Goal: Contribute content: Contribute content

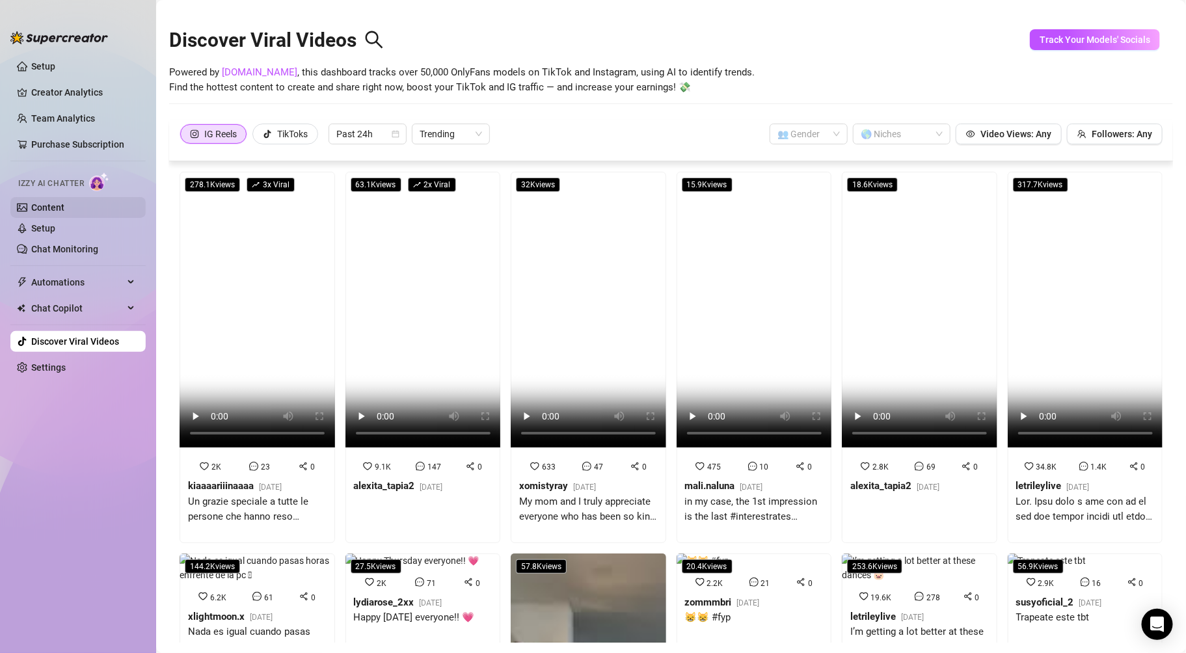
click at [64, 211] on link "Content" at bounding box center [47, 207] width 33 height 10
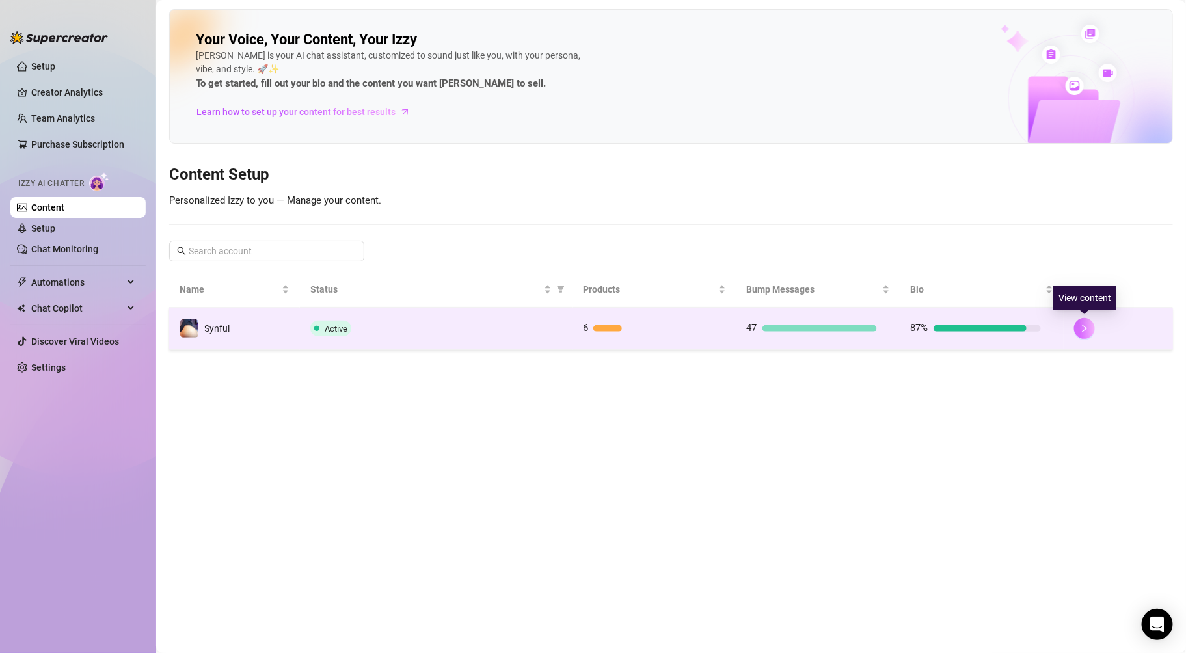
click at [1079, 325] on button "button" at bounding box center [1084, 328] width 21 height 21
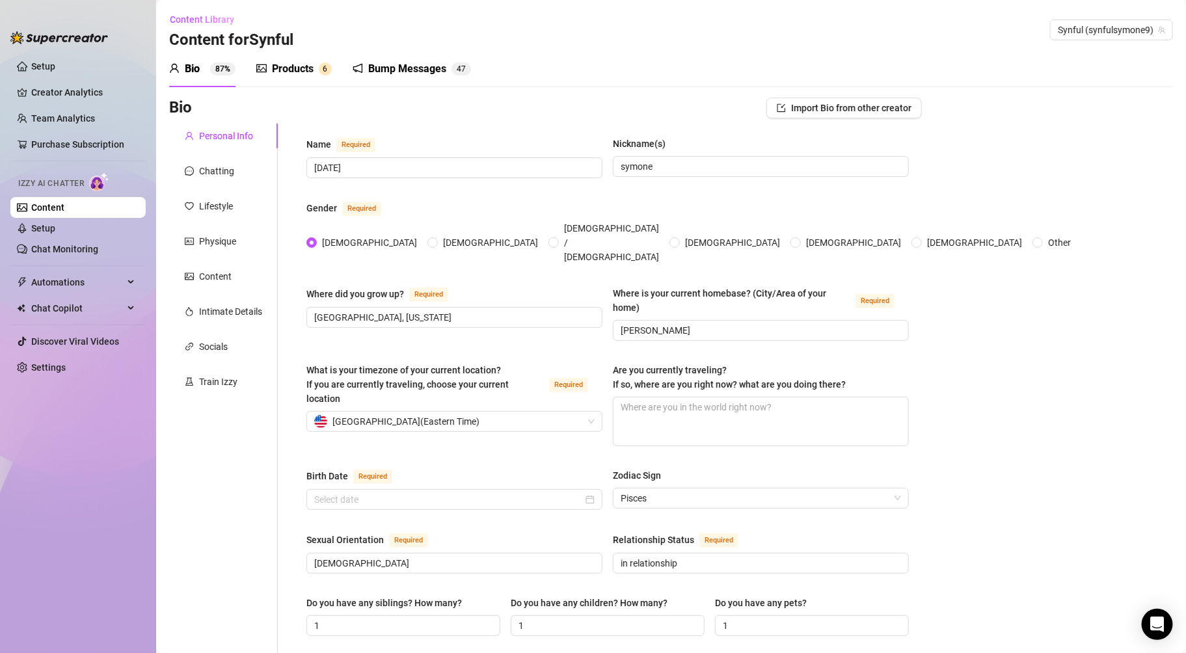
radio input "true"
checkbox input "true"
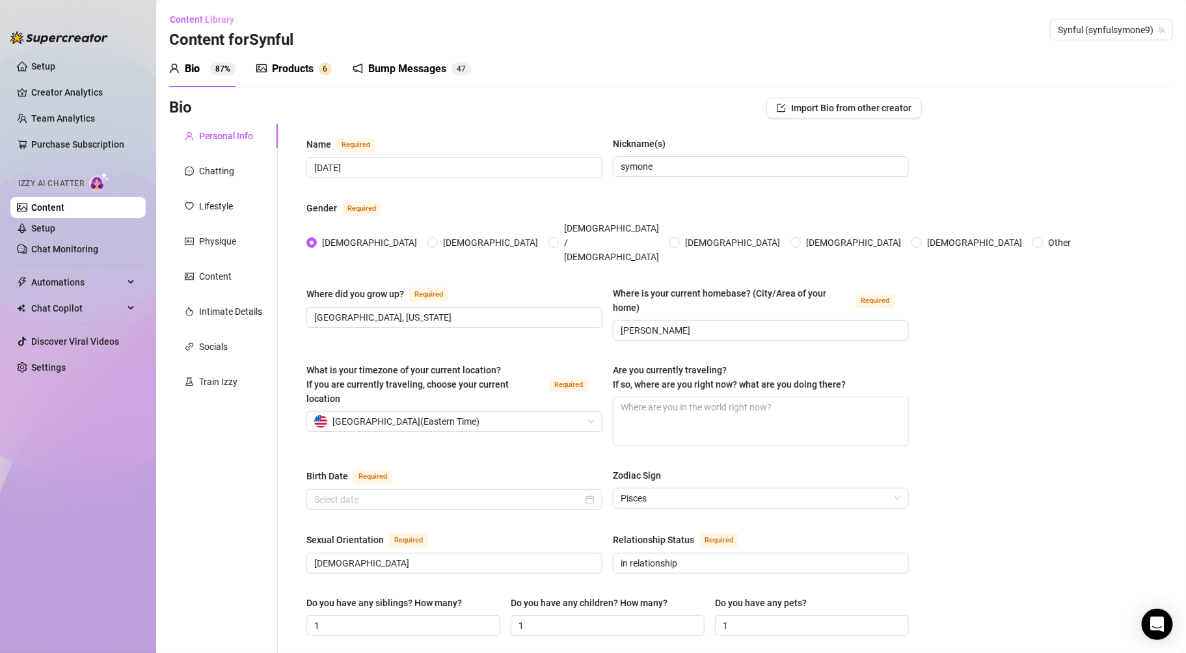
checkbox input "true"
type input "[DATE]"
click at [234, 281] on div "Content" at bounding box center [223, 276] width 109 height 25
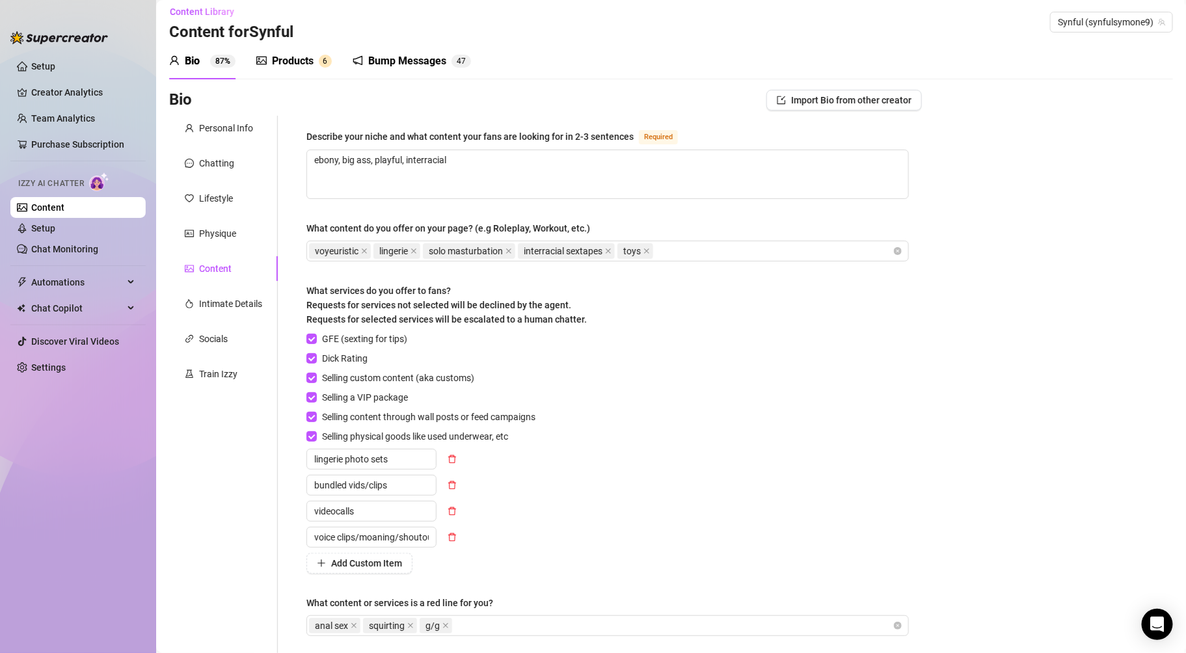
scroll to position [3, 0]
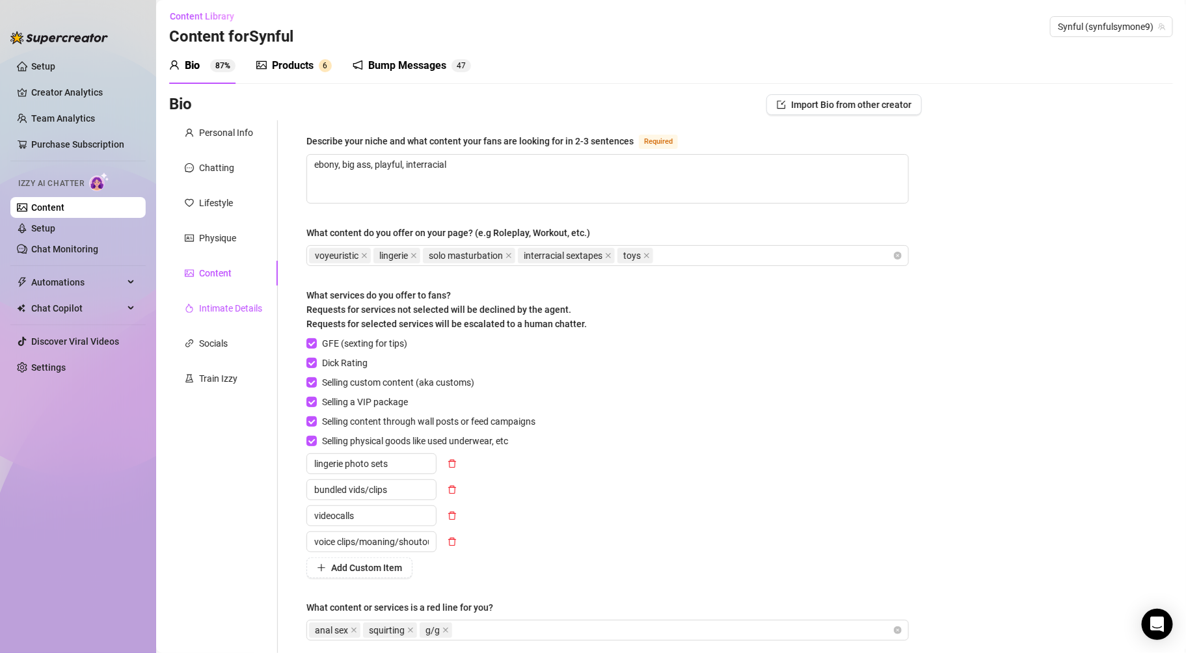
click at [241, 310] on div "Intimate Details" at bounding box center [230, 308] width 63 height 14
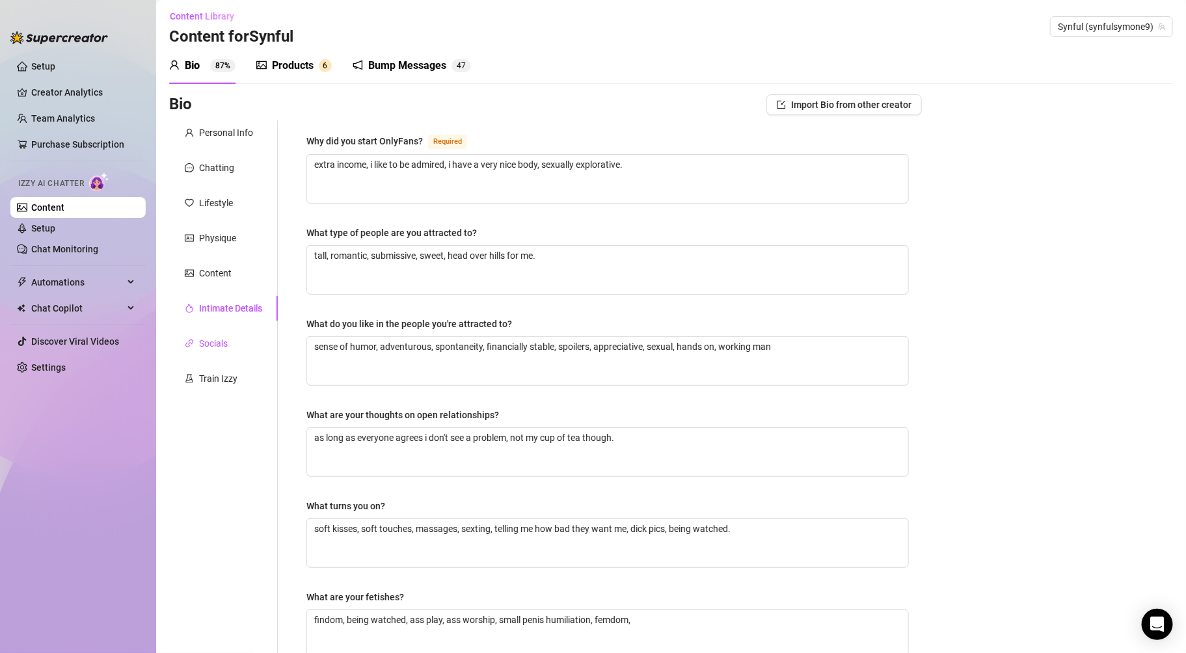
click at [222, 348] on div "Socials" at bounding box center [213, 343] width 29 height 14
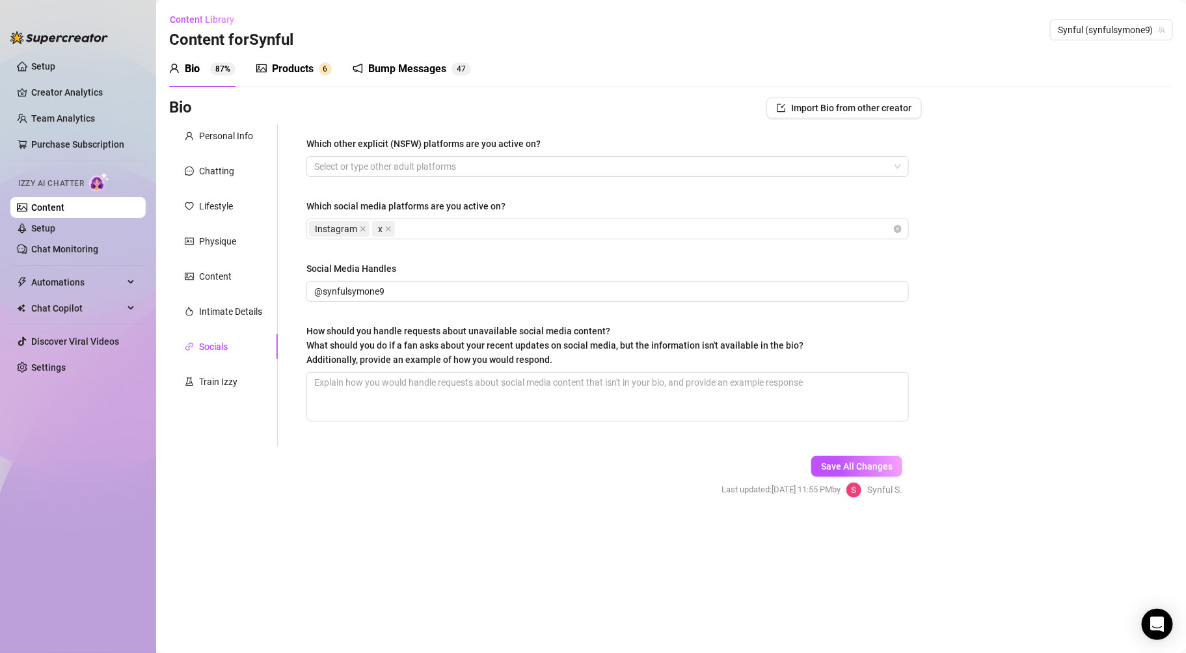
scroll to position [0, 0]
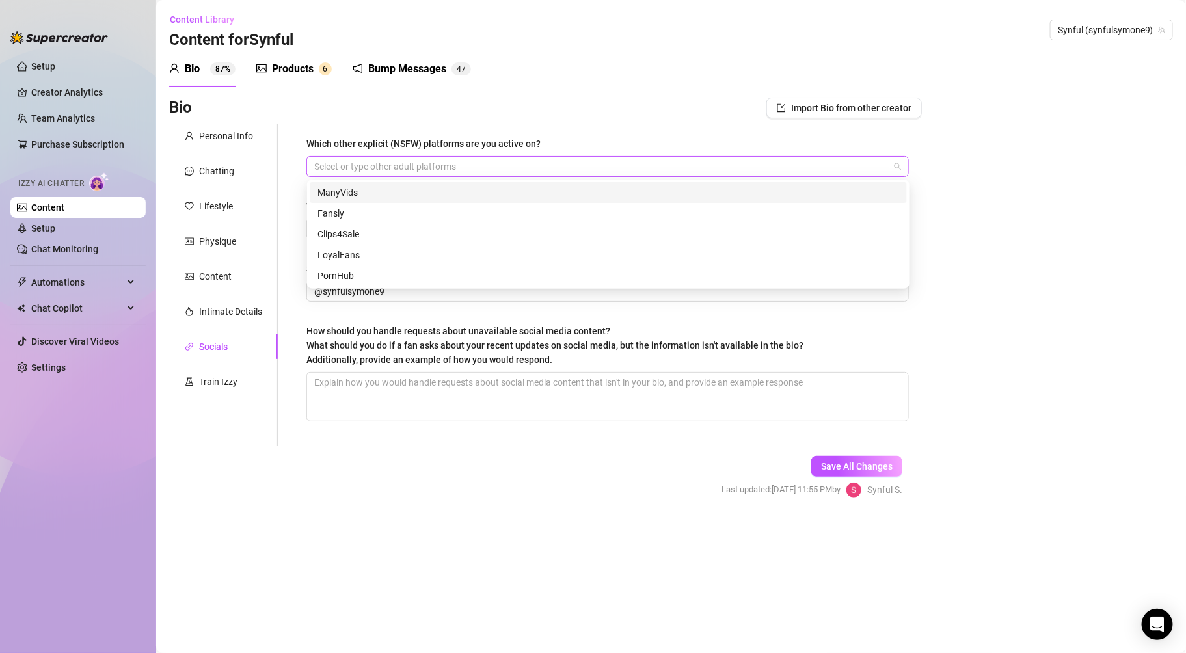
click at [398, 168] on div at bounding box center [601, 166] width 584 height 18
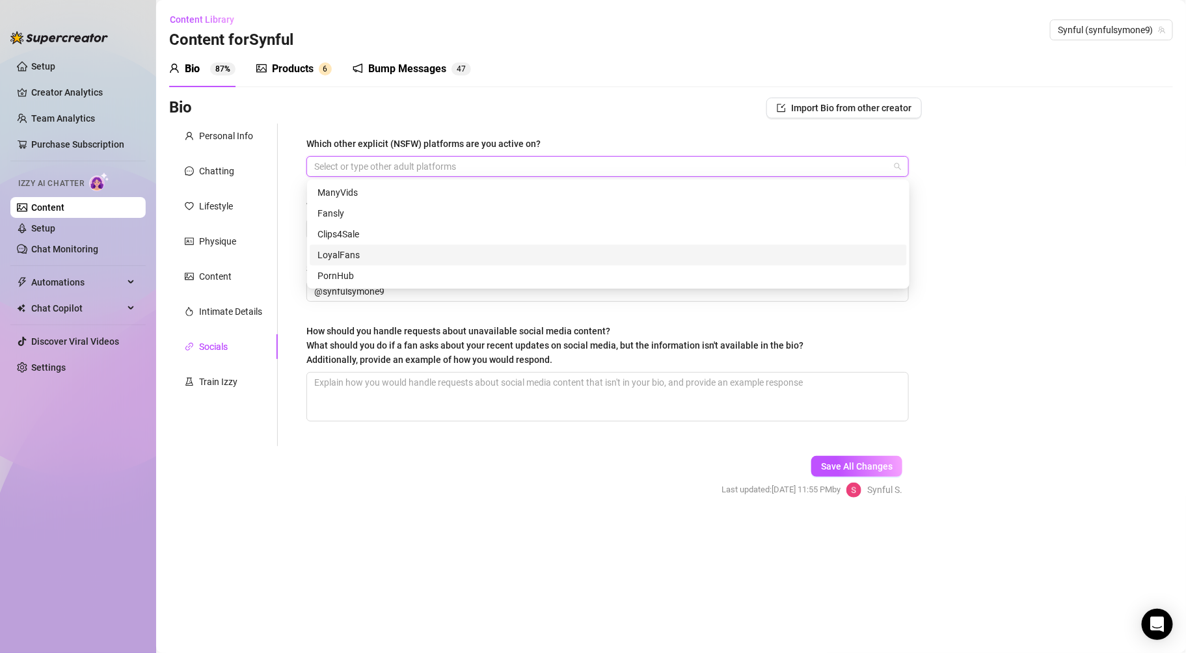
click at [331, 254] on div "LoyalFans" at bounding box center [608, 255] width 582 height 14
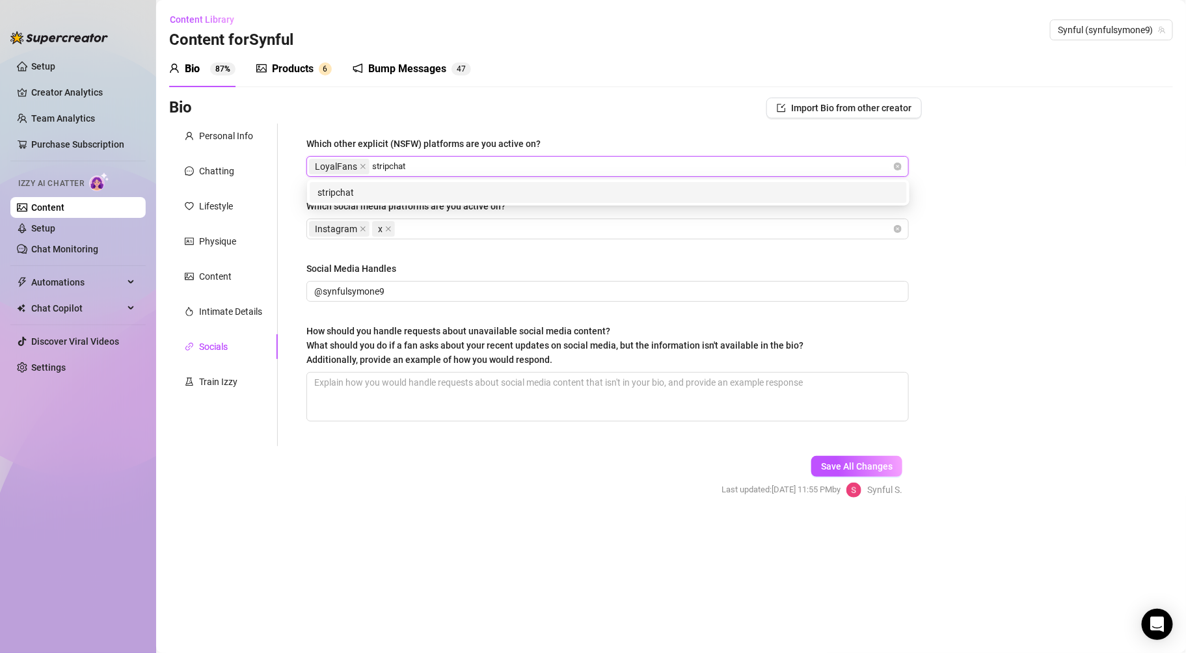
type input "stripchat"
click at [435, 189] on div "stripchat" at bounding box center [608, 192] width 582 height 14
type input "slushy"
click at [367, 189] on div "slushy" at bounding box center [608, 192] width 582 height 14
type input "cam4"
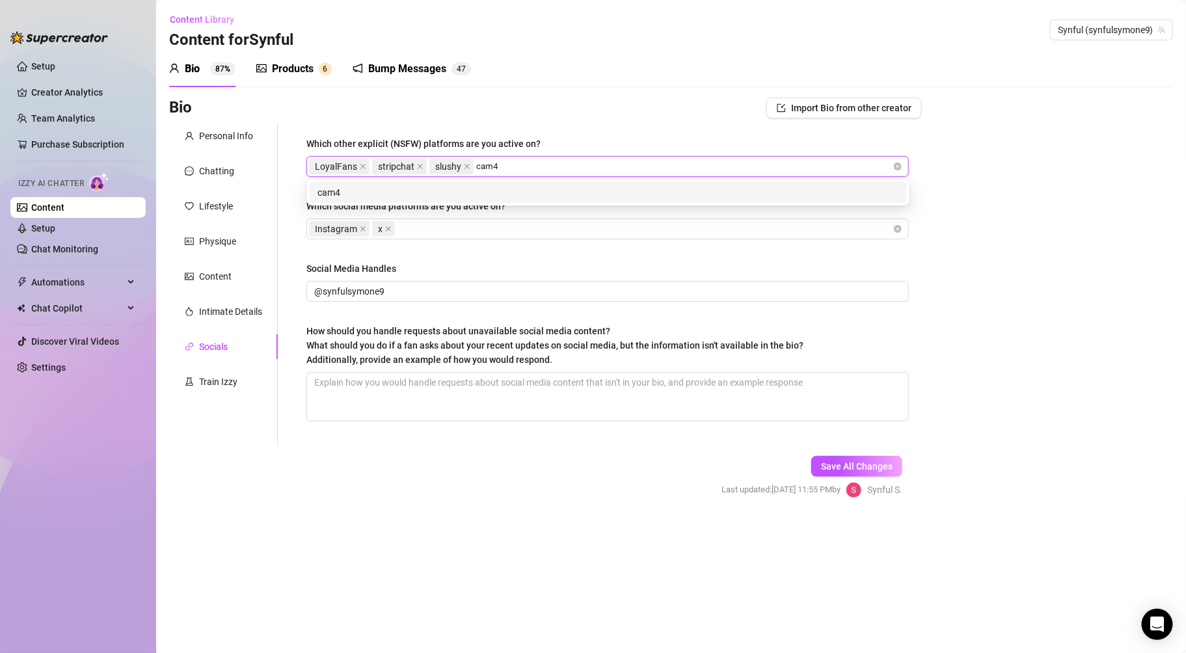
click at [431, 192] on div "cam4" at bounding box center [608, 192] width 582 height 14
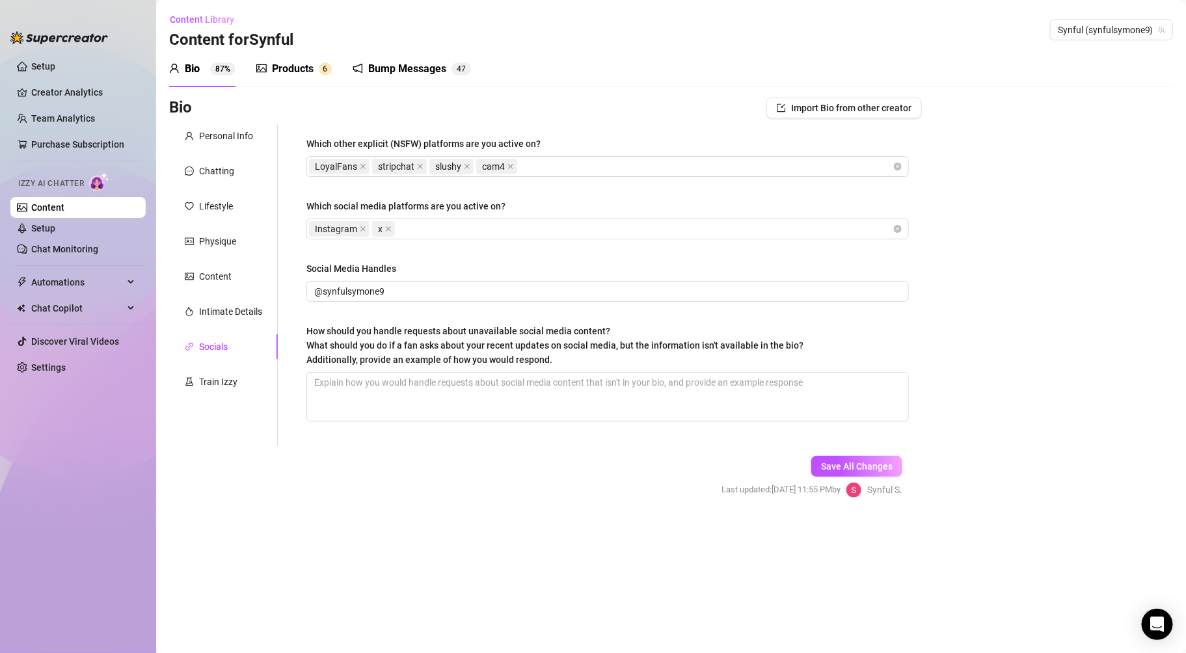
click at [690, 98] on div "Bio Import Bio from other creator" at bounding box center [545, 108] width 753 height 21
click at [539, 236] on div "Instagram x" at bounding box center [601, 229] width 584 height 18
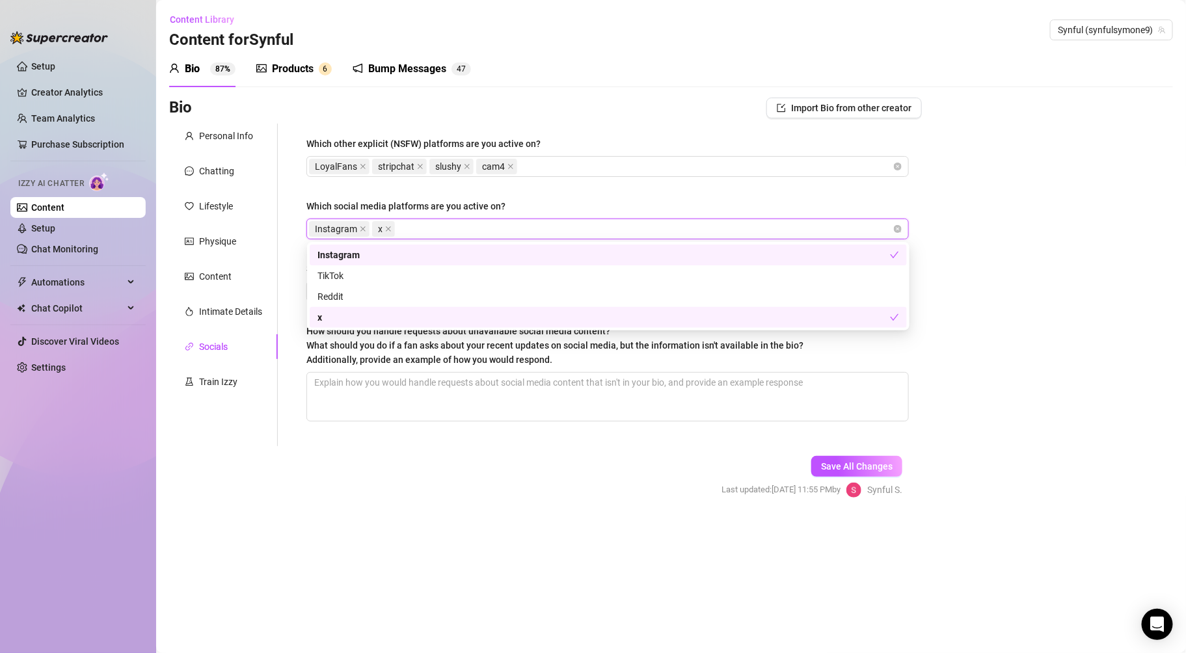
click at [684, 105] on div "Bio Import Bio from other creator" at bounding box center [545, 108] width 753 height 21
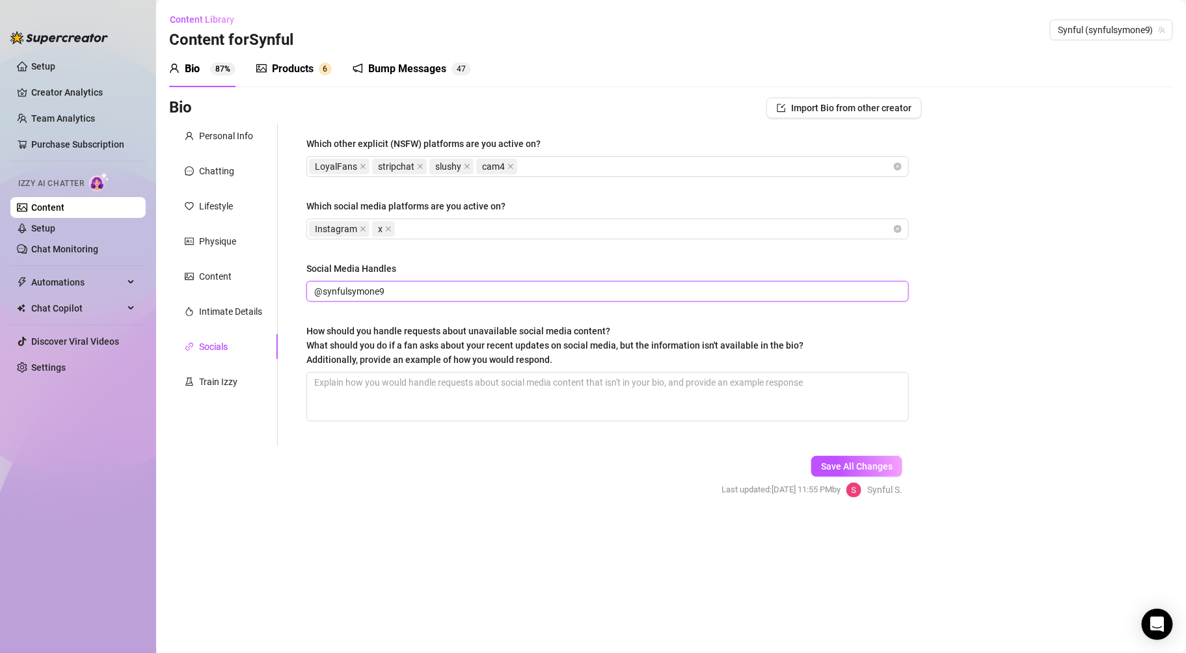
click at [566, 290] on input "@synfulsymone9" at bounding box center [606, 291] width 584 height 14
drag, startPoint x: 566, startPoint y: 291, endPoint x: 563, endPoint y: 304, distance: 14.0
click at [563, 304] on div "Which other explicit (NSFW) platforms are you active on? LoyalFans stripchat sl…" at bounding box center [607, 285] width 602 height 297
click at [872, 471] on span "Save All Changes" at bounding box center [857, 466] width 72 height 10
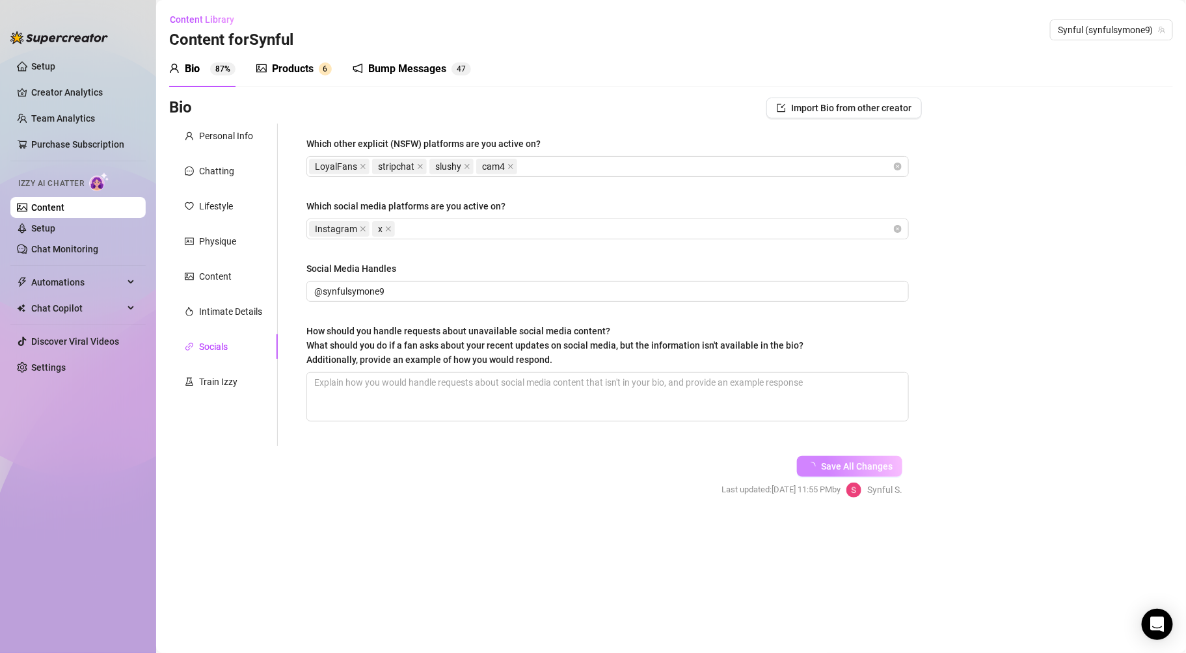
click at [371, 73] on div "Bump Messages" at bounding box center [407, 69] width 78 height 16
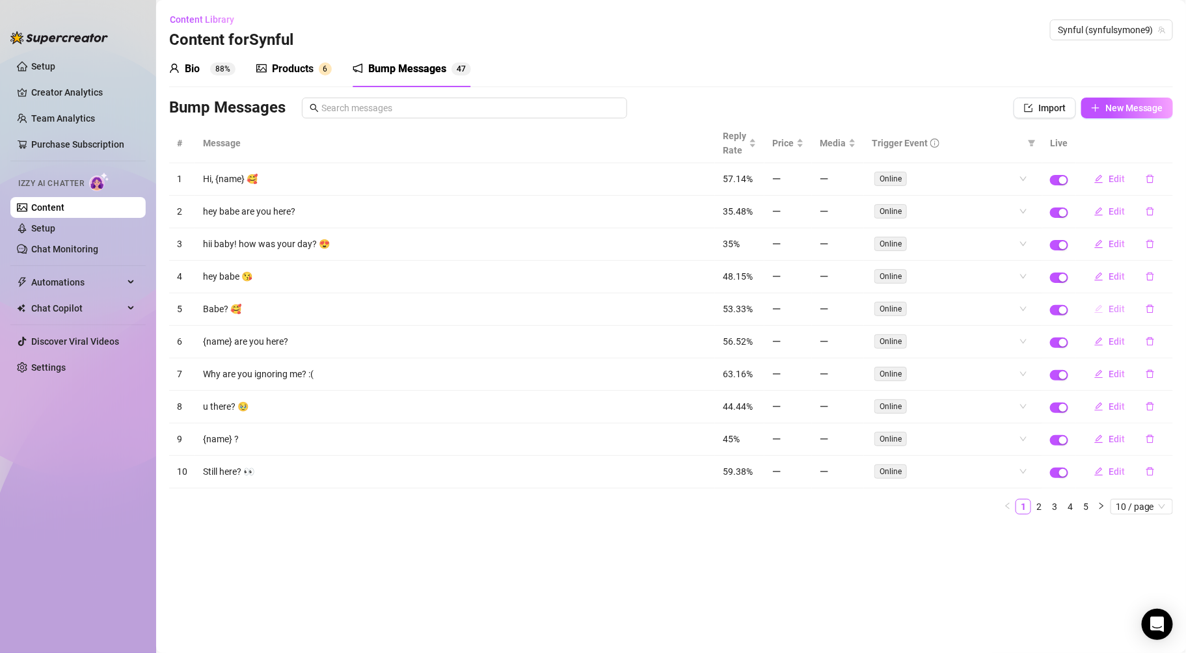
click at [1108, 312] on button "Edit" at bounding box center [1109, 309] width 51 height 21
type textarea "Babe? 🥰"
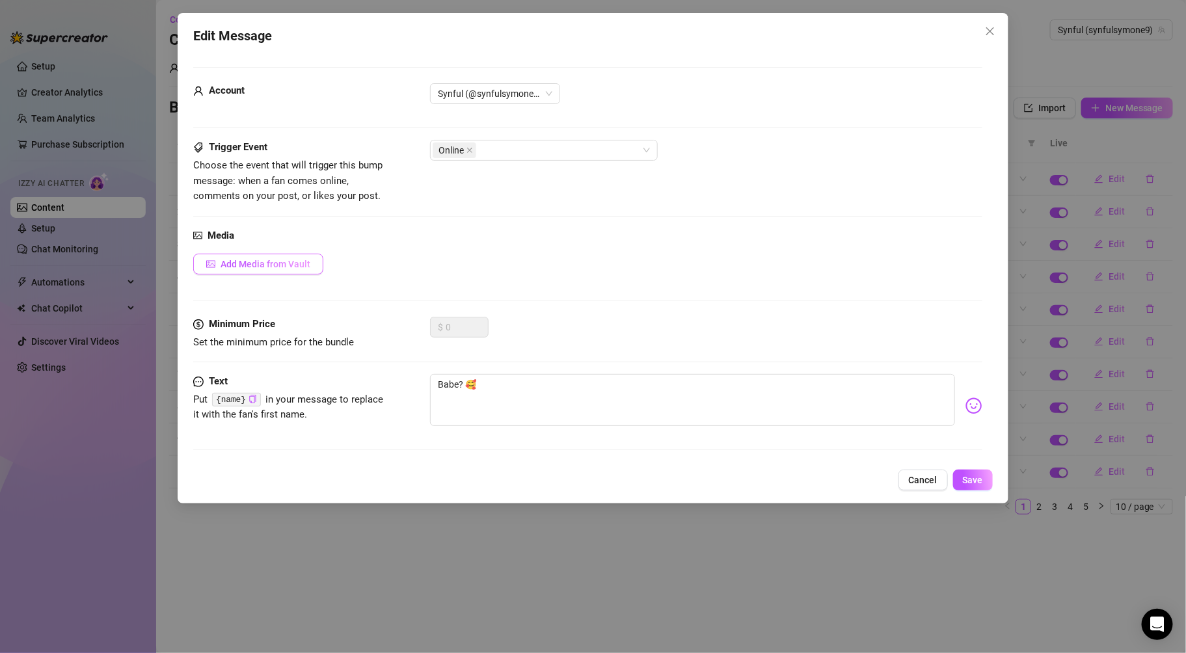
click at [226, 261] on span "Add Media from Vault" at bounding box center [266, 264] width 90 height 10
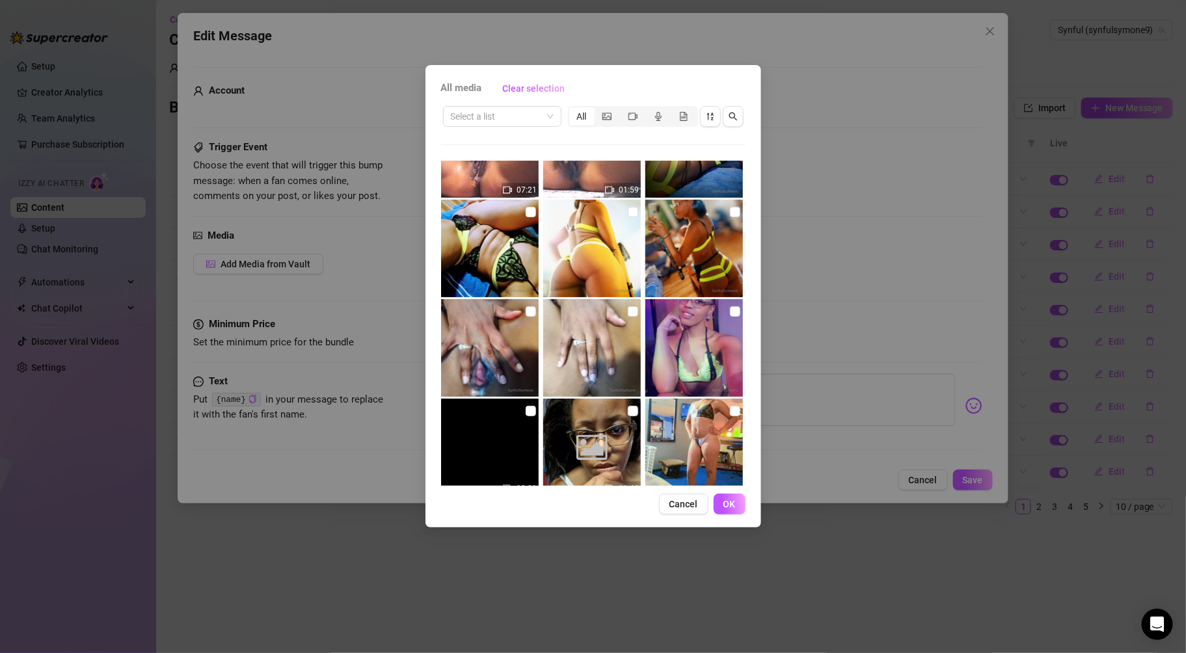
scroll to position [2189, 0]
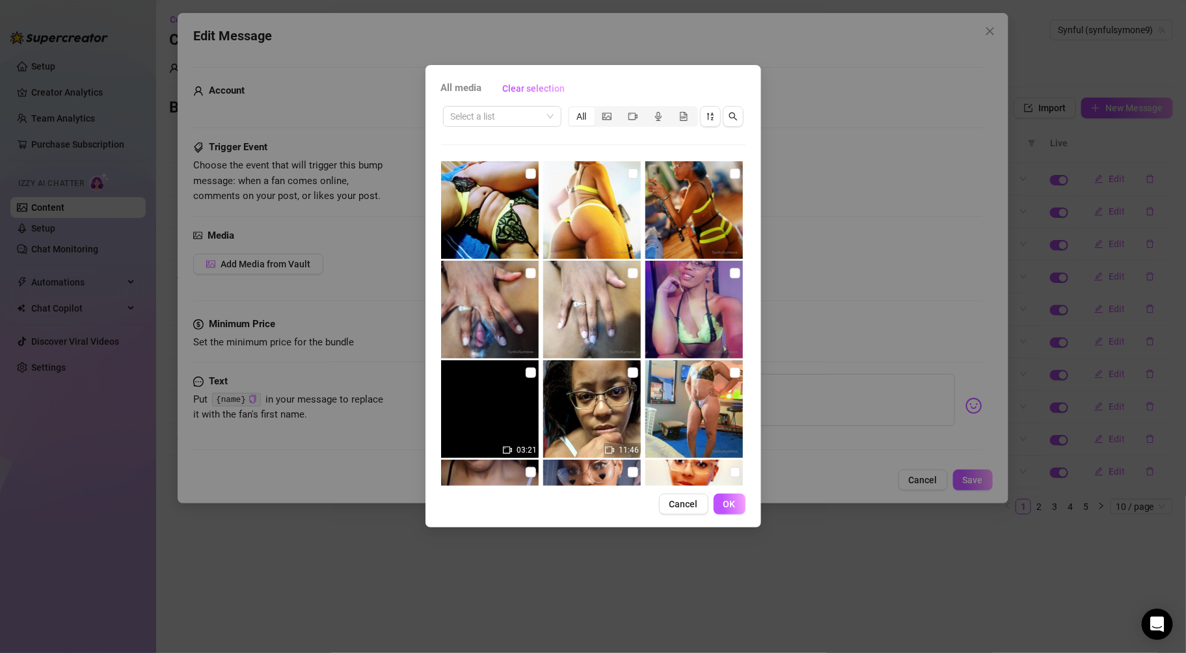
click at [689, 327] on img at bounding box center [694, 310] width 98 height 98
click at [700, 285] on img at bounding box center [694, 310] width 98 height 98
checkbox input "true"
click at [734, 502] on span "OK" at bounding box center [729, 504] width 12 height 10
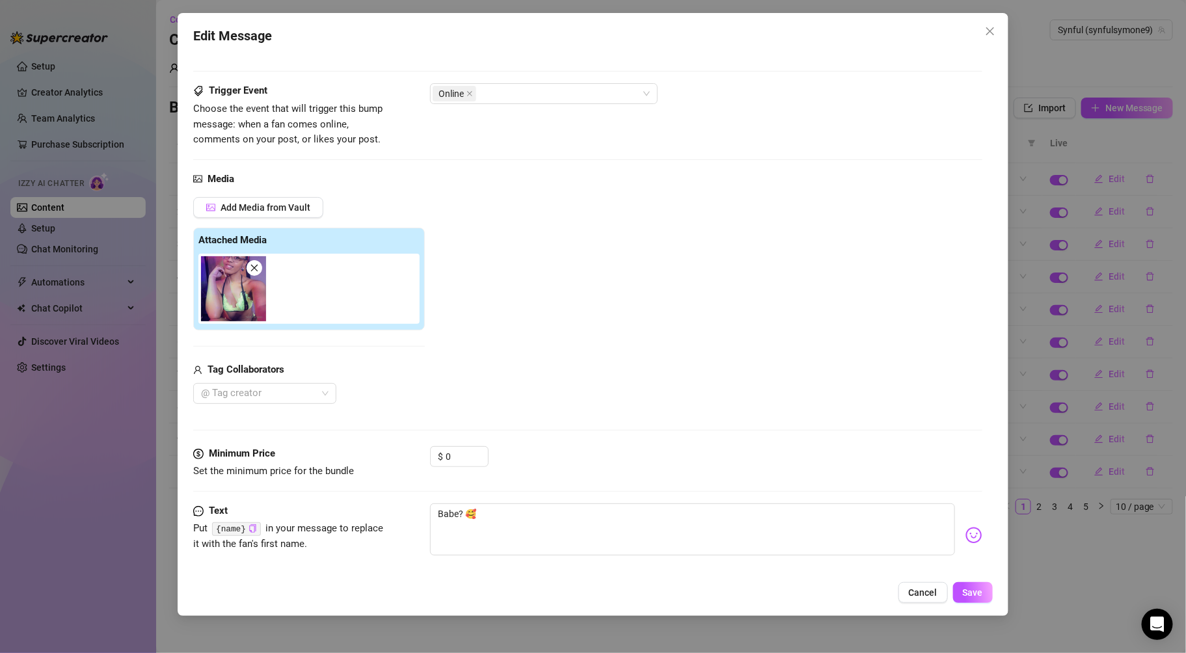
scroll to position [73, 0]
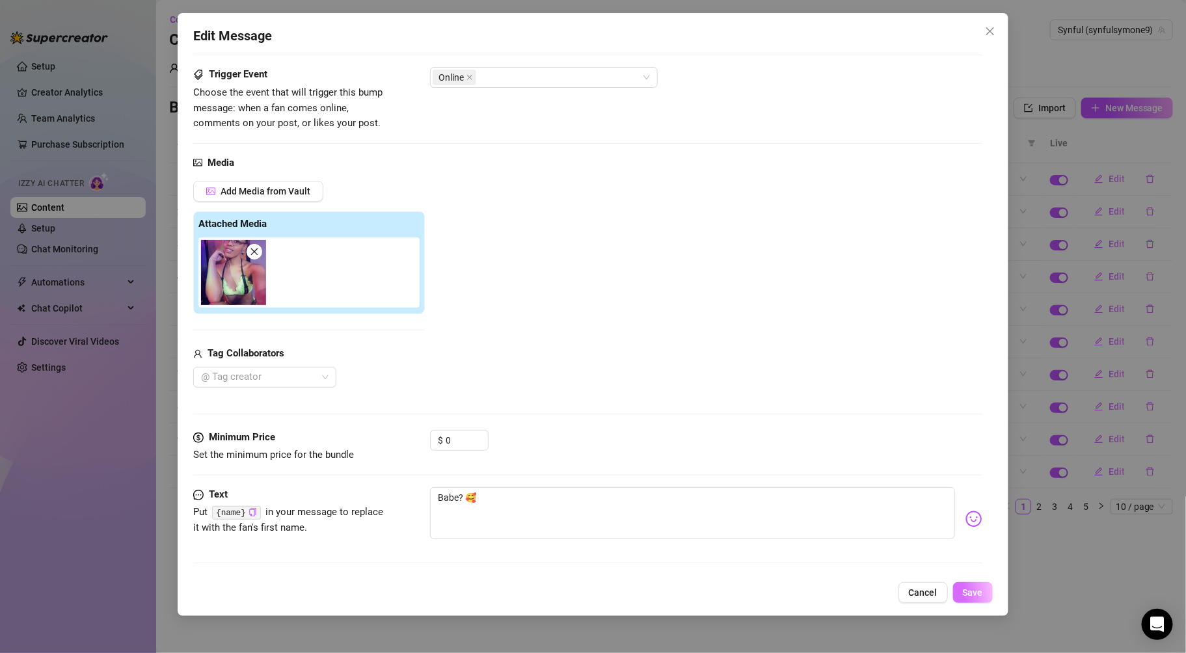
click at [971, 601] on button "Save" at bounding box center [973, 592] width 40 height 21
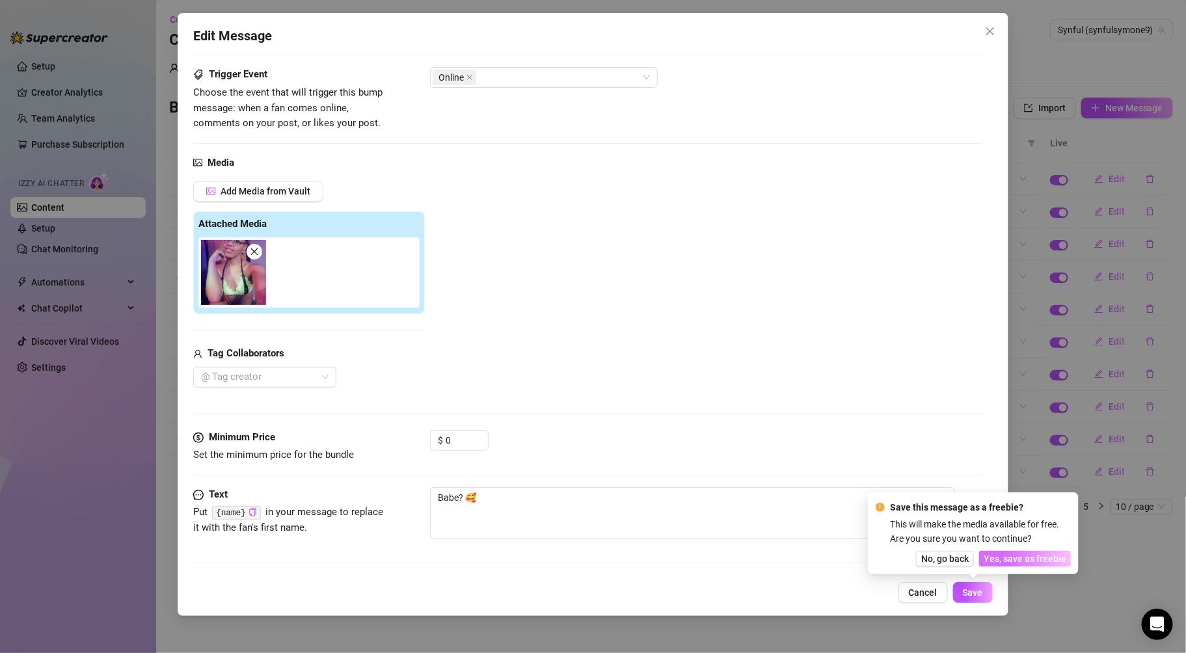
click at [1050, 560] on span "Yes, save as freebie" at bounding box center [1025, 559] width 83 height 10
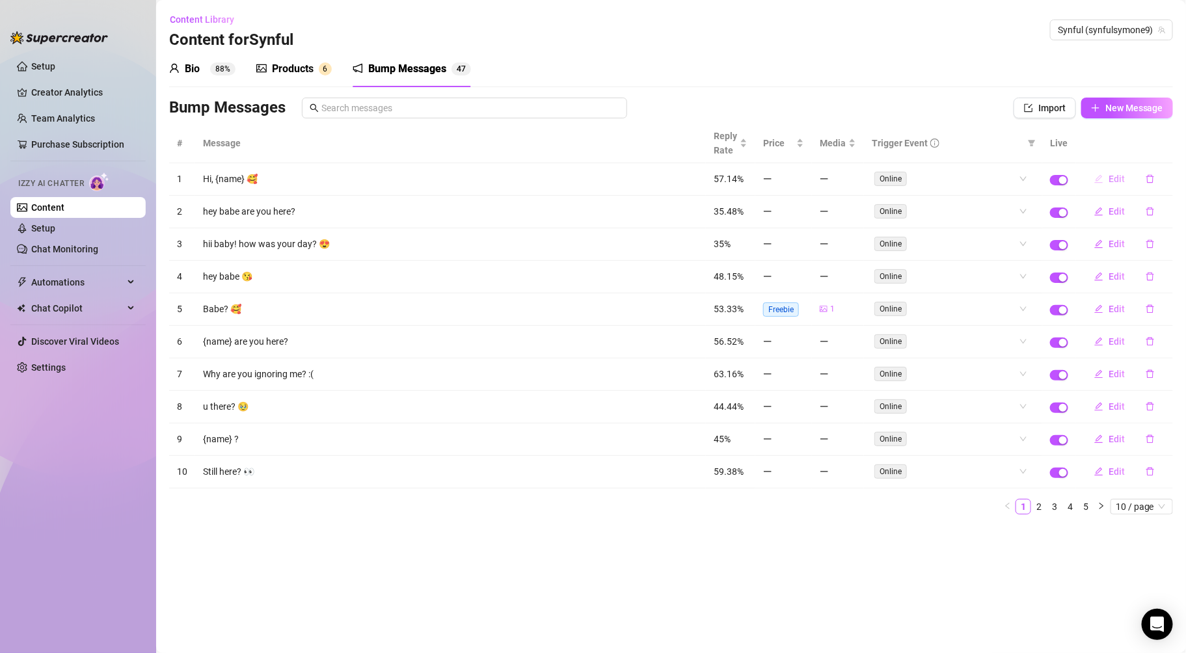
click at [1121, 171] on button "Edit" at bounding box center [1109, 178] width 51 height 21
type textarea "Hi, {name} 🥰"
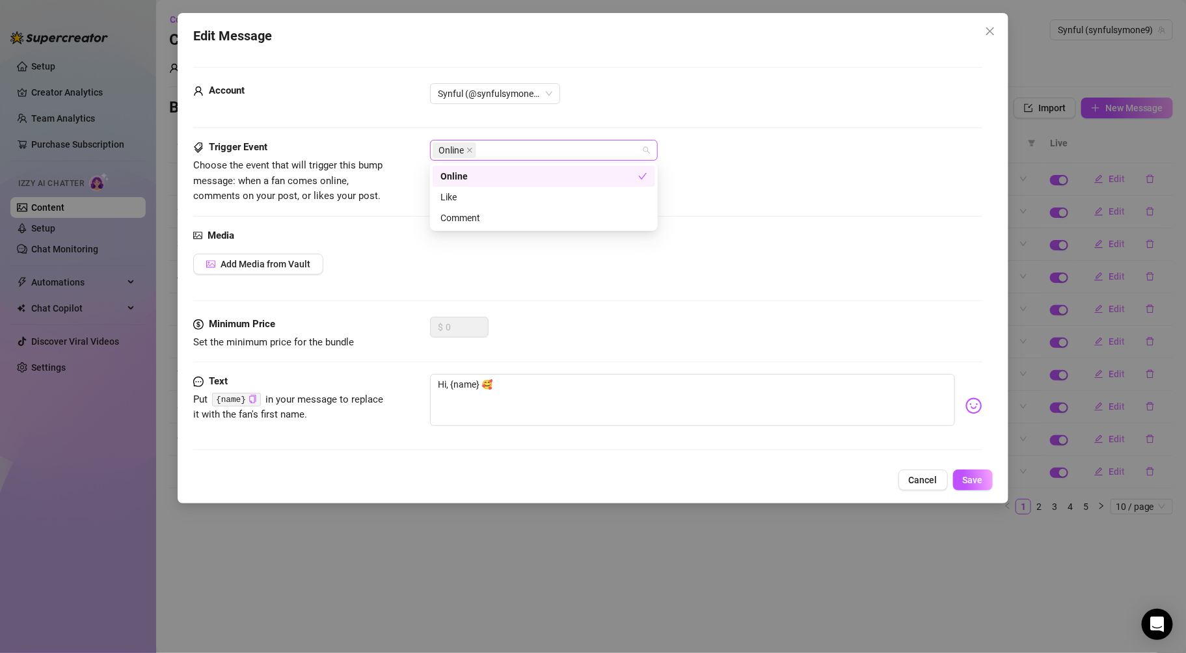
click at [518, 143] on div "Online" at bounding box center [537, 150] width 209 height 18
click at [403, 237] on div "Media" at bounding box center [587, 236] width 788 height 16
click at [963, 477] on span "Save" at bounding box center [973, 480] width 20 height 10
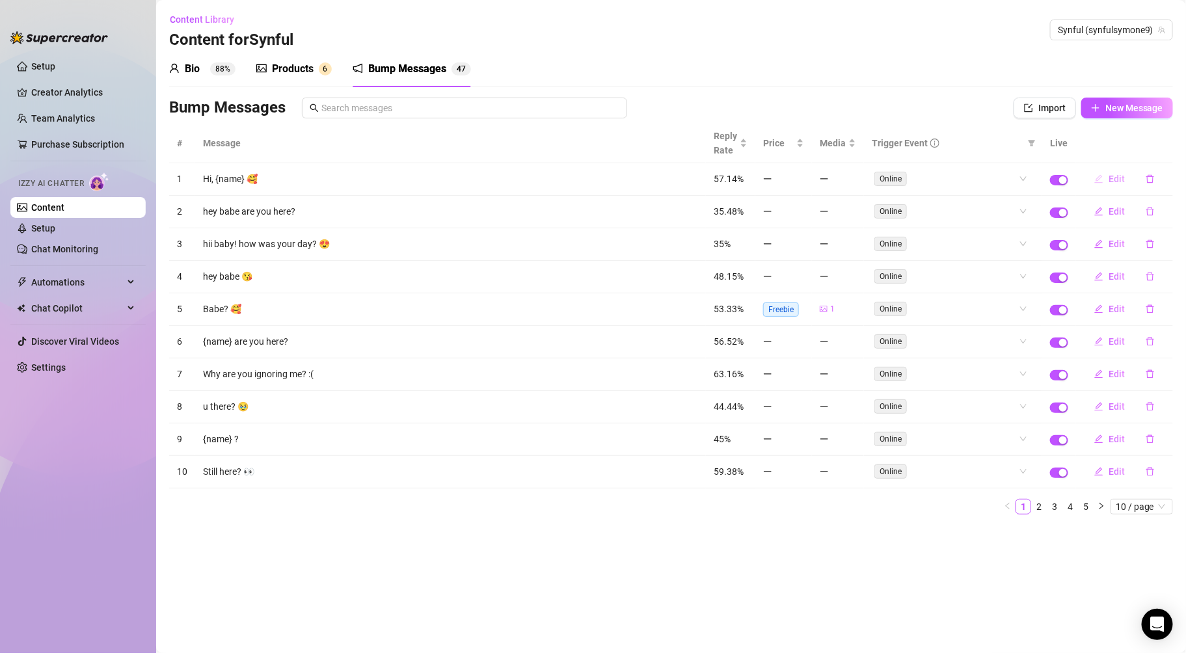
click at [1116, 178] on span "Edit" at bounding box center [1116, 179] width 16 height 10
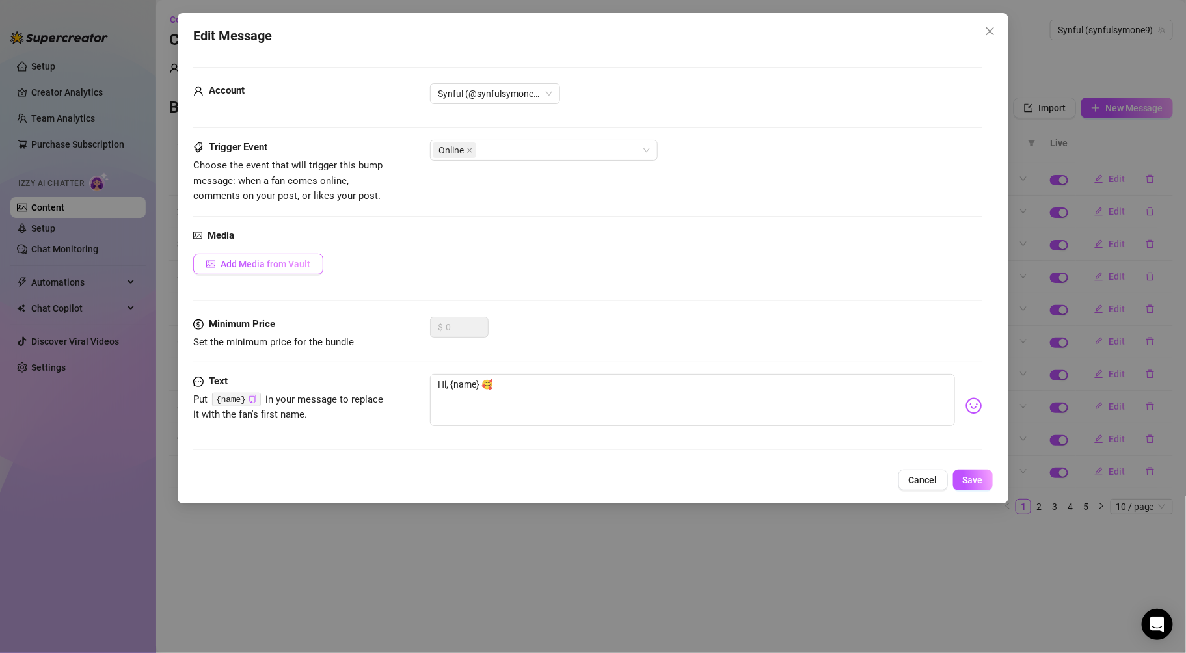
click at [250, 262] on span "Add Media from Vault" at bounding box center [266, 264] width 90 height 10
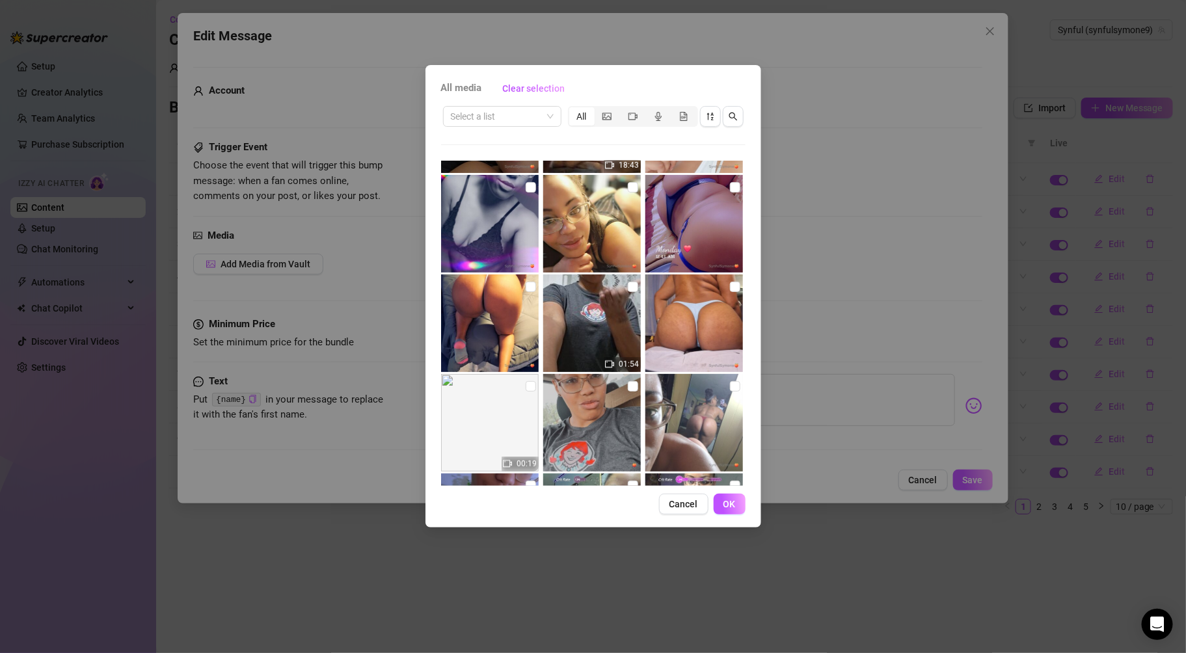
scroll to position [394, 0]
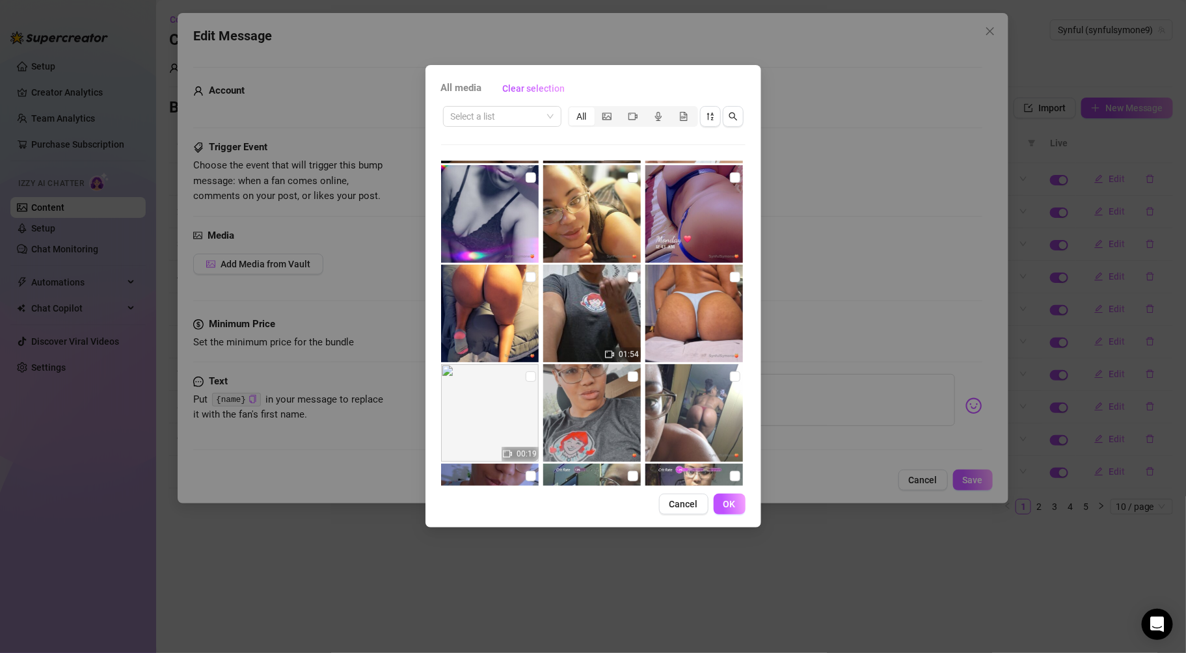
click at [508, 321] on img at bounding box center [490, 314] width 98 height 98
checkbox input "true"
click at [734, 501] on span "OK" at bounding box center [729, 504] width 12 height 10
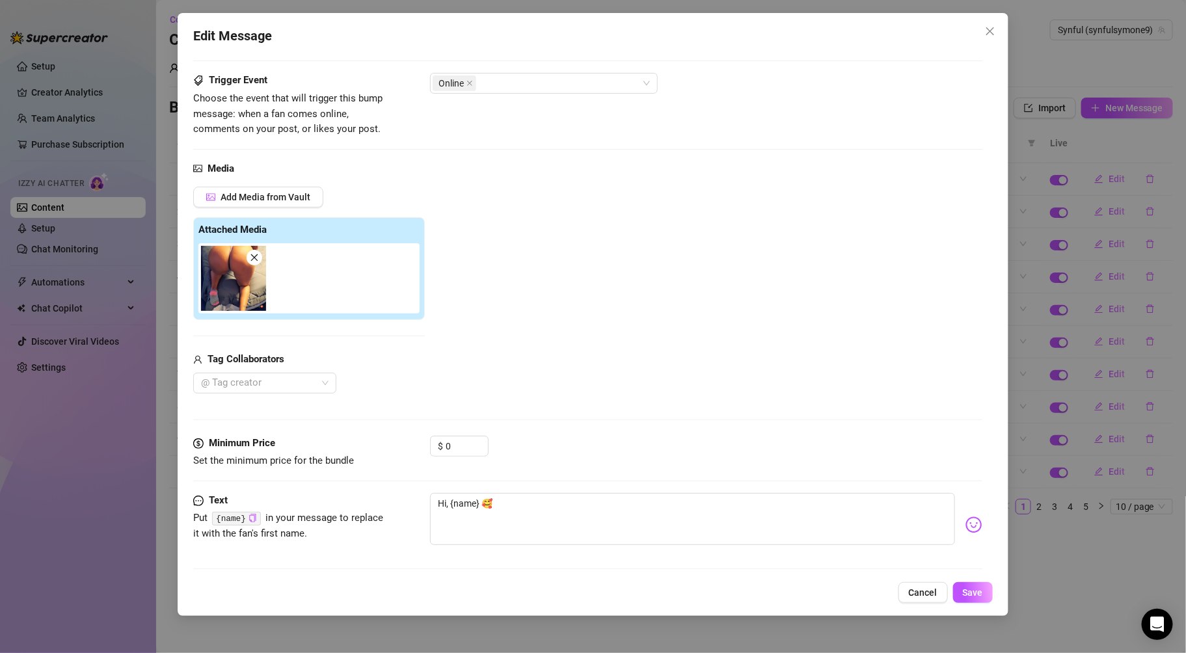
scroll to position [73, 0]
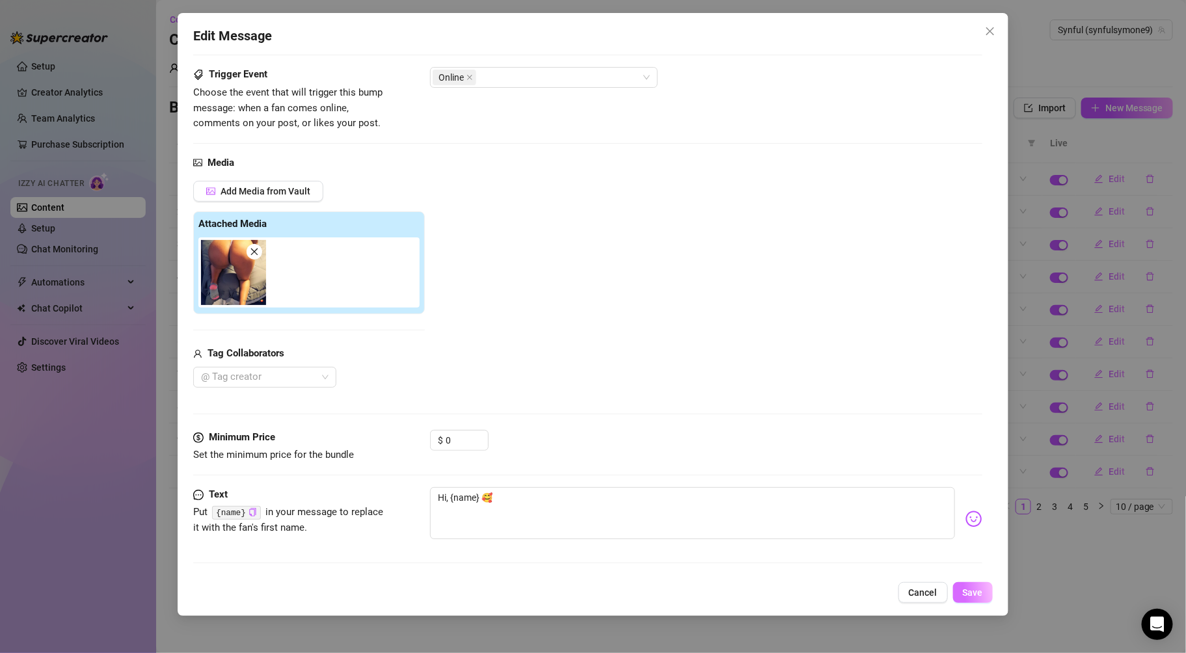
click at [986, 597] on button "Save" at bounding box center [973, 592] width 40 height 21
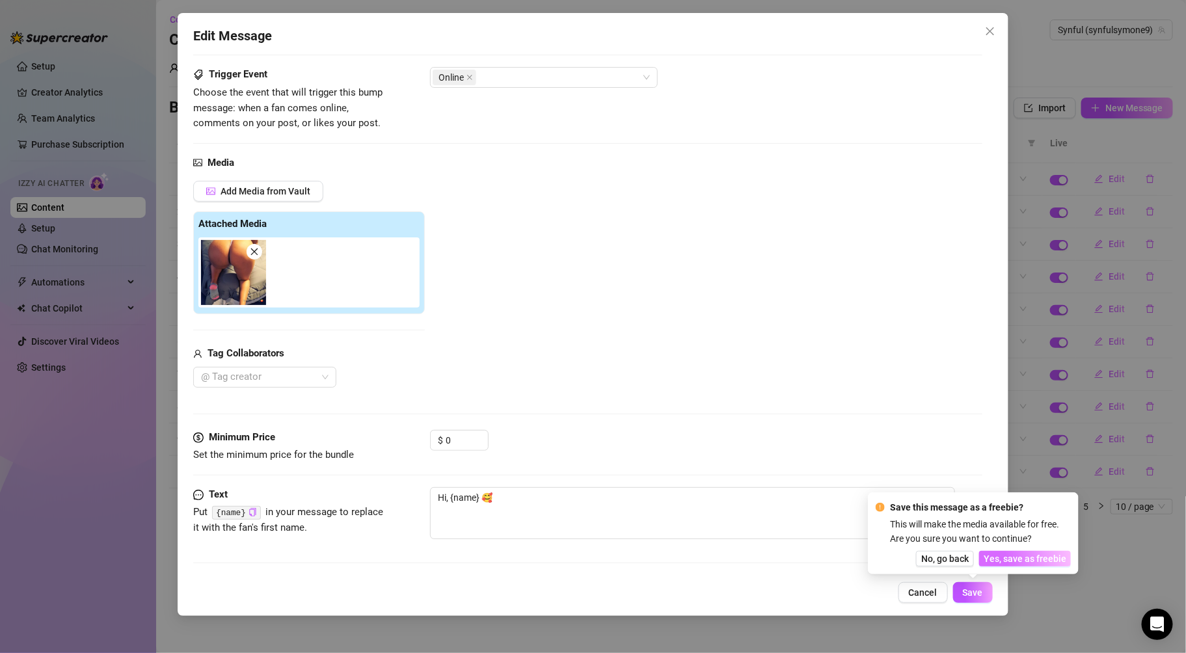
click at [1021, 560] on span "Yes, save as freebie" at bounding box center [1025, 559] width 83 height 10
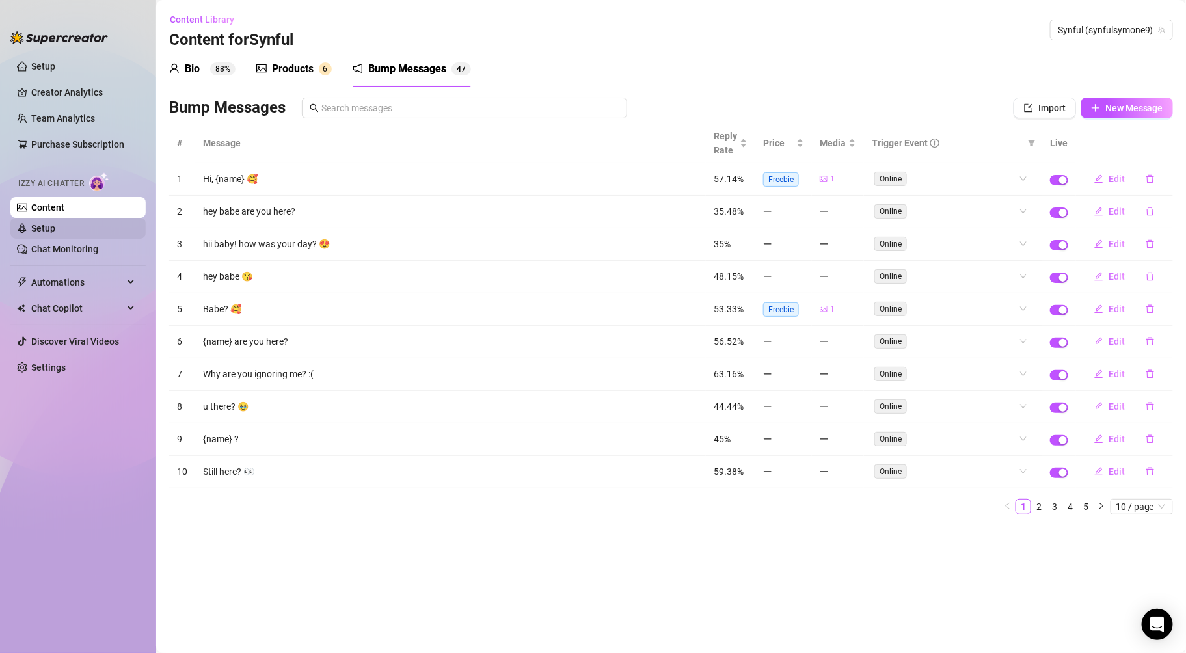
click at [55, 229] on link "Setup" at bounding box center [43, 228] width 24 height 10
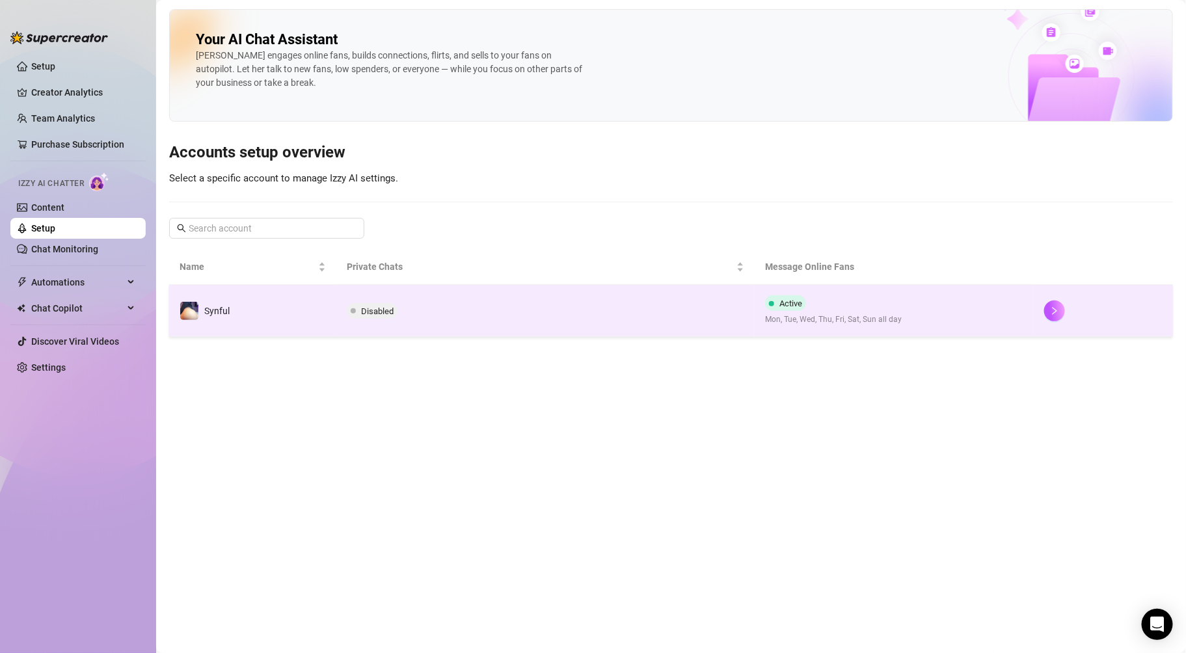
click at [373, 312] on span "Disabled" at bounding box center [377, 311] width 33 height 10
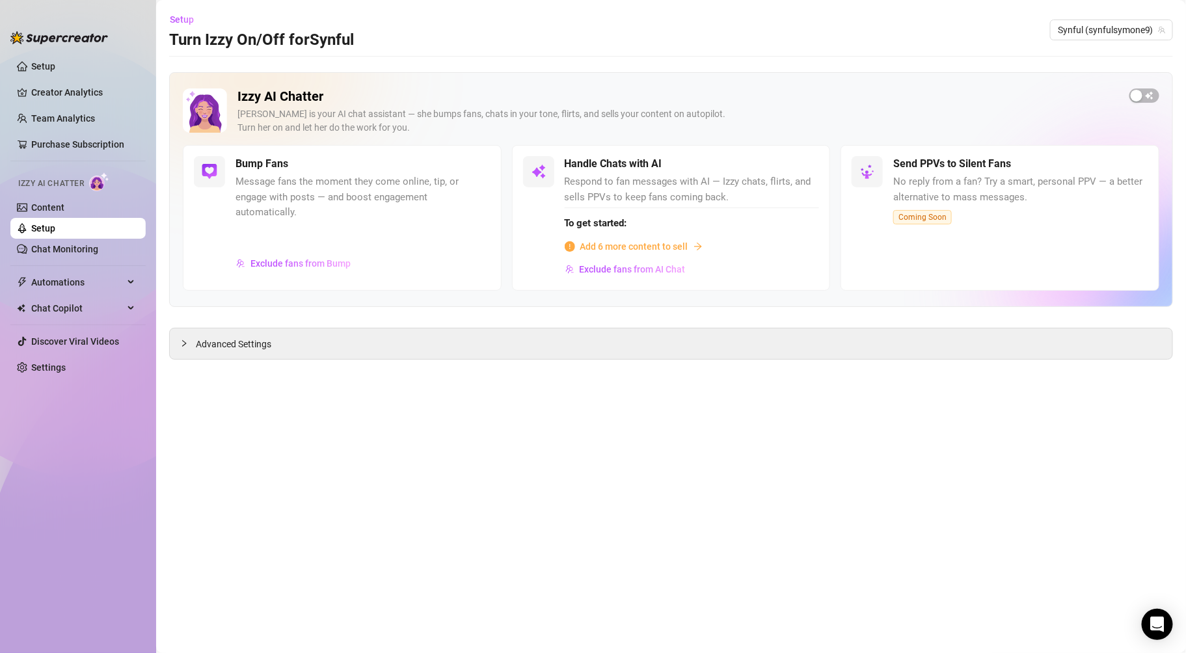
click at [638, 248] on span "Add 6 more content to sell" at bounding box center [634, 246] width 108 height 14
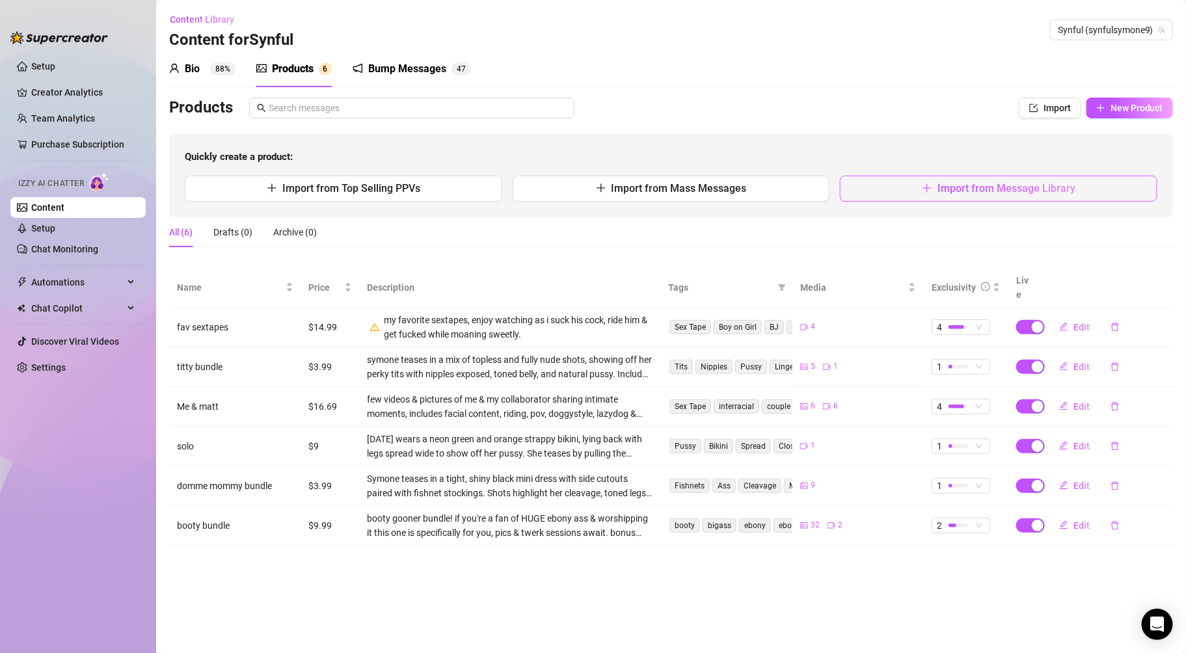
click at [927, 187] on icon "plus" at bounding box center [926, 188] width 1 height 8
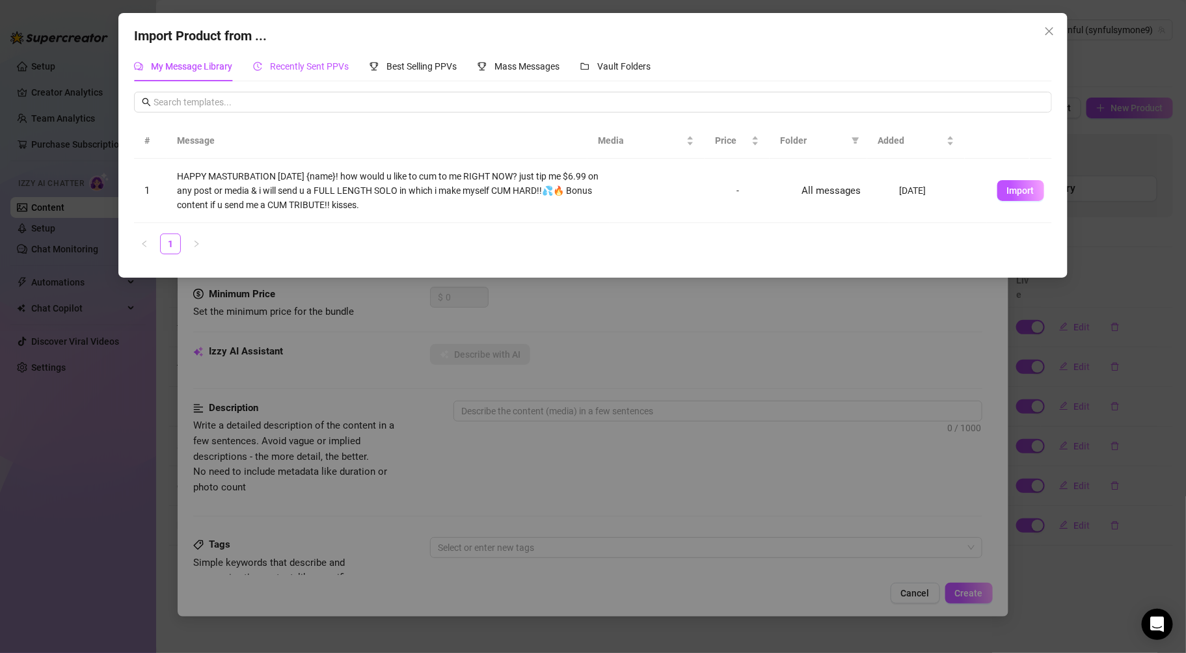
click at [294, 63] on span "Recently Sent PPVs" at bounding box center [309, 66] width 79 height 10
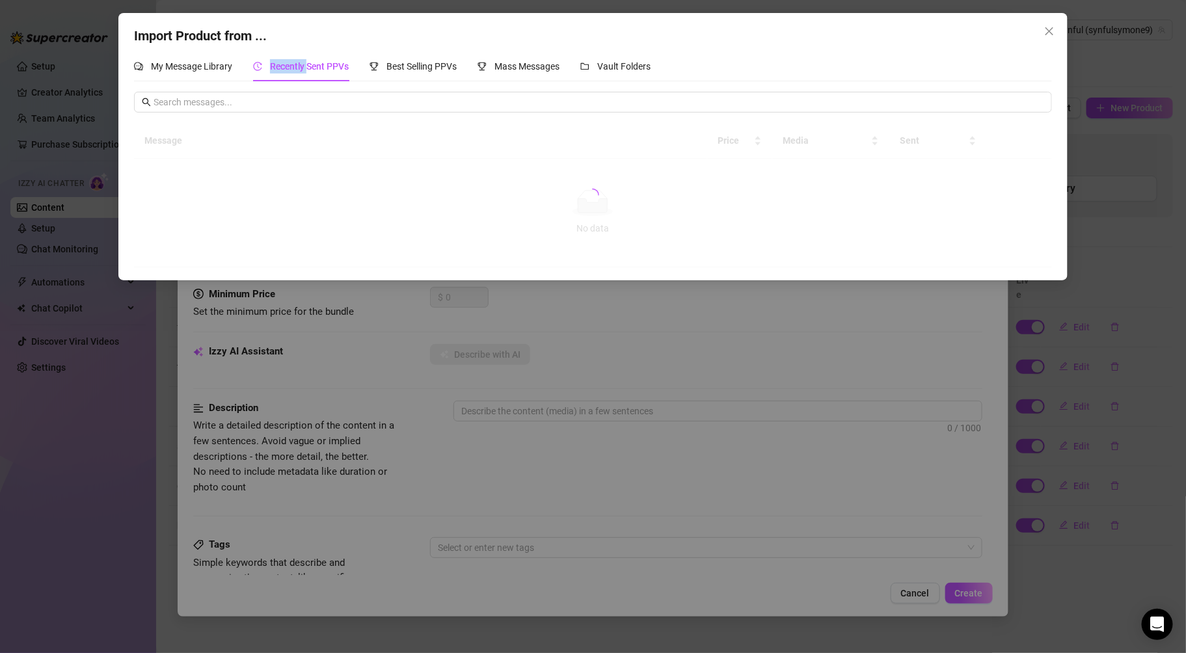
click at [294, 63] on span "Recently Sent PPVs" at bounding box center [309, 66] width 79 height 10
click at [431, 59] on div "Best Selling PPVs" at bounding box center [412, 66] width 87 height 14
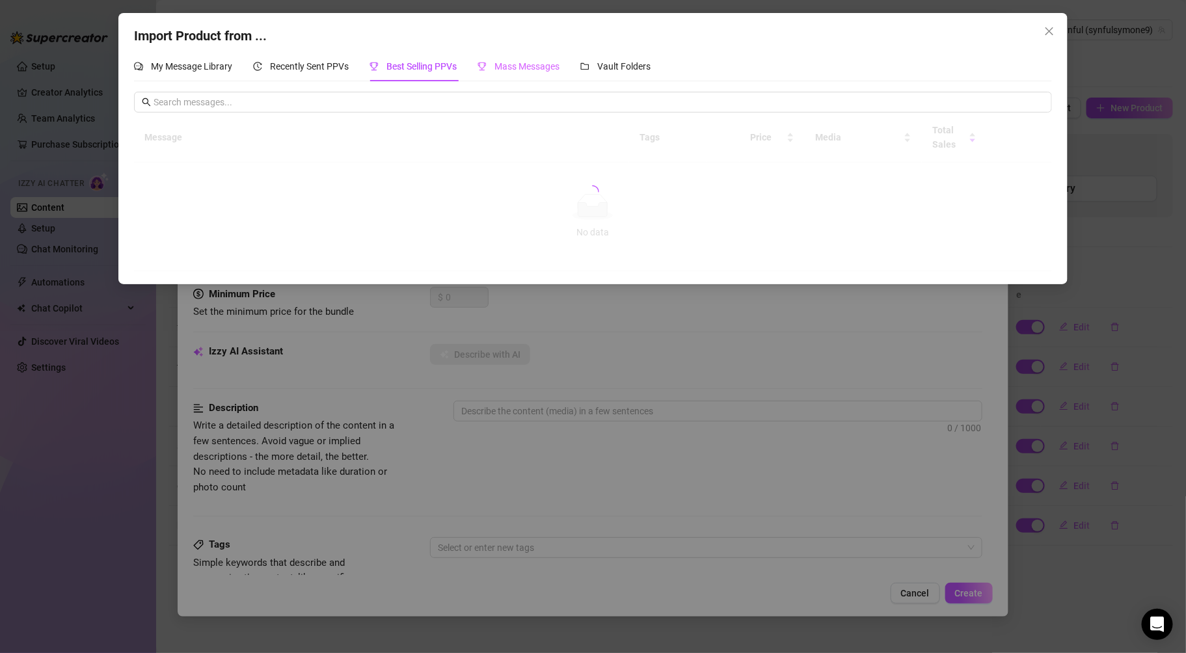
click at [534, 58] on div "Mass Messages" at bounding box center [518, 66] width 82 height 30
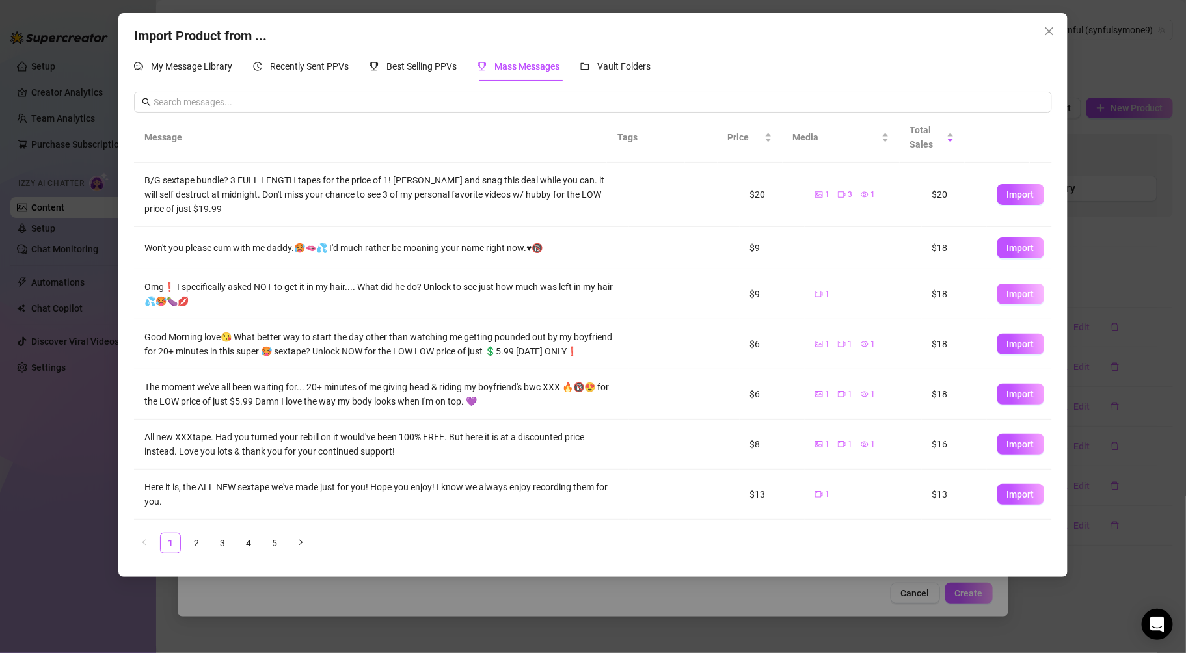
click at [1007, 295] on span "Import" at bounding box center [1020, 294] width 27 height 10
type textarea "Omg❗ I specifically asked NOT to get it in my hair.... What did he do? Unlock t…"
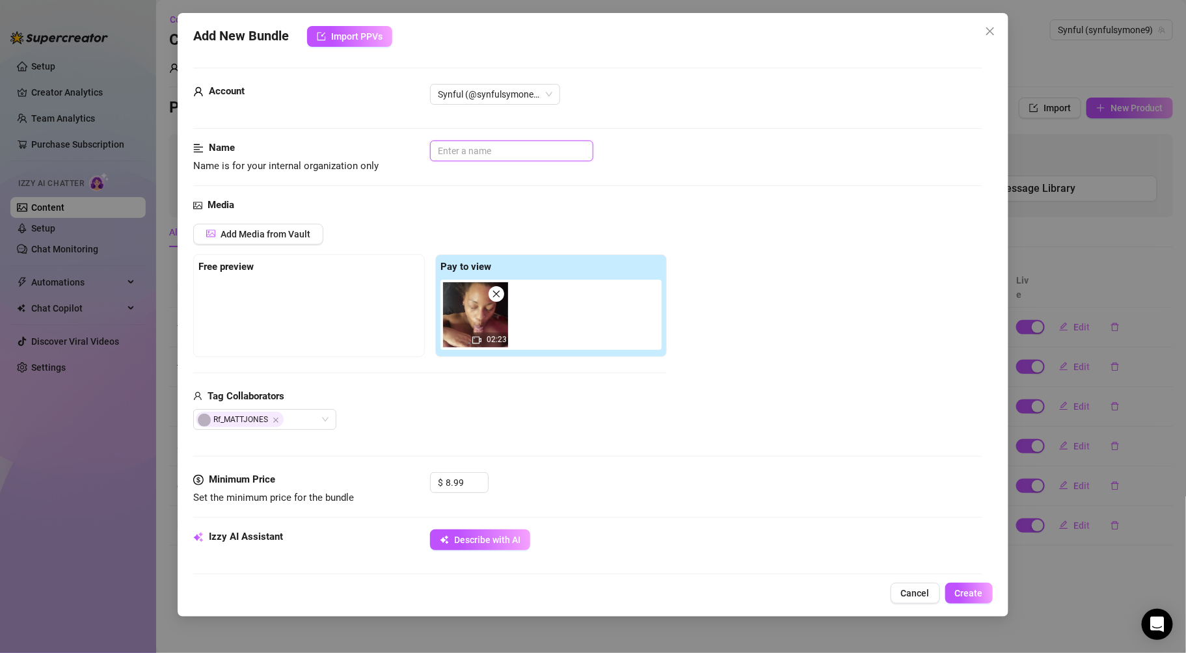
click at [480, 150] on input "text" at bounding box center [511, 151] width 163 height 21
type input "facial"
click at [373, 312] on div at bounding box center [308, 312] width 221 height 65
click at [222, 239] on button "Add Media from Vault" at bounding box center [258, 234] width 130 height 21
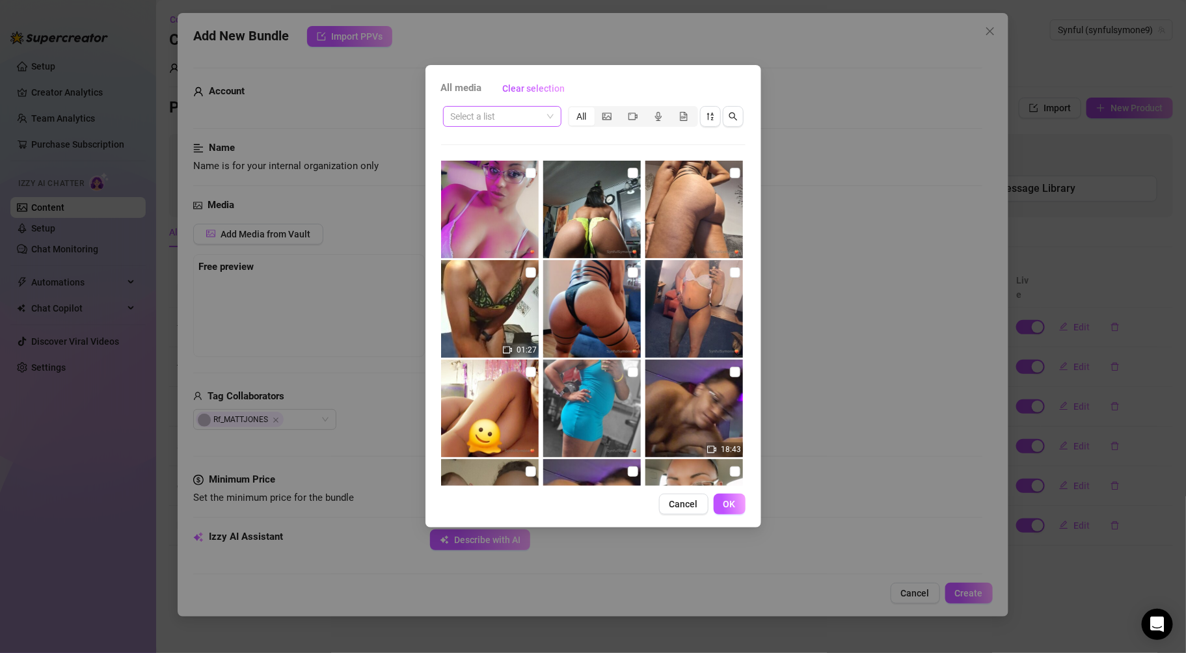
click at [501, 109] on input "search" at bounding box center [496, 117] width 91 height 20
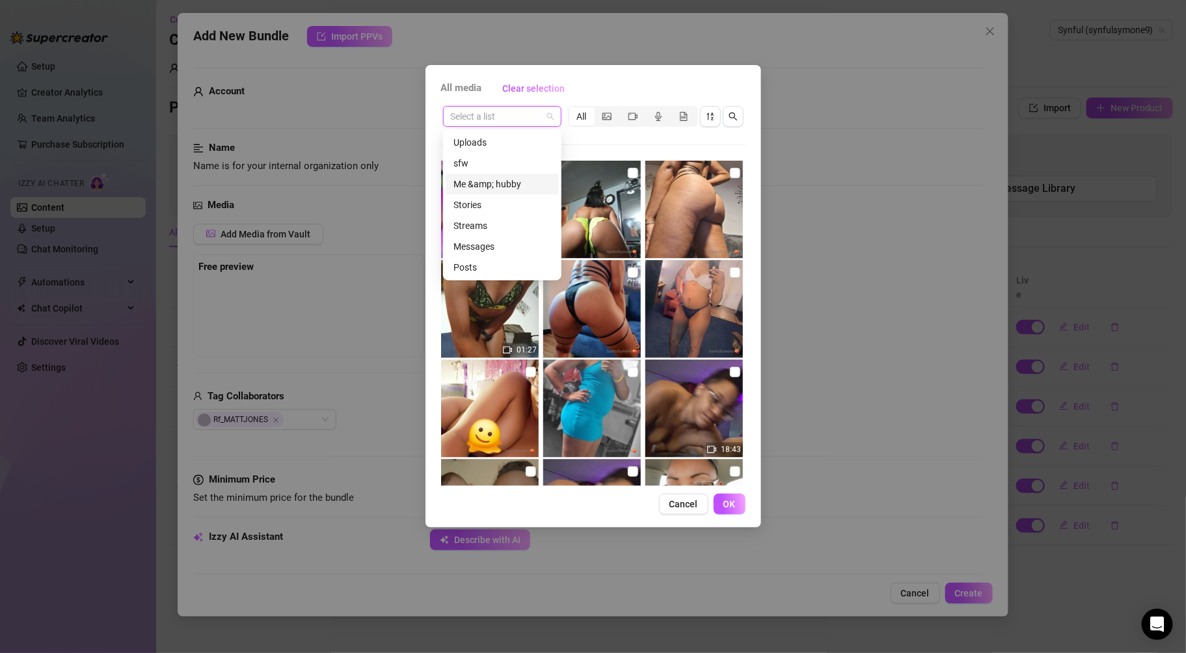
click at [481, 187] on div "Me &amp; hubby" at bounding box center [502, 184] width 98 height 14
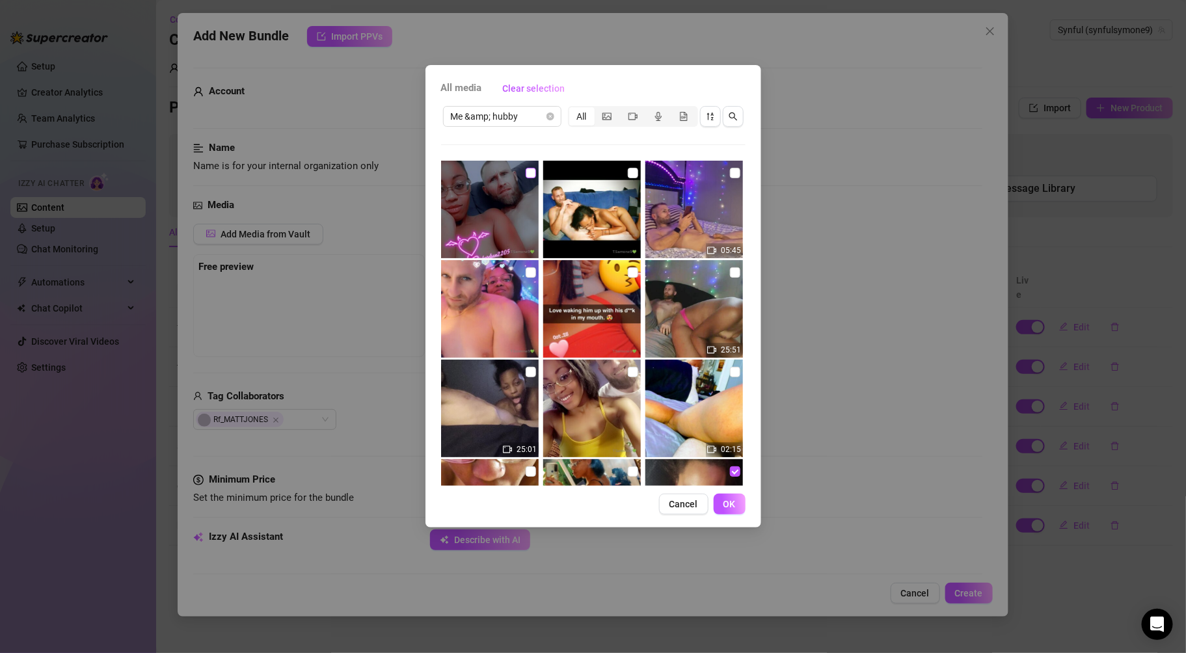
click at [532, 172] on input "checkbox" at bounding box center [531, 173] width 10 height 10
checkbox input "true"
click at [732, 502] on span "OK" at bounding box center [729, 504] width 12 height 10
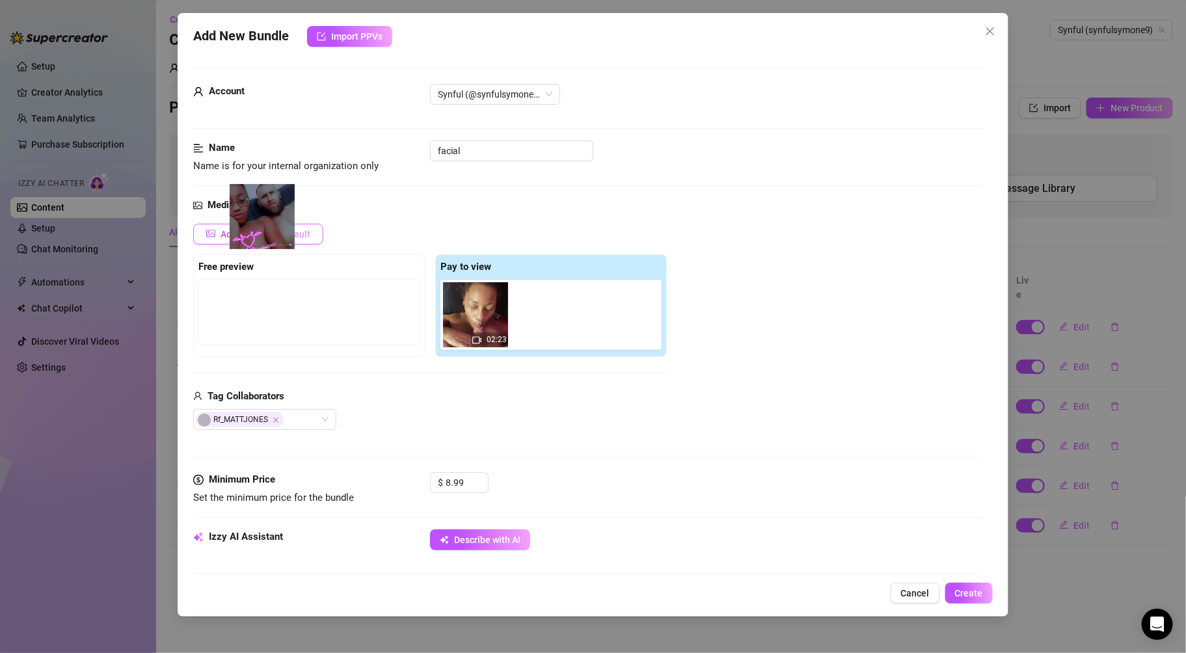
drag, startPoint x: 546, startPoint y: 325, endPoint x: 256, endPoint y: 222, distance: 307.6
click at [256, 224] on div "Add Media from Vault Free preview Pay to view 02:23 Tag Collaborators Rf_MATTJO…" at bounding box center [430, 327] width 474 height 207
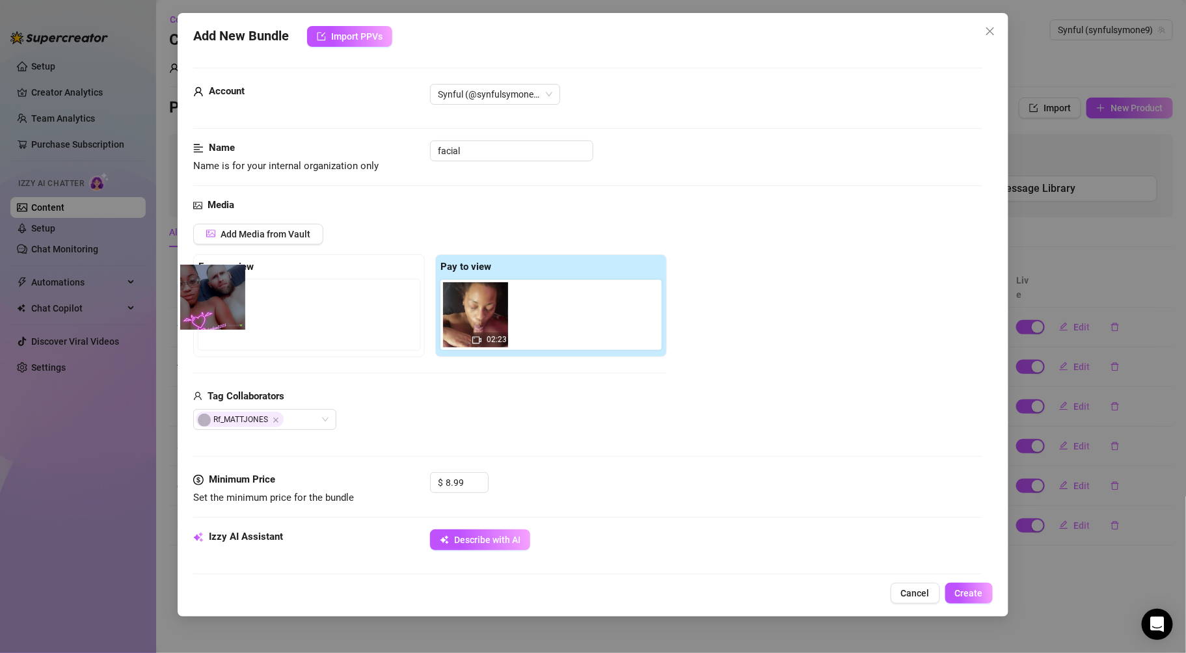
drag, startPoint x: 564, startPoint y: 303, endPoint x: 230, endPoint y: 286, distance: 334.2
click at [230, 286] on div "Free preview Pay to view 02:23" at bounding box center [430, 305] width 474 height 103
click at [230, 286] on div at bounding box center [311, 315] width 226 height 70
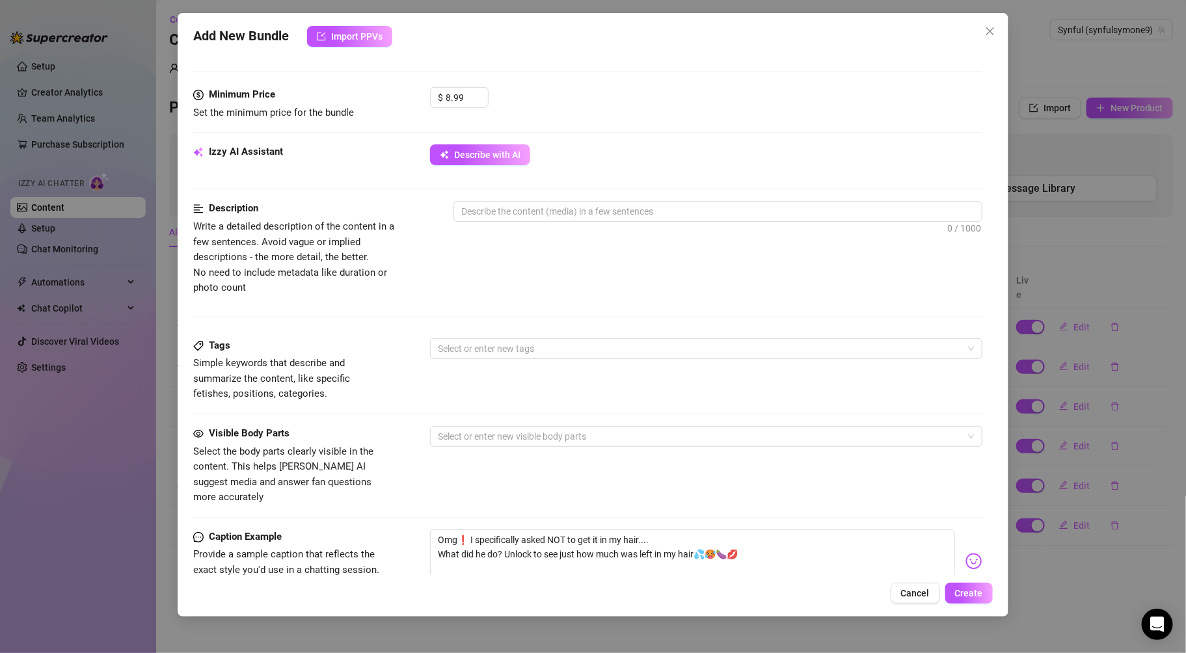
scroll to position [383, 0]
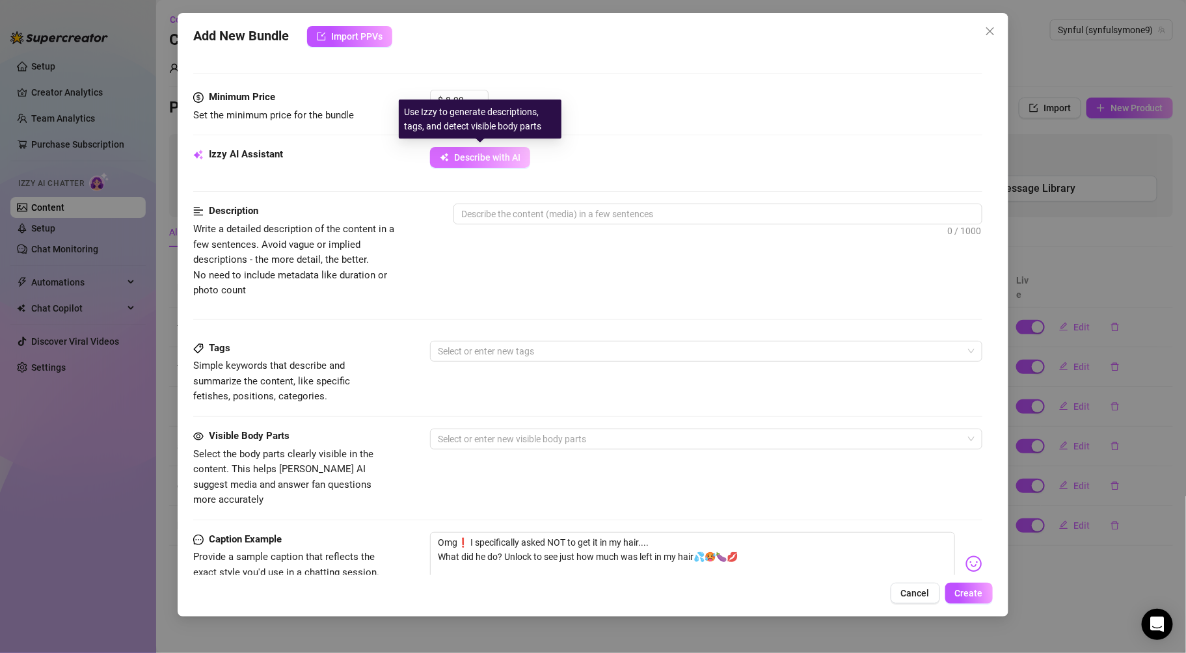
click at [522, 152] on button "Describe with AI" at bounding box center [480, 157] width 100 height 21
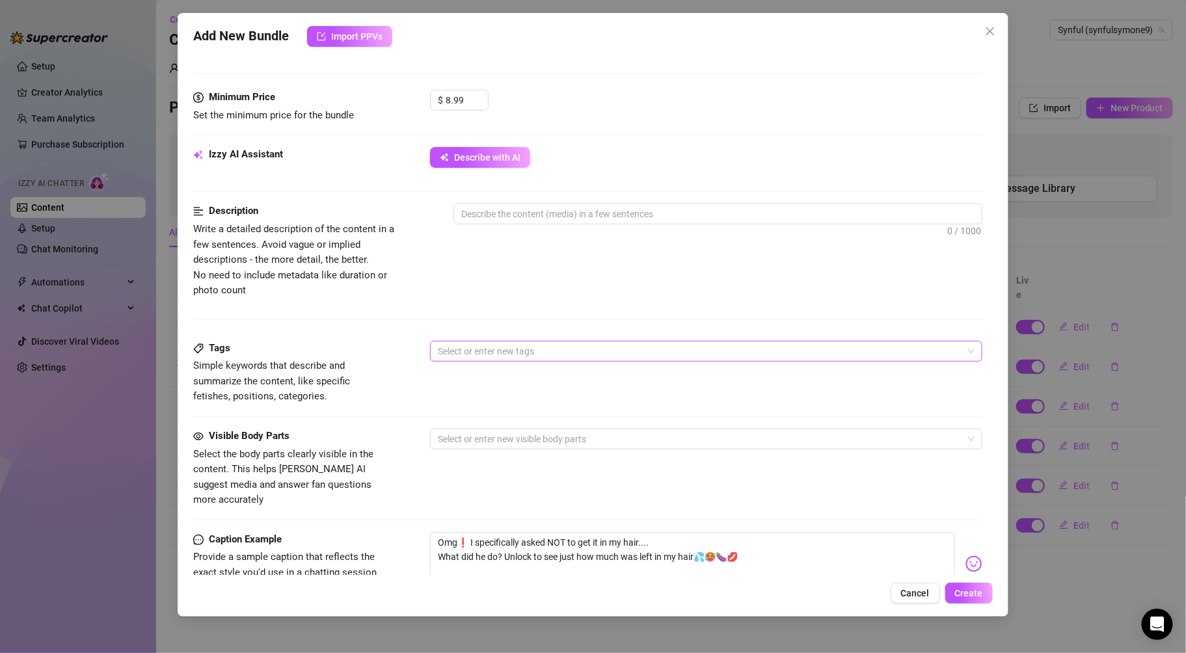
click at [521, 353] on div at bounding box center [699, 351] width 533 height 18
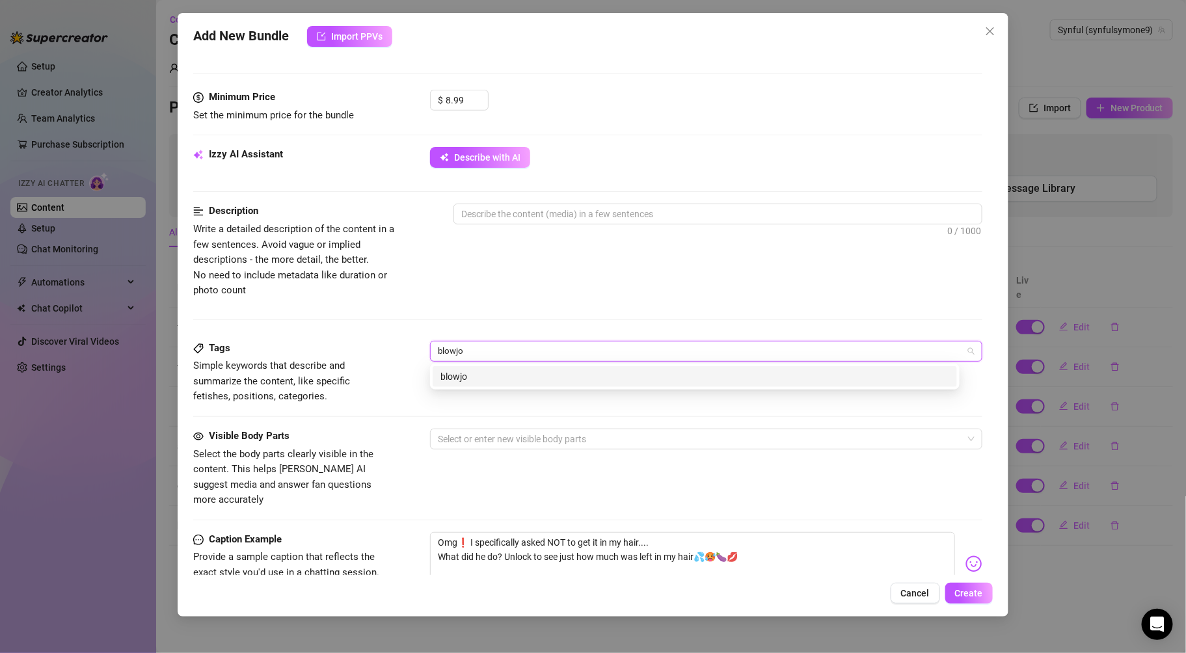
type input "blowjob"
click at [512, 377] on div "blowjob" at bounding box center [694, 376] width 509 height 14
type input "cock"
click at [505, 375] on div "cock" at bounding box center [694, 376] width 509 height 14
type input "facial"
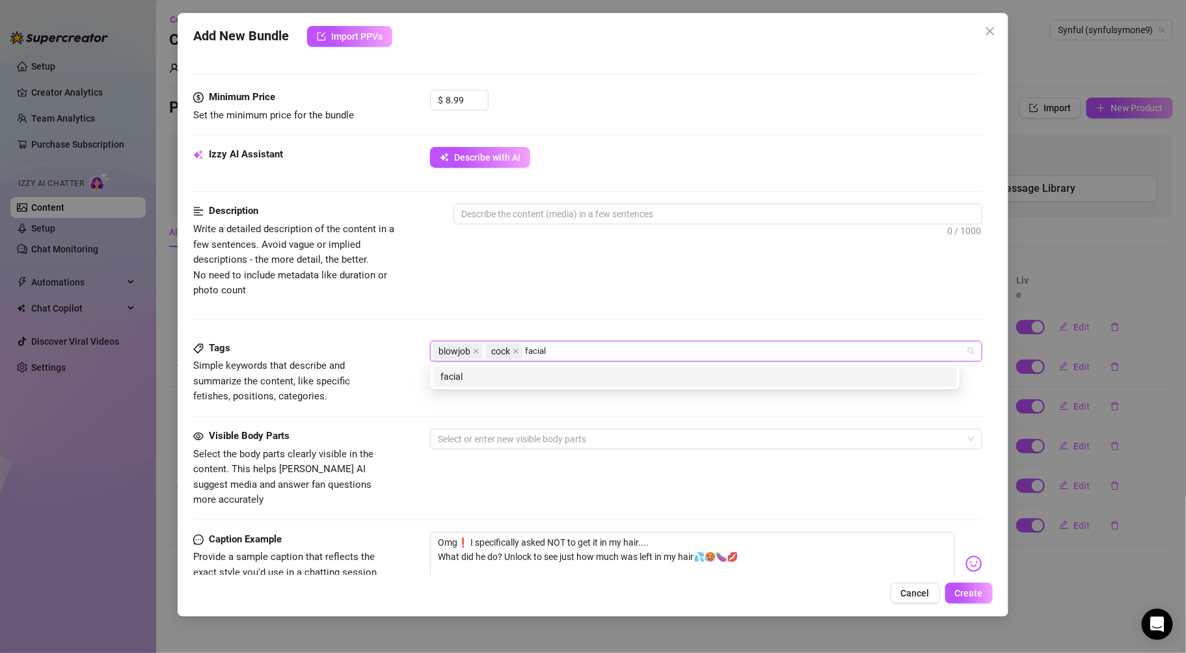
click at [505, 375] on div "facial" at bounding box center [694, 376] width 509 height 14
type input "mouth"
click at [500, 377] on div "mouth" at bounding box center [694, 376] width 509 height 14
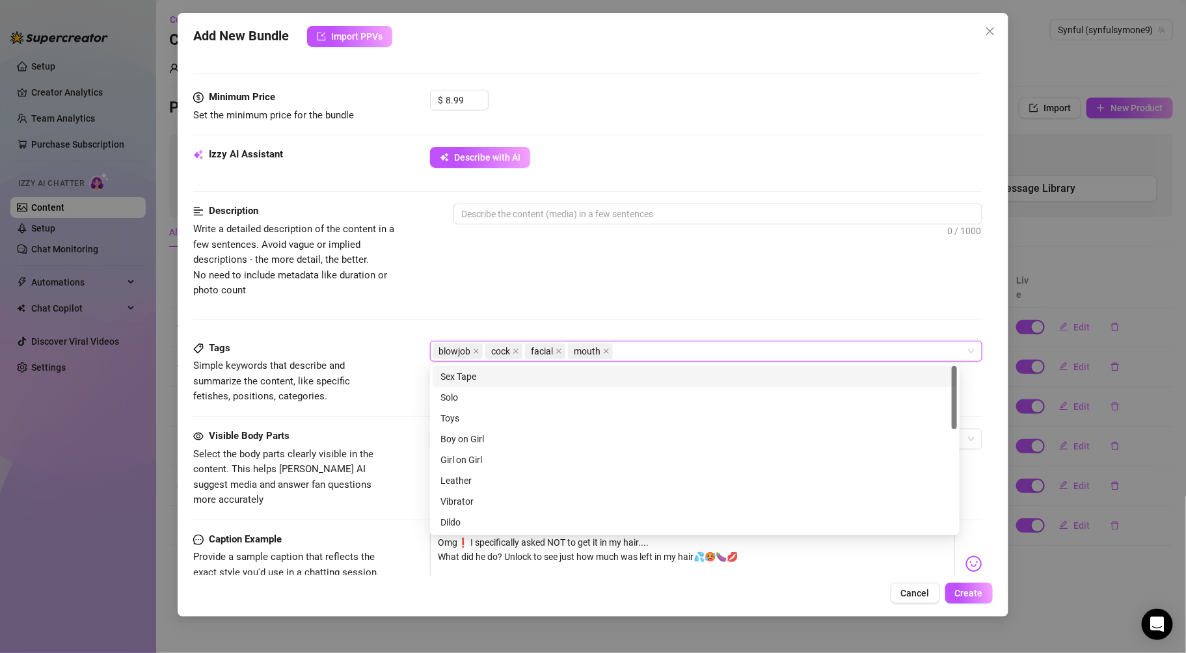
click at [725, 269] on div "Description Write a detailed description of the content in a few sentences. Avo…" at bounding box center [587, 251] width 788 height 94
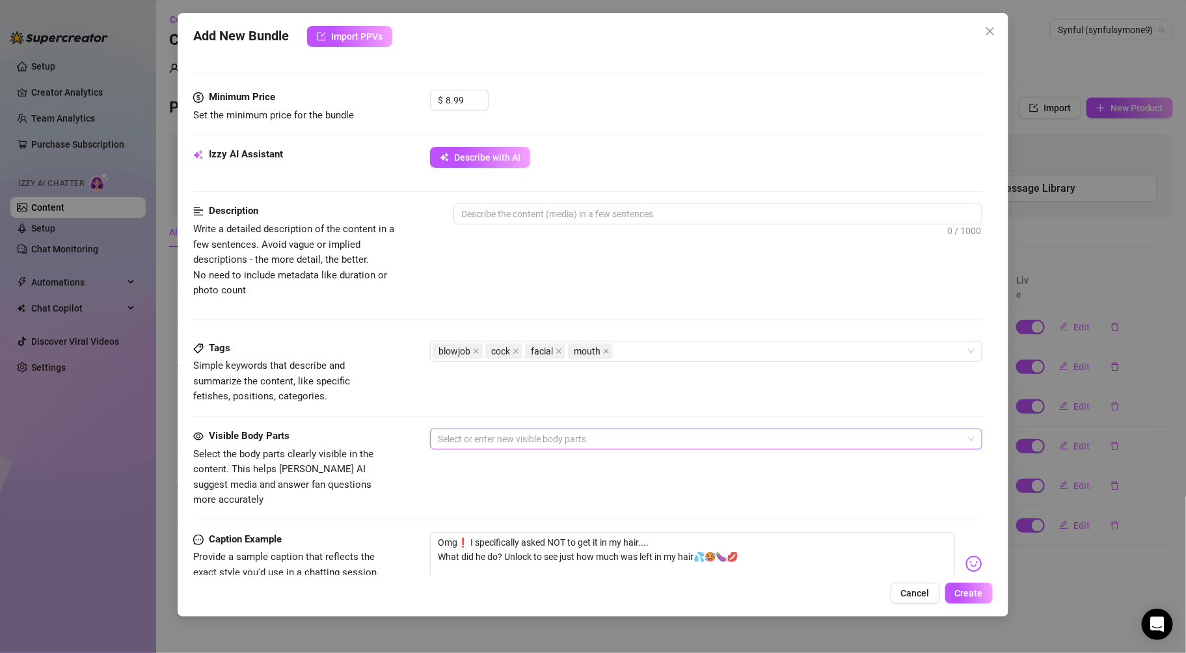
click at [716, 433] on div at bounding box center [699, 439] width 533 height 18
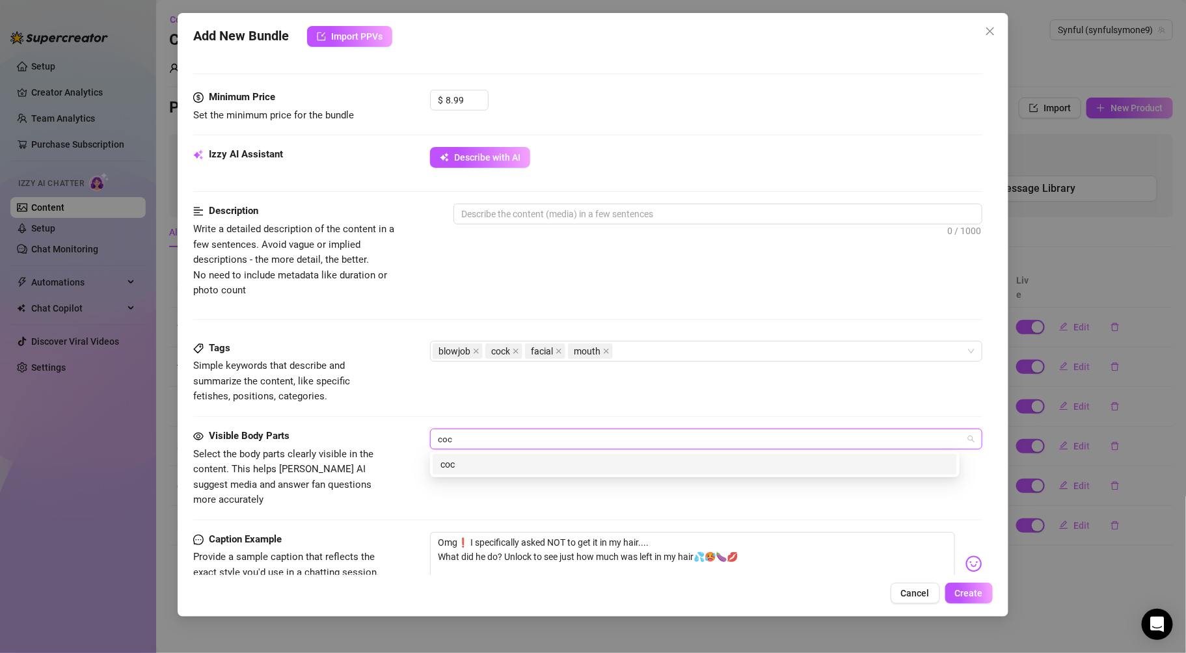
type input "cock"
click at [498, 468] on div "cock" at bounding box center [694, 464] width 509 height 14
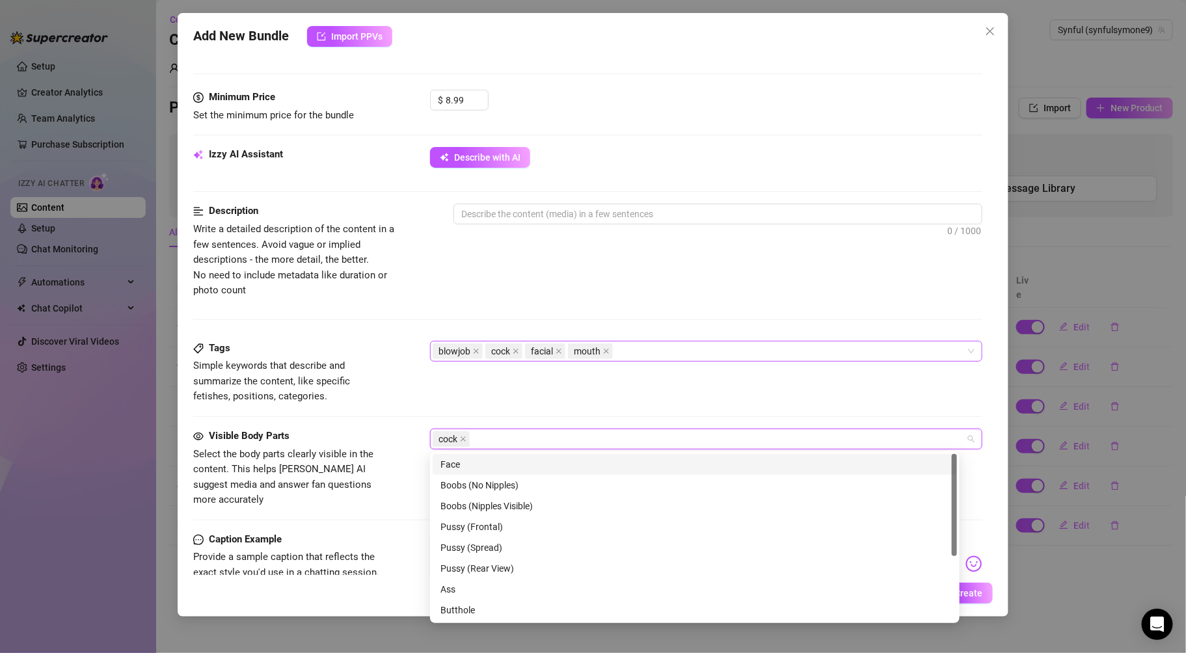
click at [705, 353] on div "blowjob cock facial mouth" at bounding box center [699, 351] width 533 height 18
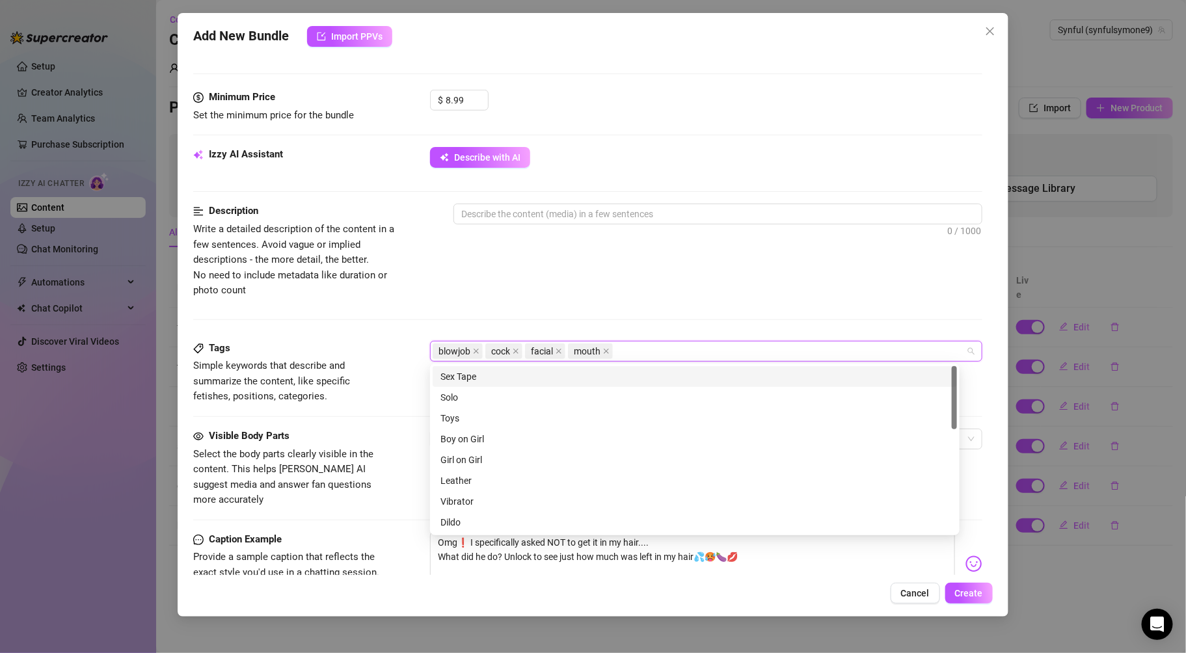
drag, startPoint x: 695, startPoint y: 296, endPoint x: 707, endPoint y: 309, distance: 17.5
click at [707, 309] on div "Description Write a detailed description of the content in a few sentences. Avo…" at bounding box center [587, 272] width 788 height 137
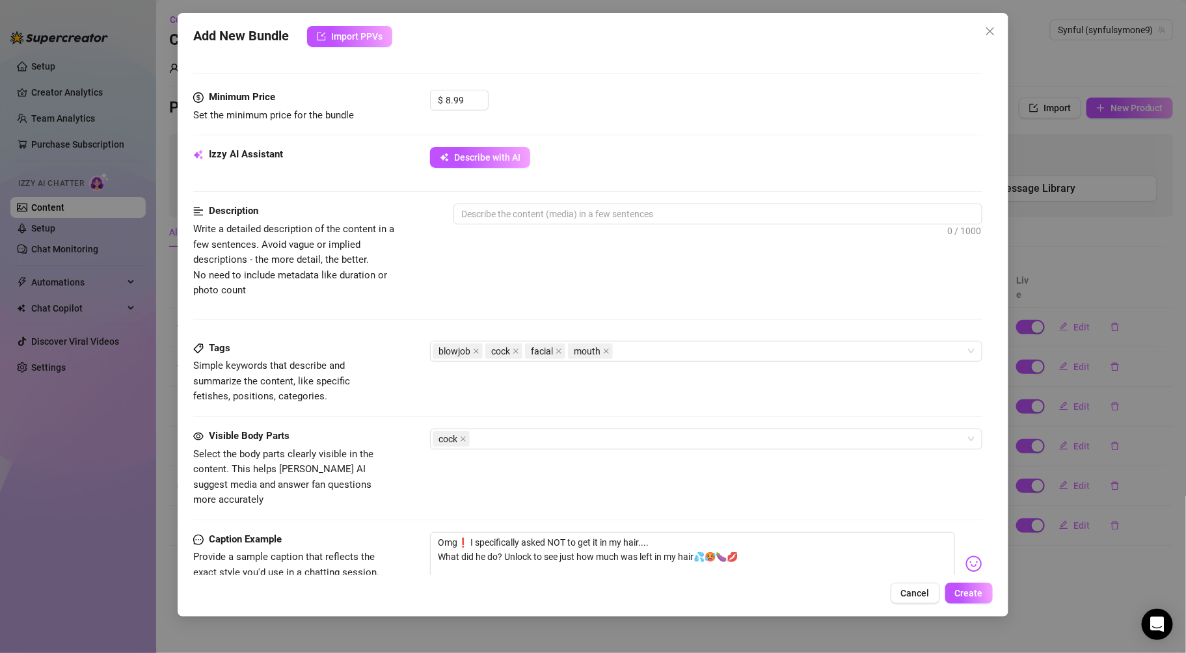
click at [506, 451] on div "Visible Body Parts Select the body parts clearly visible in the content. This h…" at bounding box center [587, 468] width 788 height 79
click at [503, 435] on div "cock" at bounding box center [699, 439] width 533 height 18
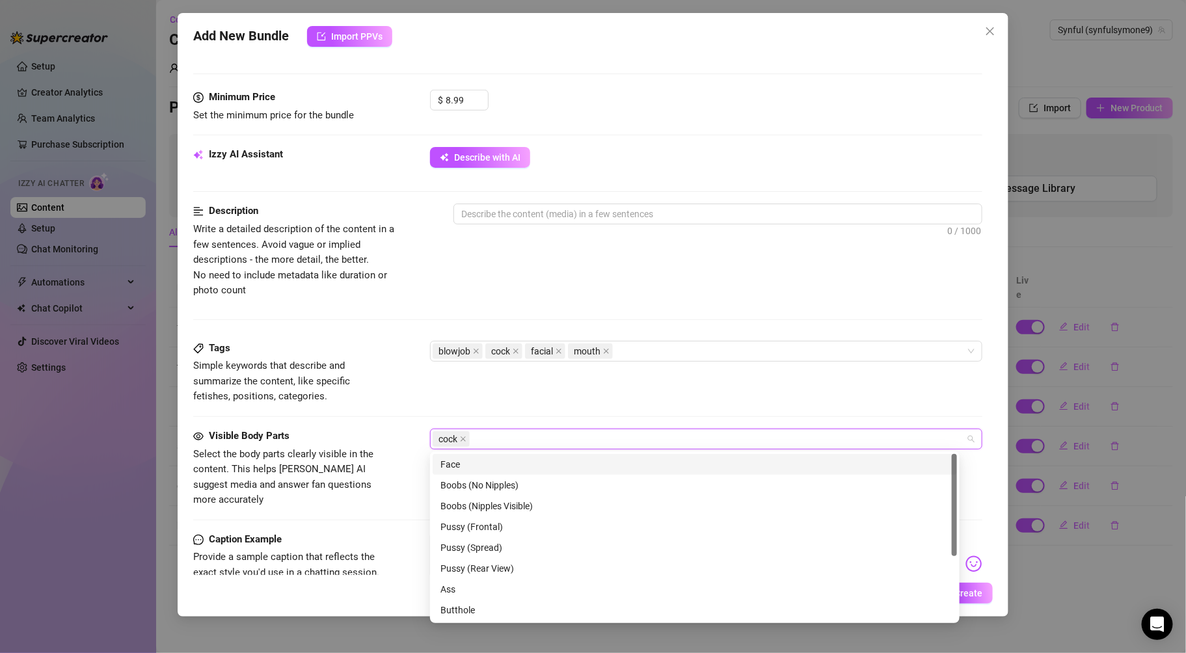
click at [479, 470] on div "Face" at bounding box center [694, 464] width 509 height 14
click at [563, 403] on div "Tags Simple keywords that describe and summarize the content, like specific fet…" at bounding box center [587, 373] width 788 height 64
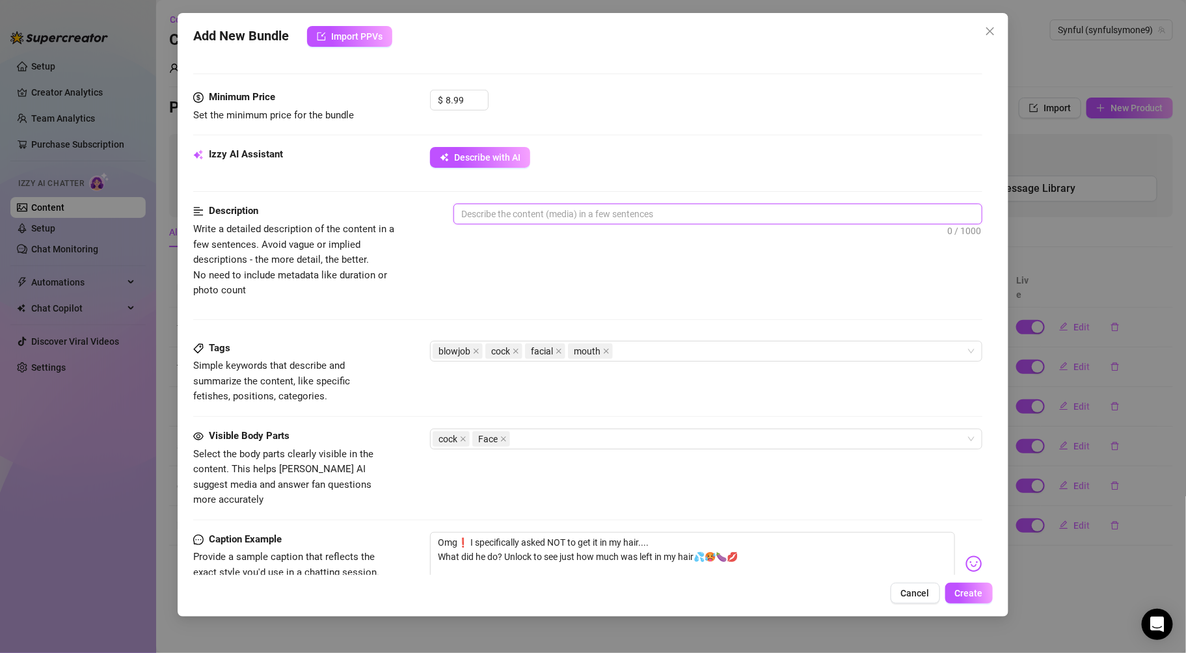
click at [607, 213] on textarea at bounding box center [717, 214] width 527 height 20
click at [974, 591] on span "Create" at bounding box center [969, 593] width 28 height 10
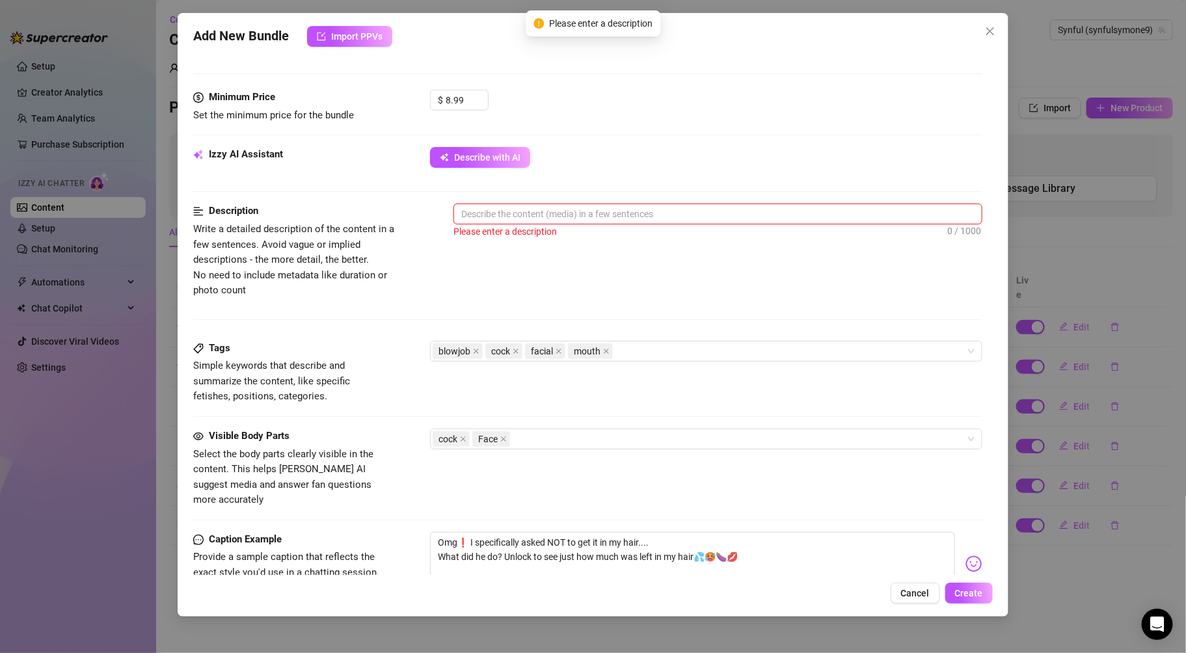
click at [805, 206] on textarea at bounding box center [717, 214] width 527 height 20
type textarea "s"
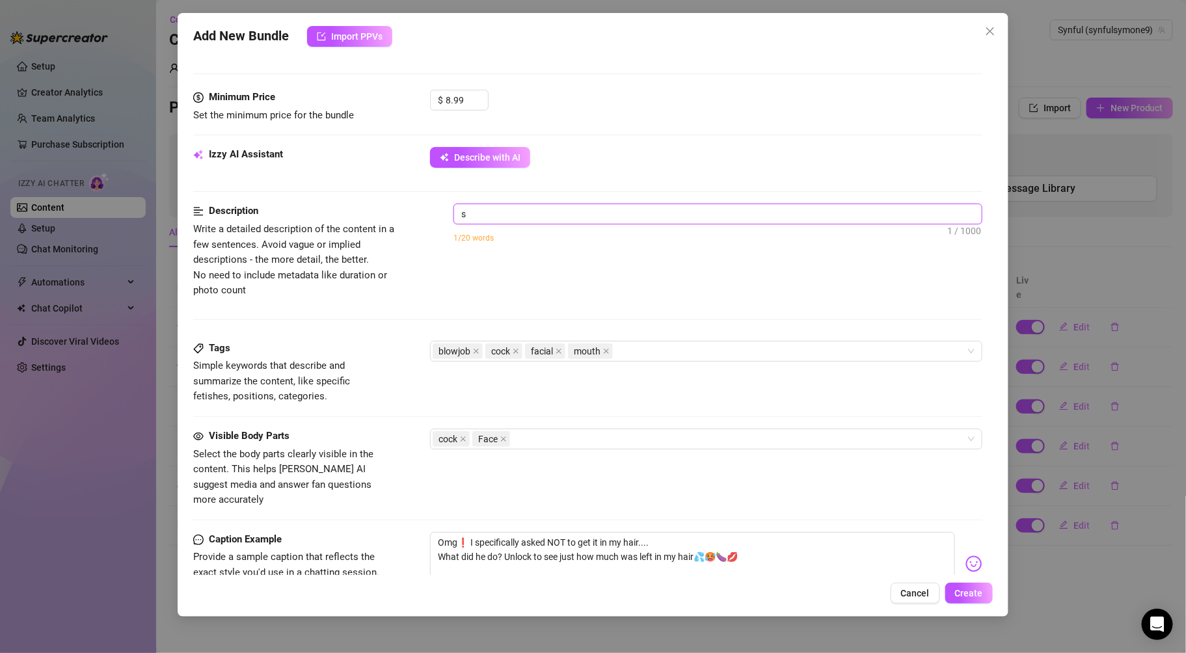
type textarea "sy"
type textarea "sym"
type textarea "symo"
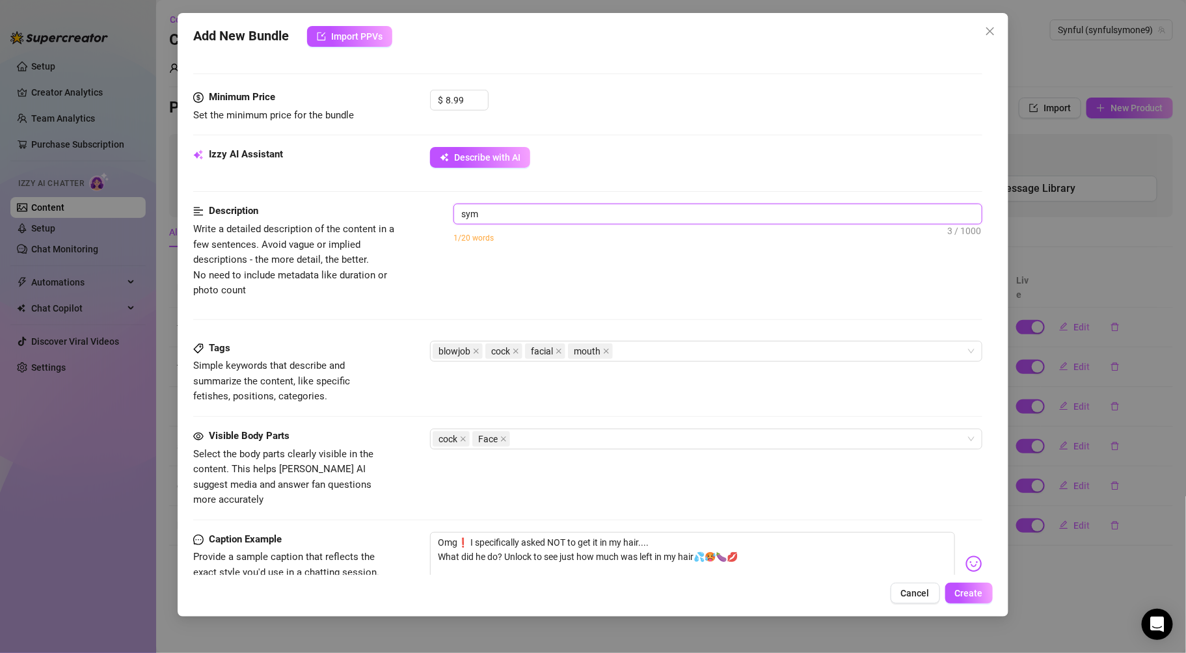
type textarea "symo"
type textarea "symon"
type textarea "symone"
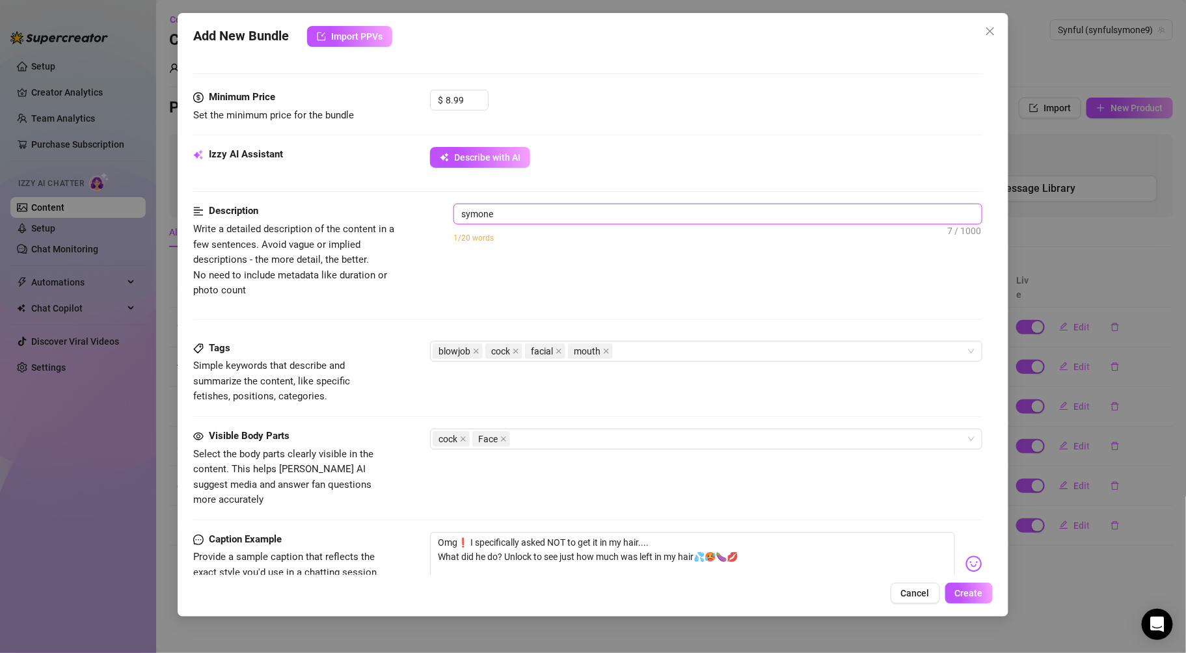
type textarea "symone"
type textarea "symone s"
type textarea "symone su"
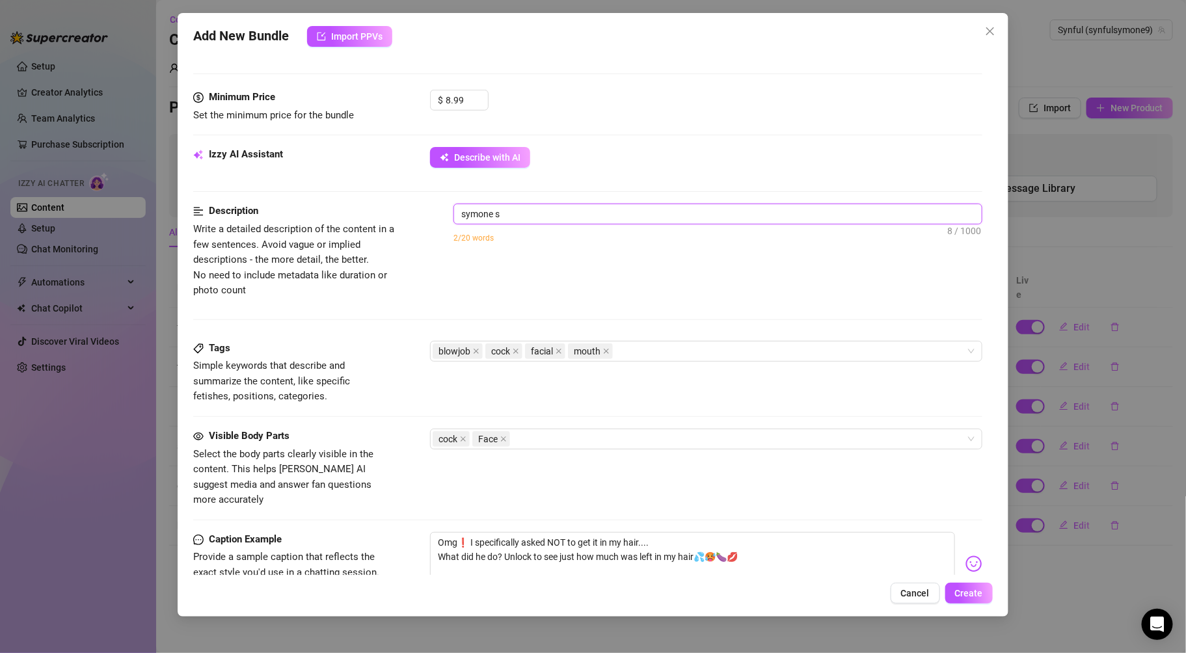
type textarea "symone su"
type textarea "symone suc"
type textarea "symone suck"
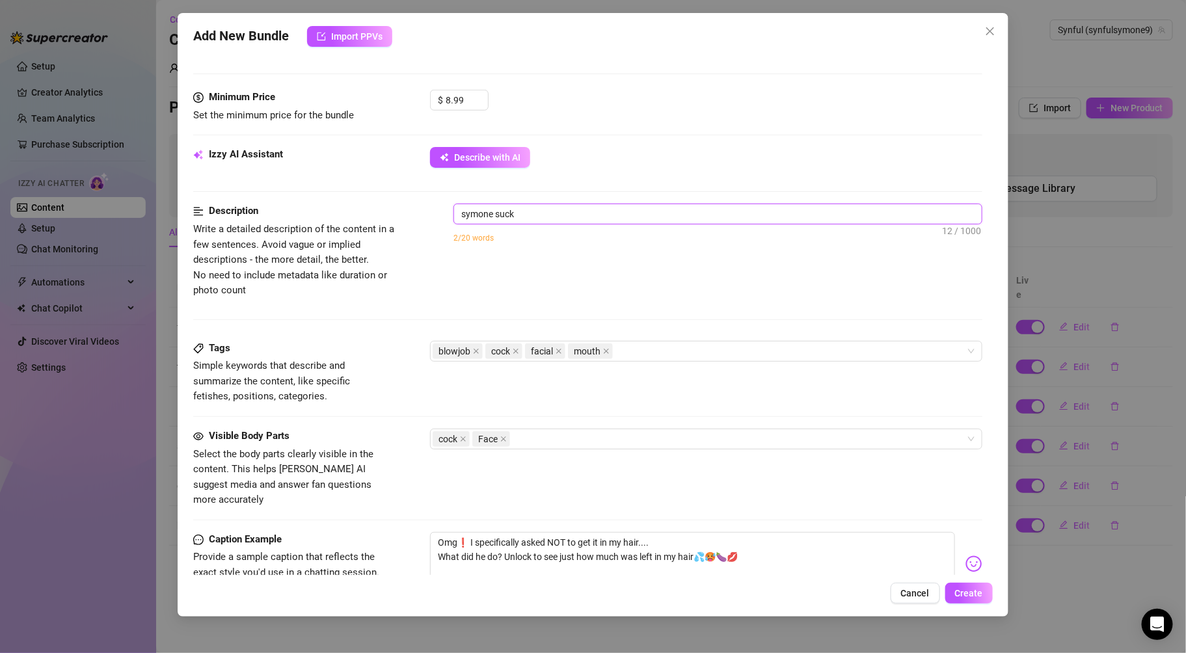
type textarea "[PERSON_NAME]"
type textarea "symone sucking"
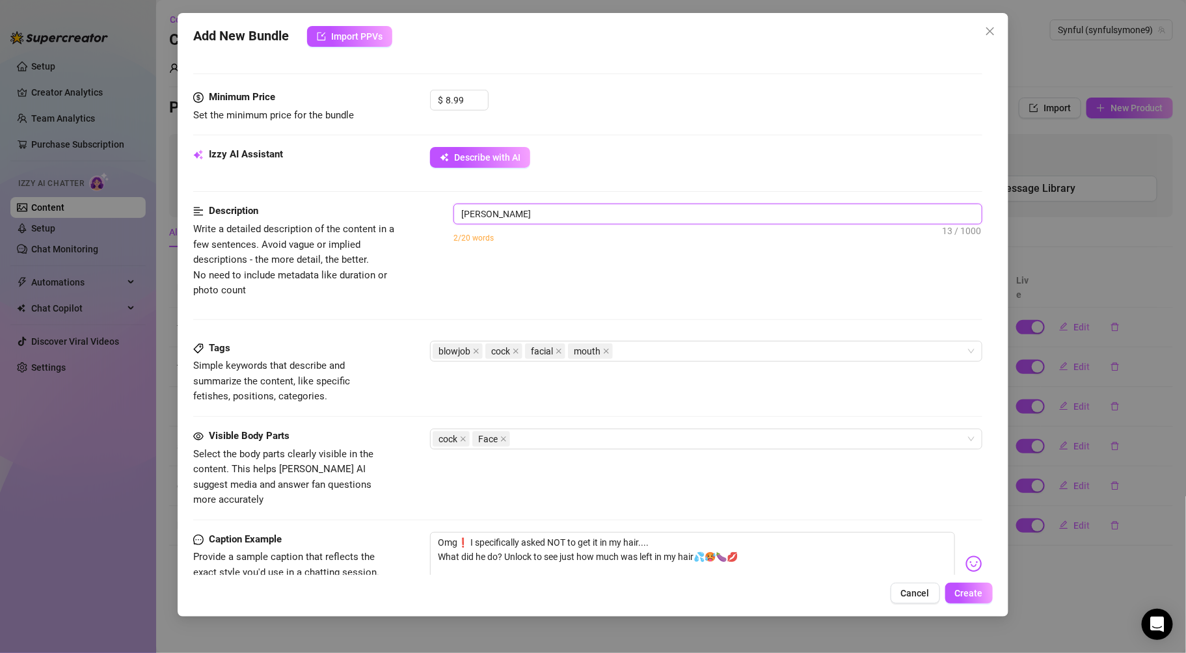
type textarea "symone sucking"
type textarea "symone sucking m"
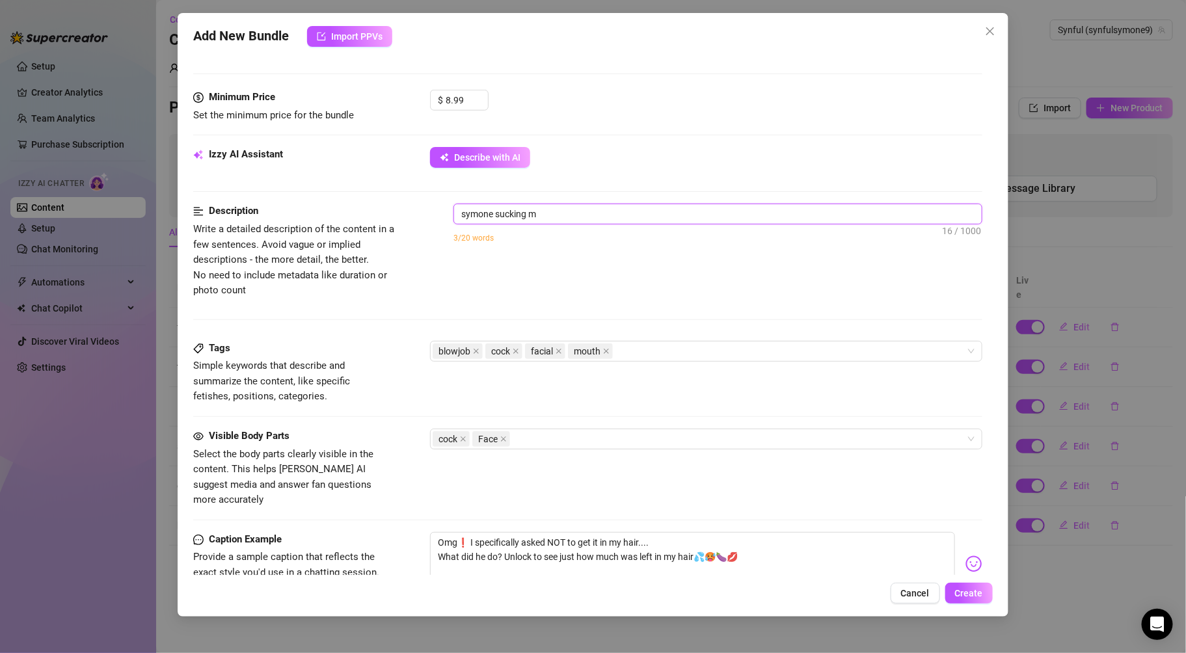
type textarea "symone sucking ma"
type textarea "symone sucking mat"
type textarea "symone sucking matt"
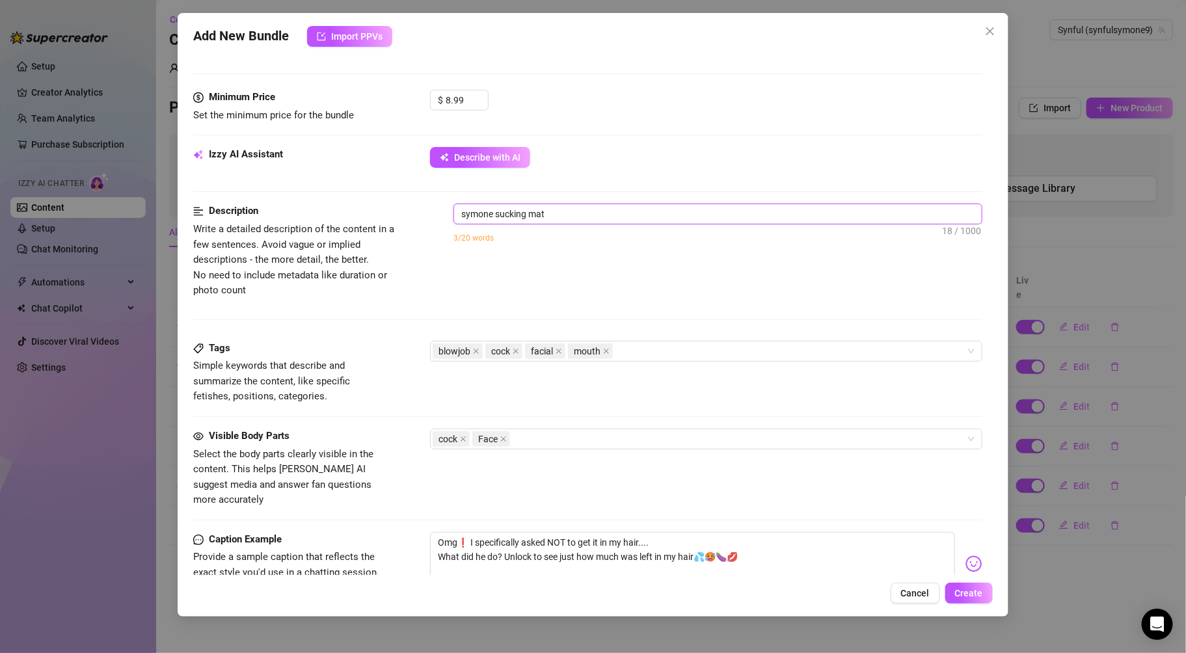
type textarea "symone sucking matt"
type textarea "symone sucking matts"
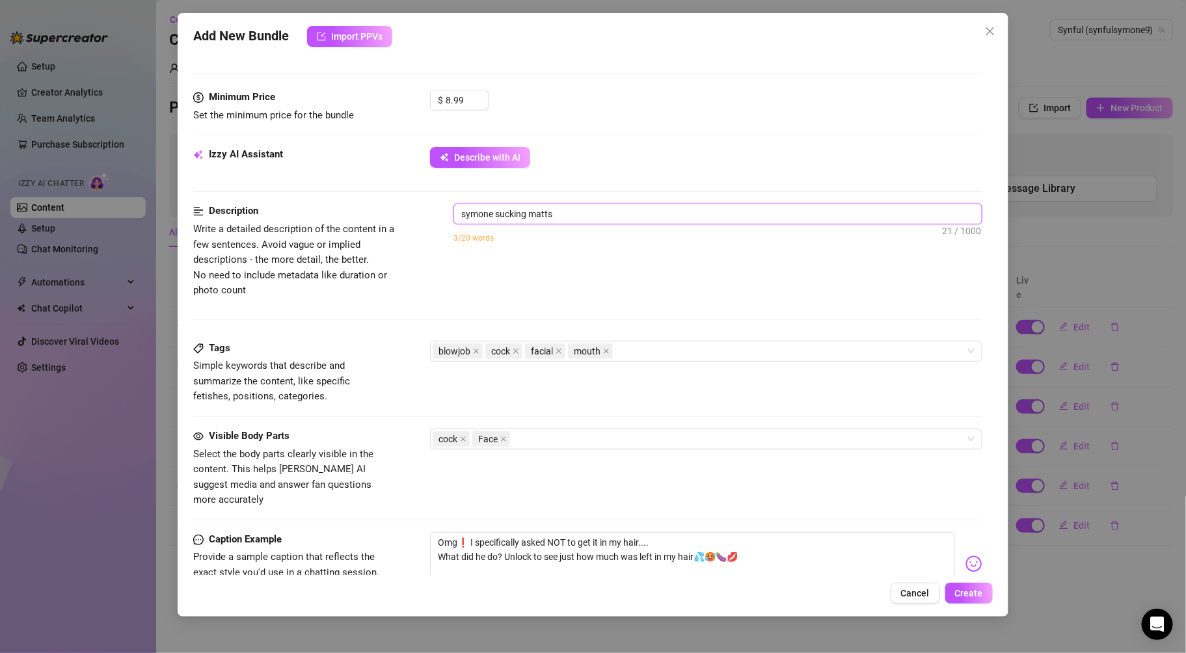
type textarea "symone sucking matts c"
type textarea "symone sucking matts co"
type textarea "symone sucking matts coc"
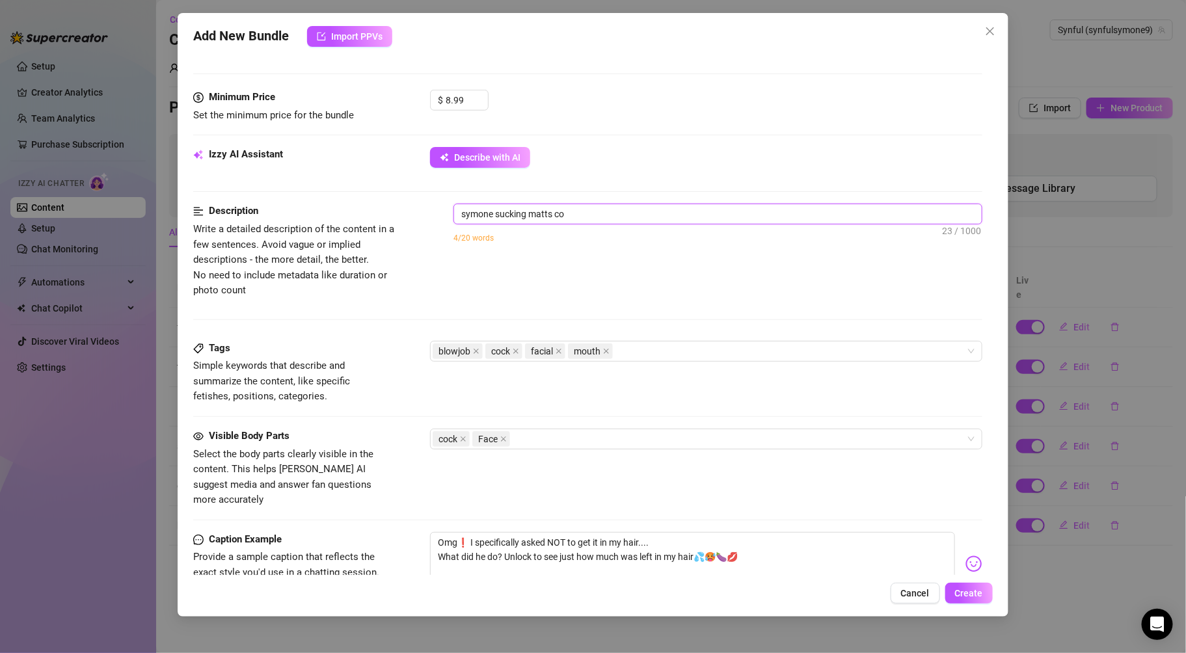
type textarea "symone sucking matts coc"
type textarea "symone sucking matts cock"
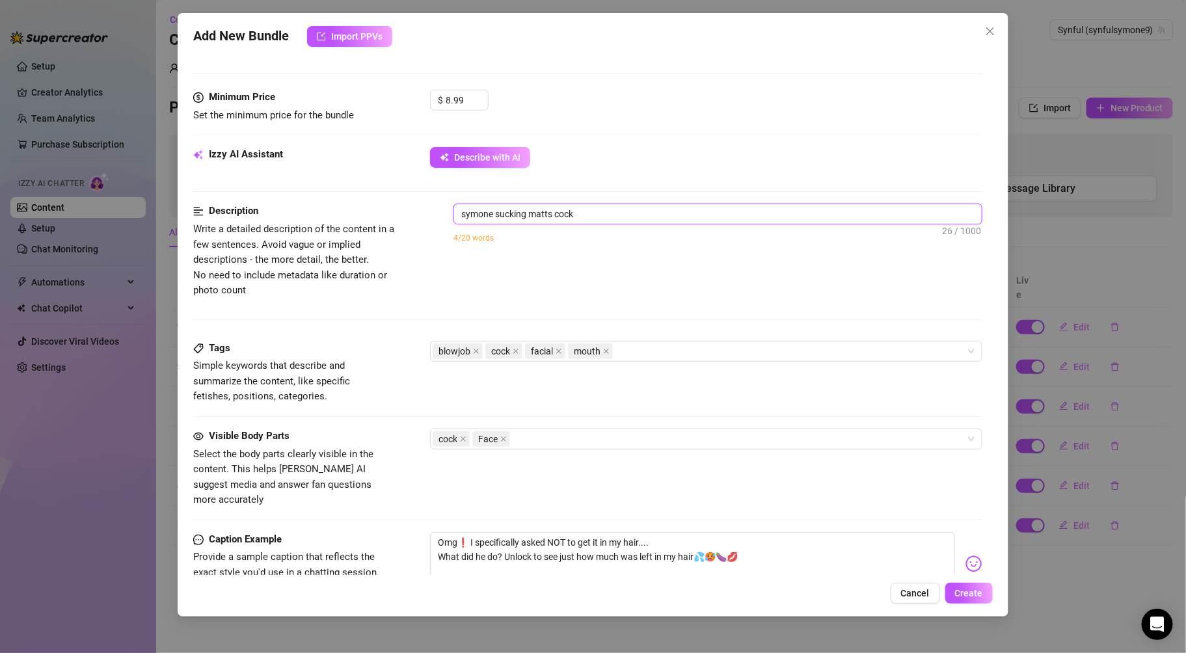
type textarea "symone sucking matts cock e"
type textarea "symone sucking matts cock en"
type textarea "symone sucking matts cock end"
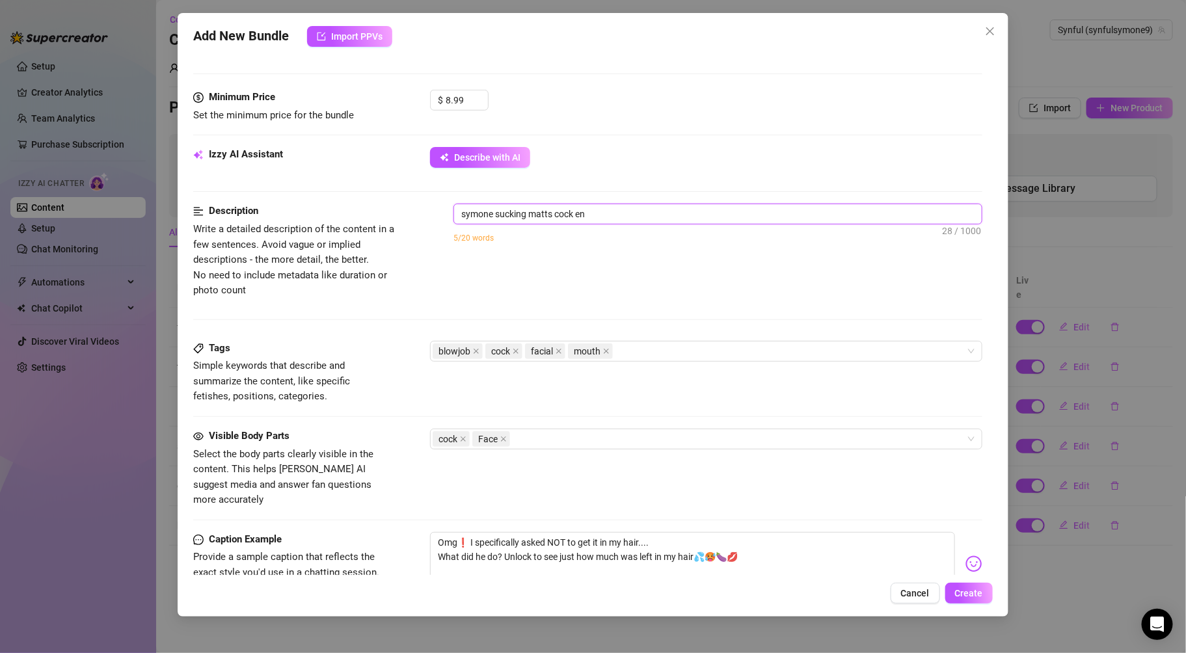
type textarea "symone sucking matts cock end"
type textarea "symone sucking matts cock endi"
type textarea "symone sucking matts cock endin"
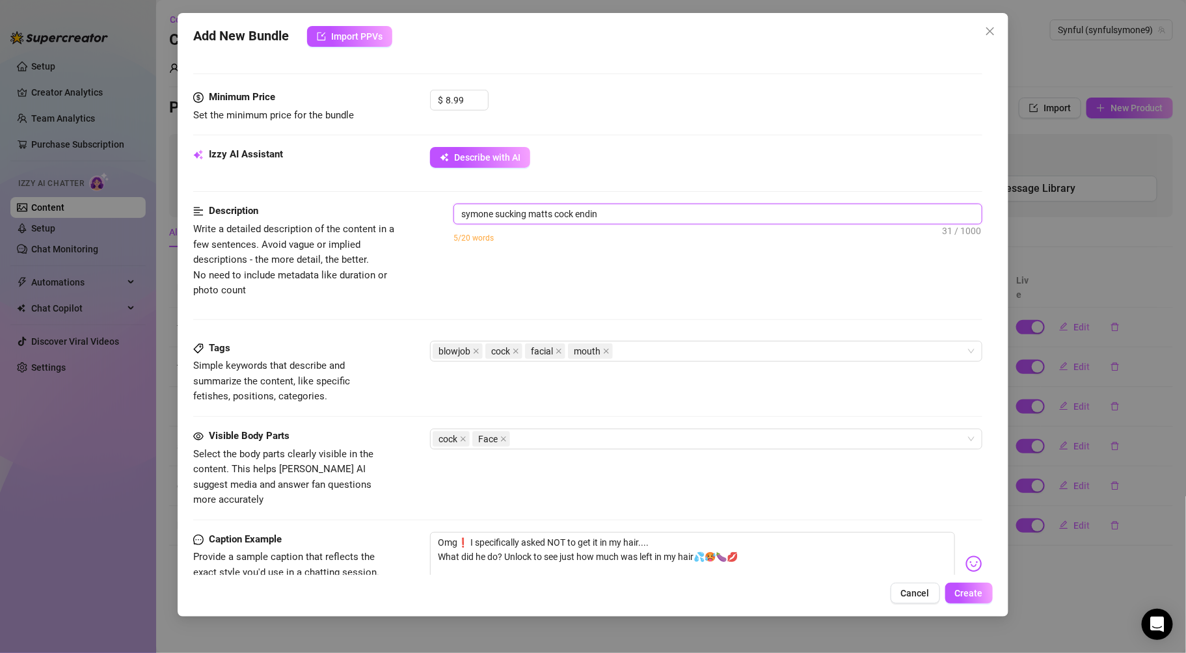
type textarea "symone sucking matts cock ending"
type textarea "symone sucking matts cock ending w"
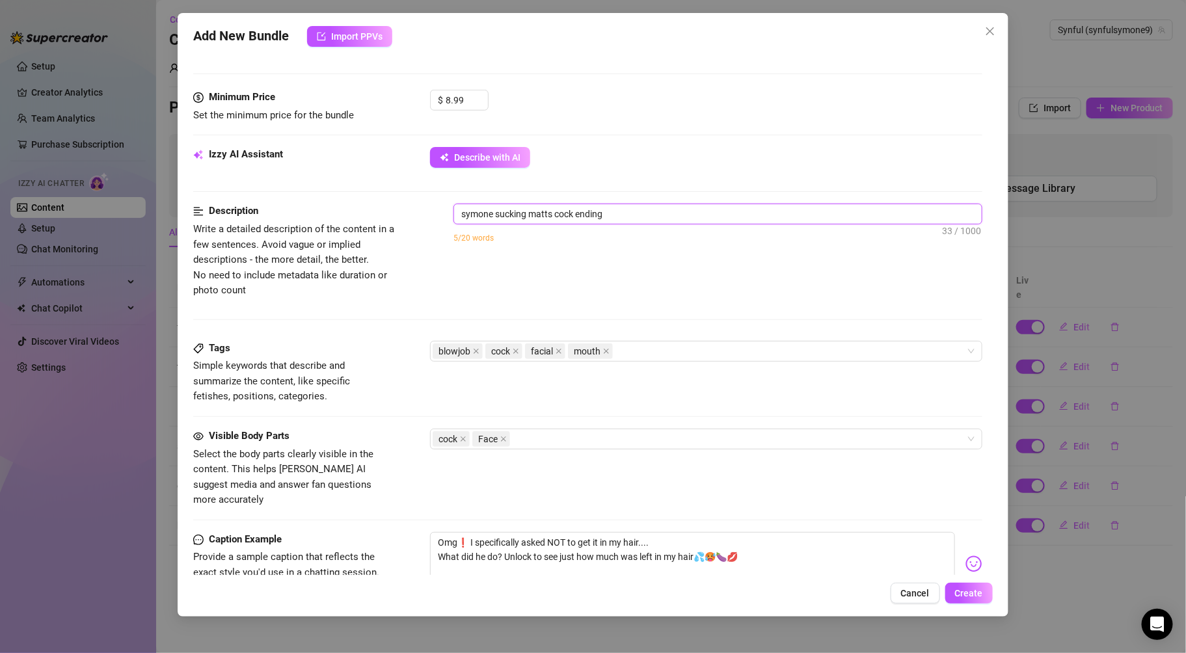
type textarea "symone sucking matts cock ending w"
type textarea "symone sucking matts cock ending wi"
type textarea "symone sucking matts cock ending wit"
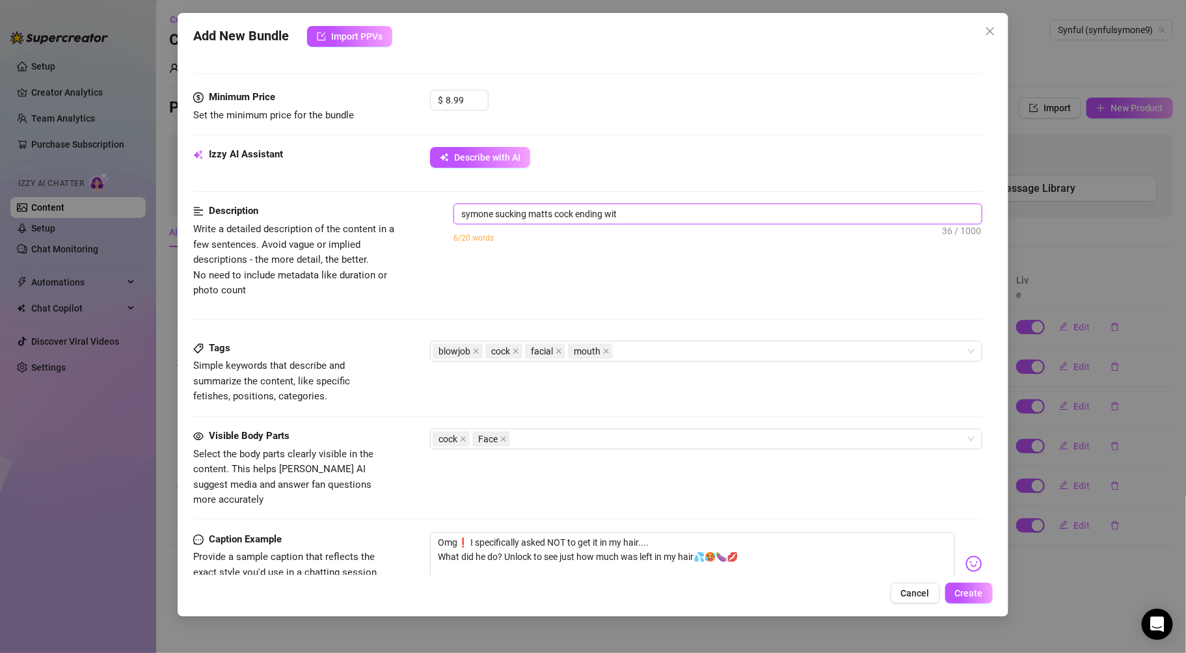
type textarea "symone sucking matts cock ending with"
type textarea "symone sucking matts cock ending with a"
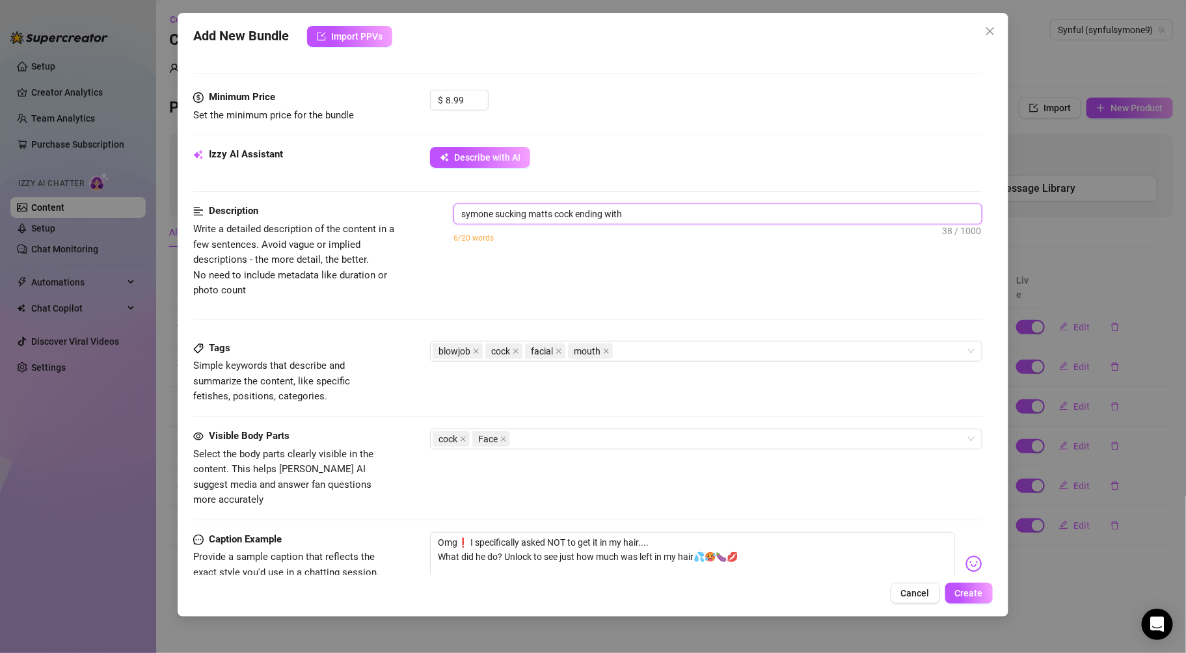
type textarea "symone sucking matts cock ending with a"
type textarea "symone sucking matts cock ending with a c"
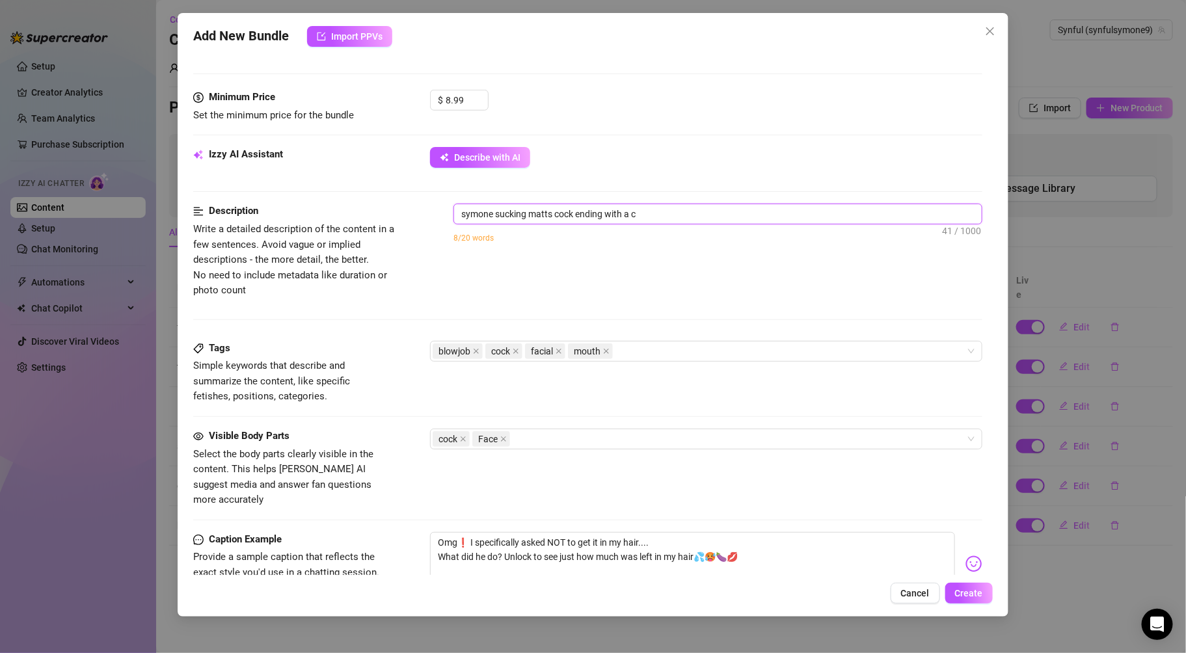
type textarea "symone sucking matts cock ending with a cu"
type textarea "symone sucking matts cock ending with a cum"
type textarea "symone sucking matts cock ending with a cums"
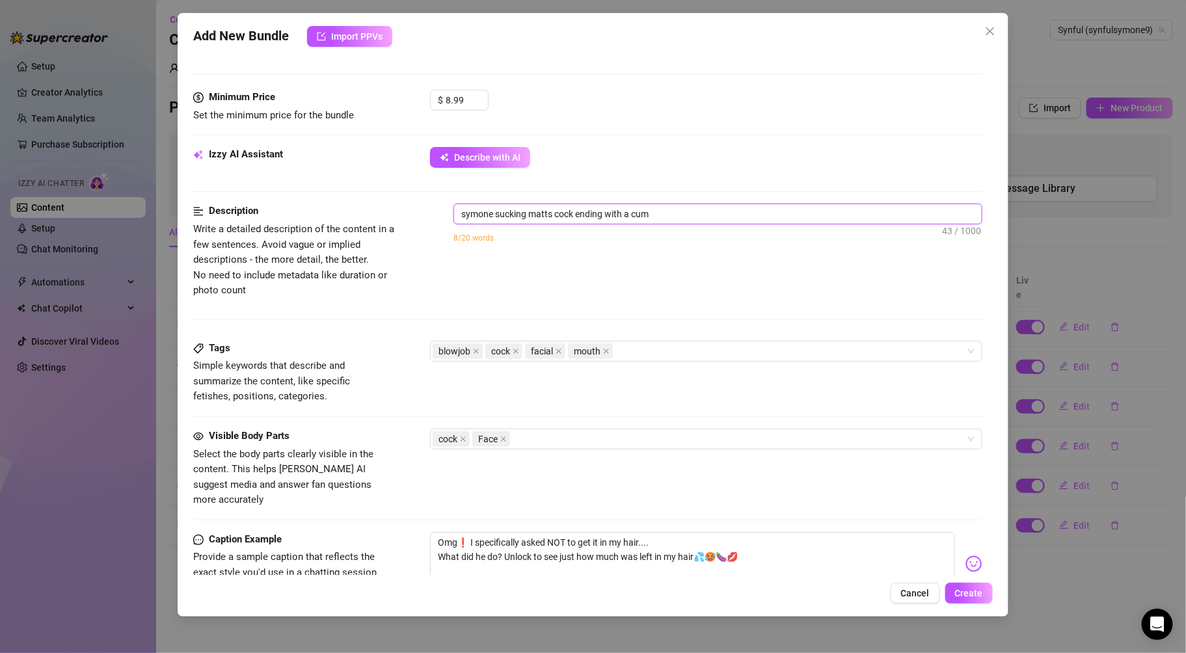
type textarea "symone sucking matts cock ending with a cums"
type textarea "symone sucking matts cock ending with a cumsh"
type textarea "symone sucking matts cock ending with a cumsho"
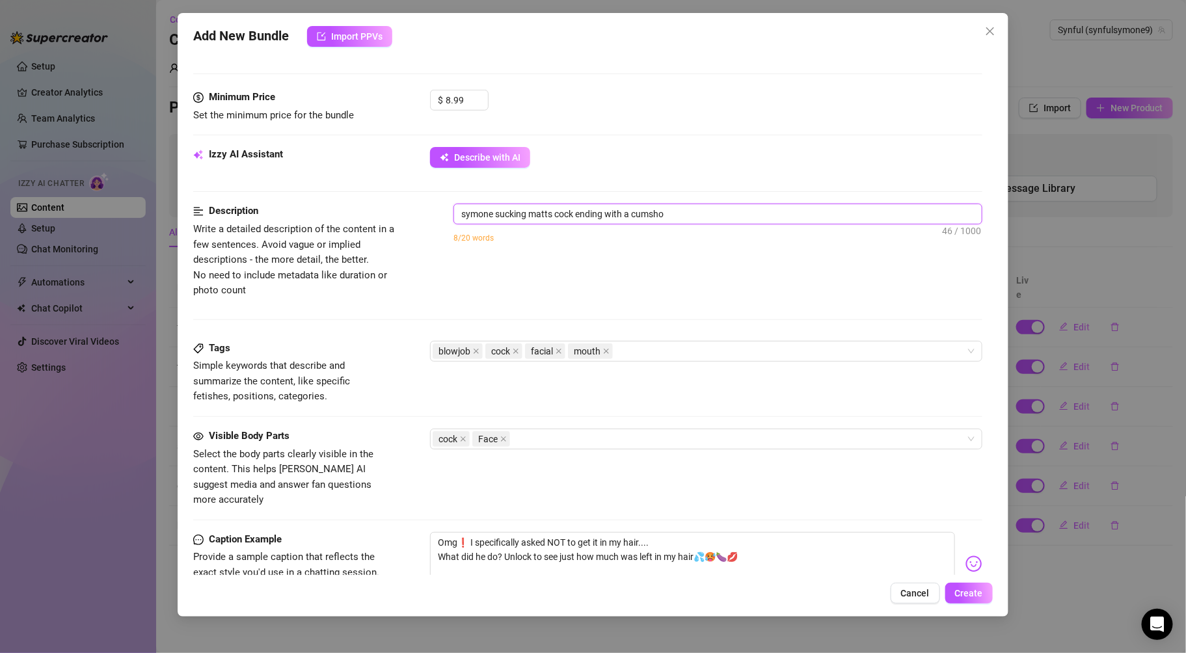
type textarea "symone sucking matts cock ending with a cumshot"
type textarea "symone sucking matts cock ending with a cumshot o"
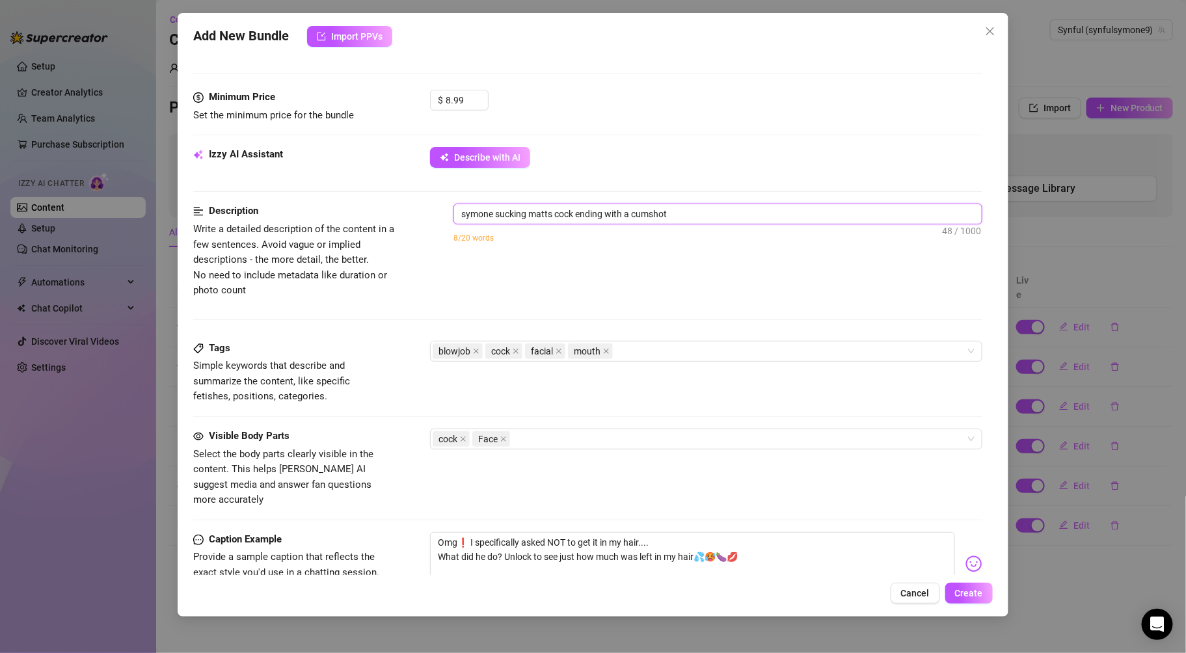
type textarea "symone sucking matts cock ending with a cumshot o"
type textarea "symone sucking matts cock ending with a cumshot on"
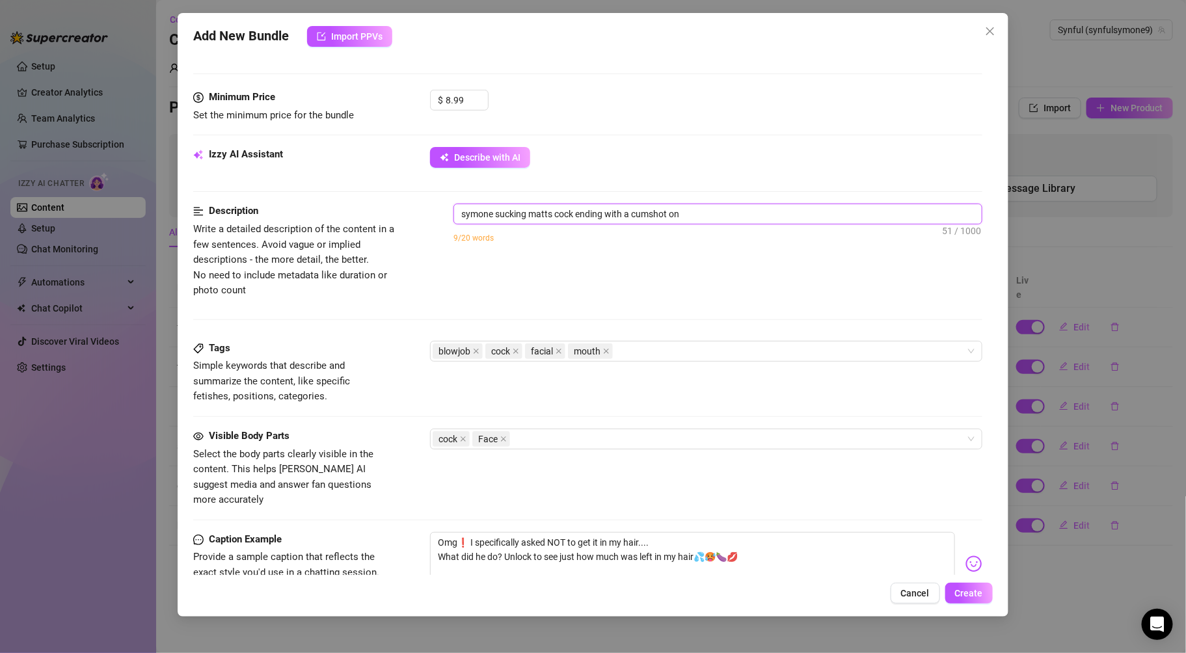
type textarea "symone sucking matts cock ending with a cumshot on h"
type textarea "symone sucking matts cock ending with a cumshot on he"
type textarea "symone sucking matts cock ending with a cumshot on her"
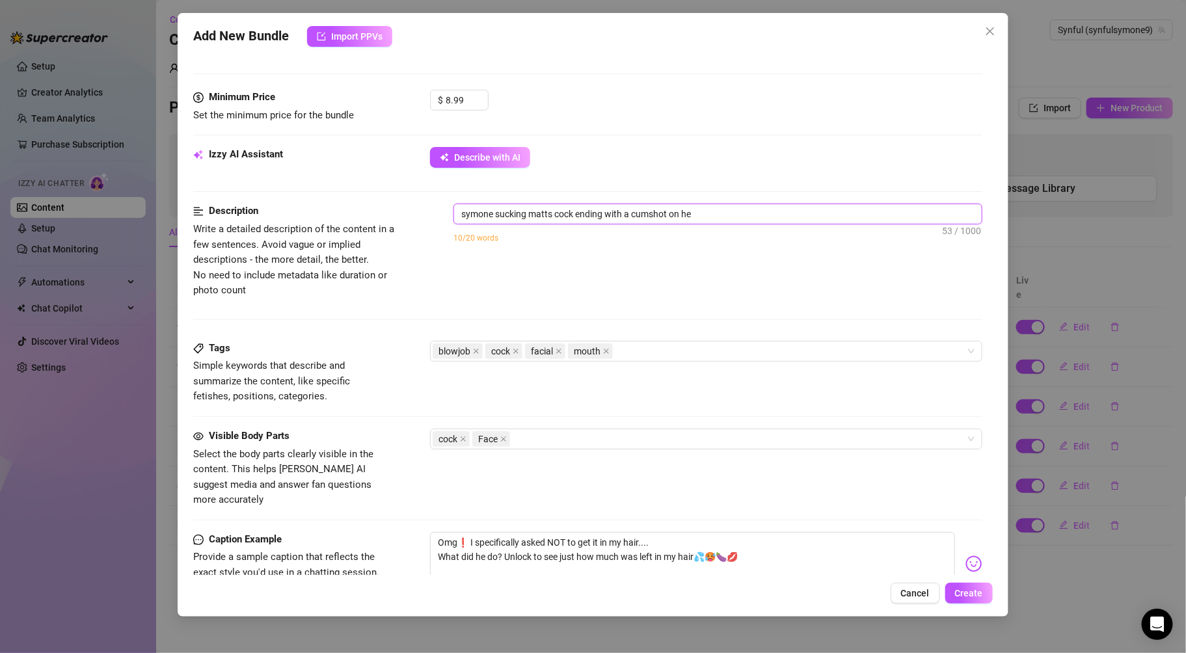
type textarea "symone sucking matts cock ending with a cumshot on her"
type textarea "symone sucking matts cock ending with a cumshot on her f"
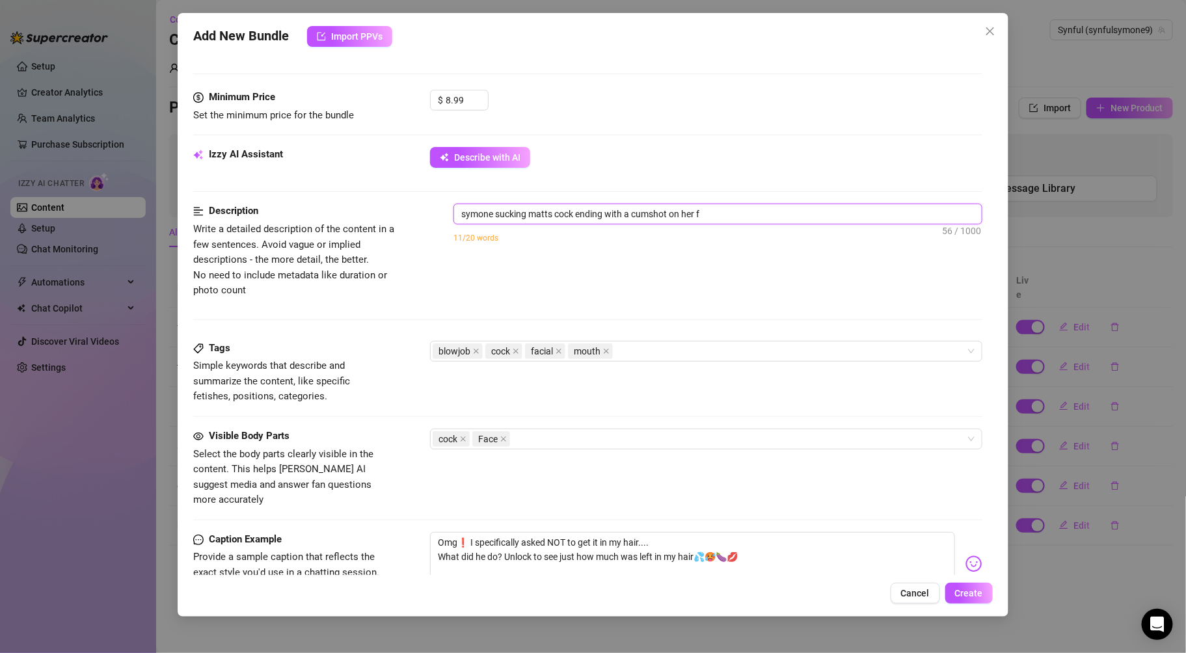
type textarea "symone sucking matts cock ending with a cumshot on her fa"
type textarea "symone sucking matts cock ending with a cumshot on her fac"
type textarea "symone sucking matts cock ending with a cumshot on her face"
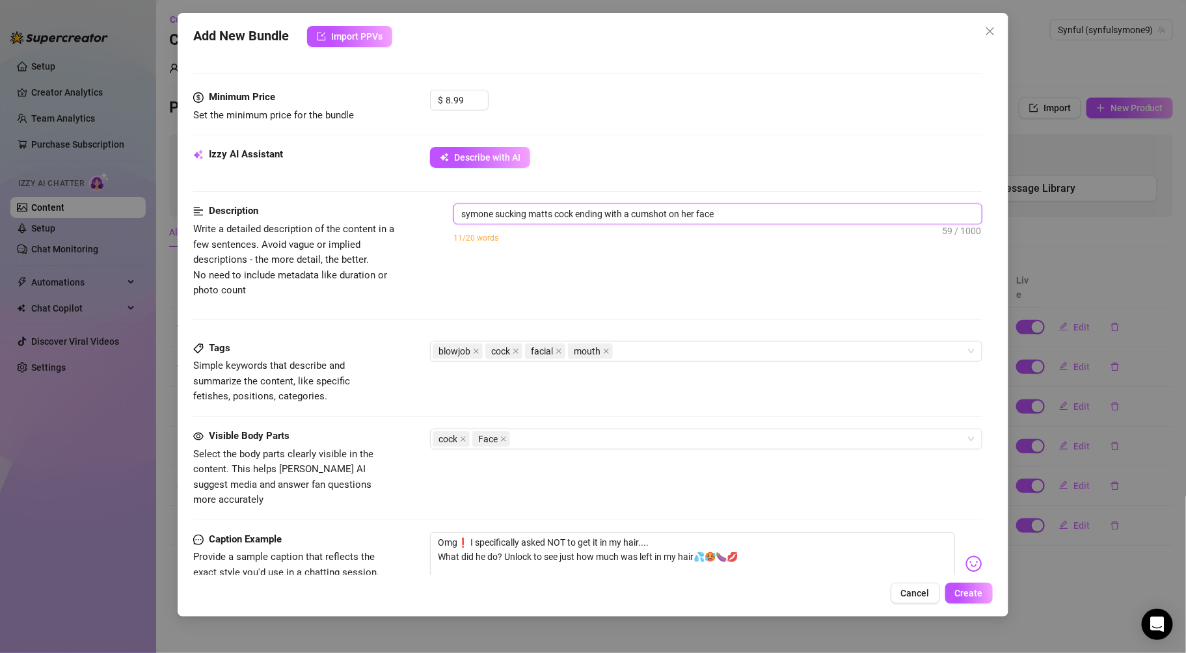
type textarea "symone sucking matts cock ending with a cumshot on her face"
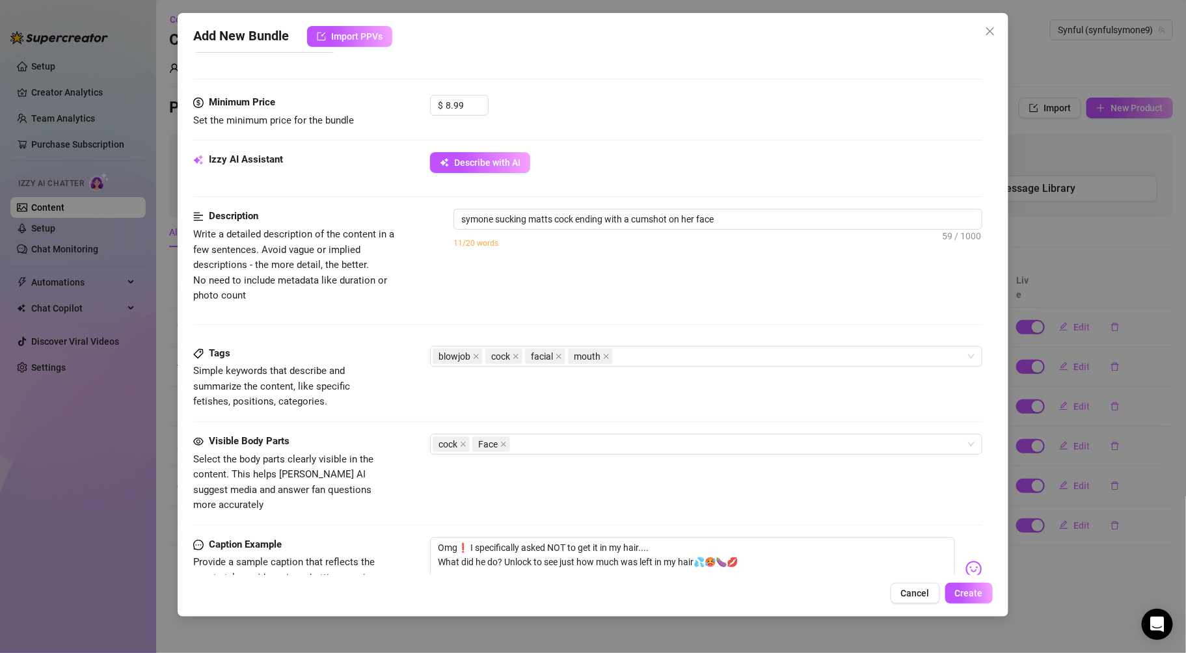
scroll to position [587, 0]
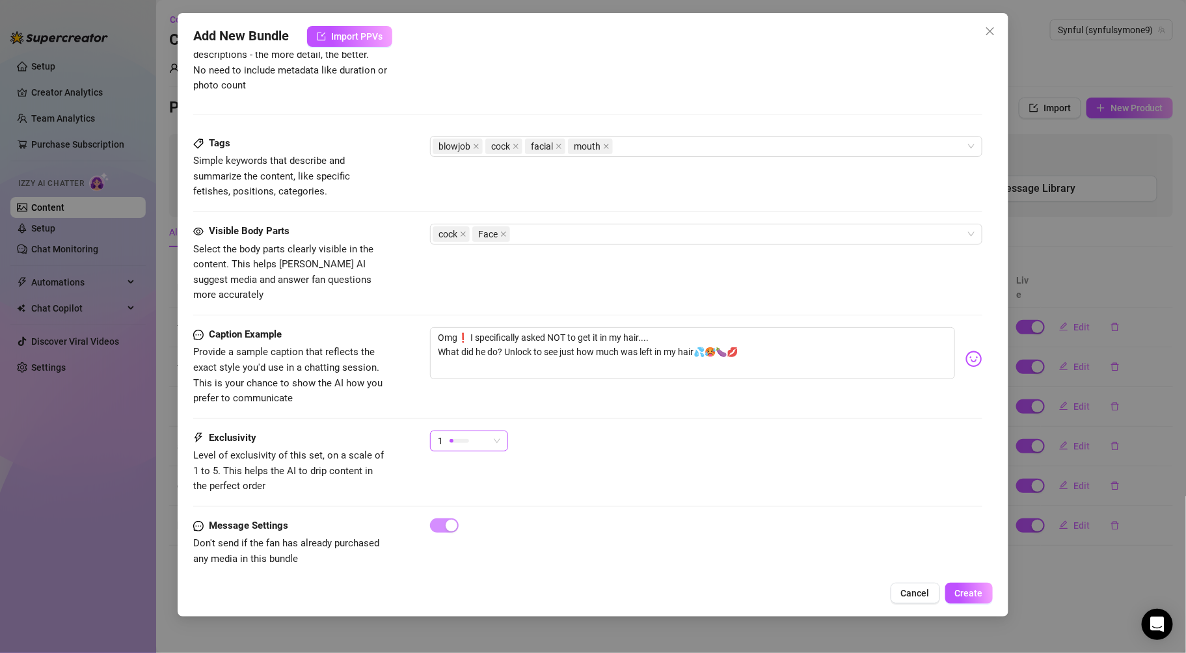
drag, startPoint x: 458, startPoint y: 427, endPoint x: 465, endPoint y: 431, distance: 8.2
click at [465, 435] on div at bounding box center [460, 441] width 20 height 12
click at [453, 477] on span "2" at bounding box center [482, 472] width 85 height 14
click at [973, 598] on button "Create" at bounding box center [968, 593] width 47 height 21
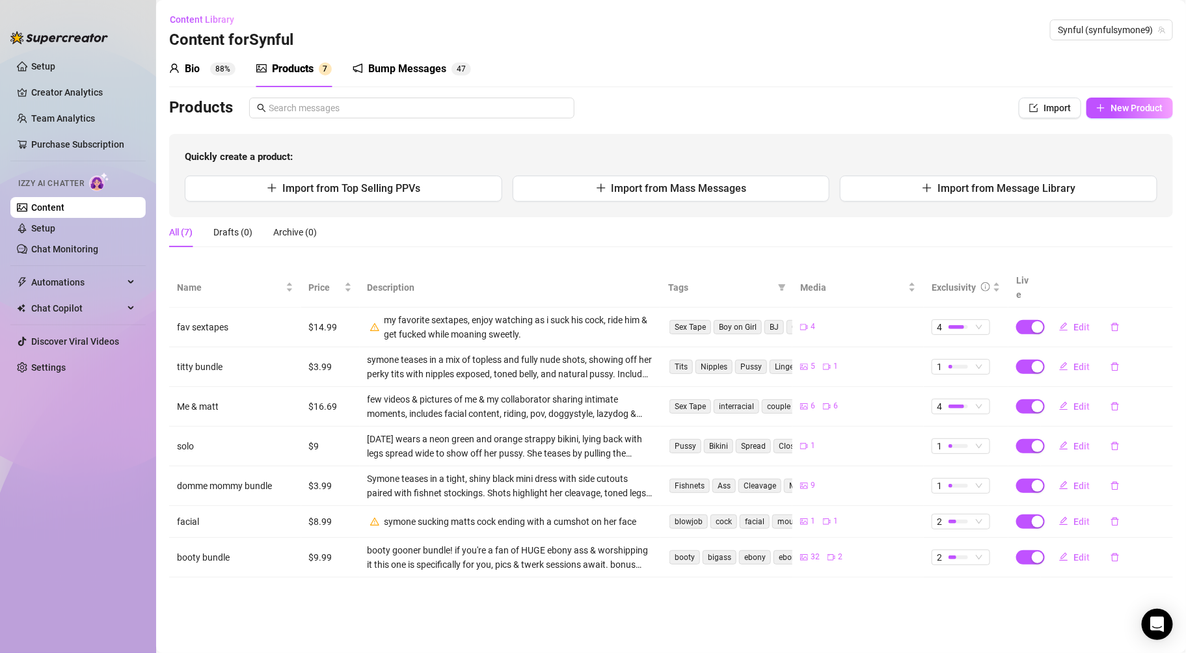
click at [952, 202] on div "Quickly create a product: Import from Top Selling PPVs Import from Mass Message…" at bounding box center [671, 175] width 1004 height 83
click at [941, 173] on div "Quickly create a product: Import from Top Selling PPVs Import from Mass Message…" at bounding box center [671, 175] width 1004 height 83
click at [942, 183] on span "Import from Message Library" at bounding box center [1006, 188] width 138 height 12
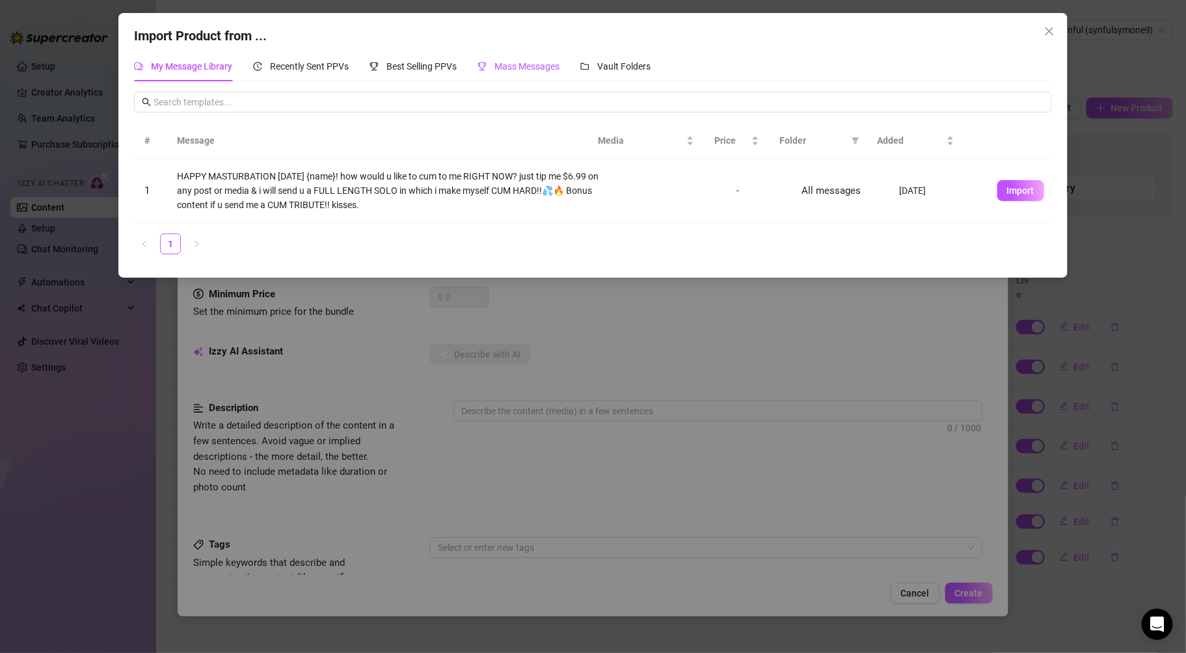
click at [539, 62] on span "Mass Messages" at bounding box center [526, 66] width 65 height 10
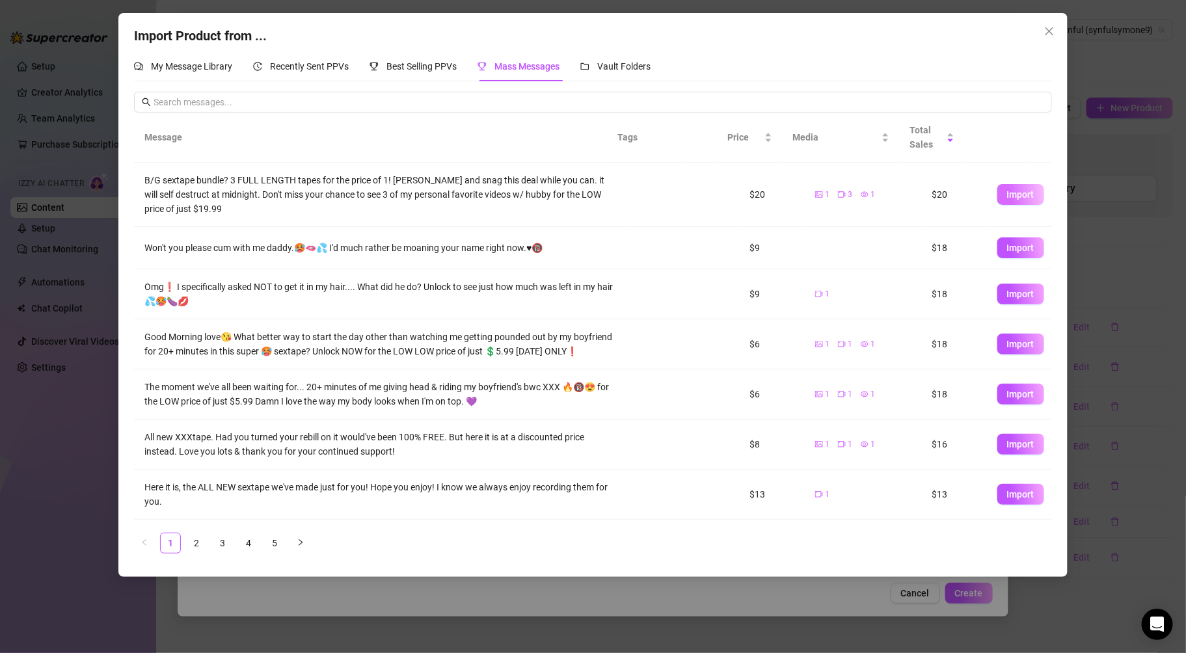
click at [1007, 196] on span "Import" at bounding box center [1020, 194] width 27 height 10
type textarea "B/G sextape bundle? 3 FULL LENGTH tapes for the price of 1! [PERSON_NAME] and s…"
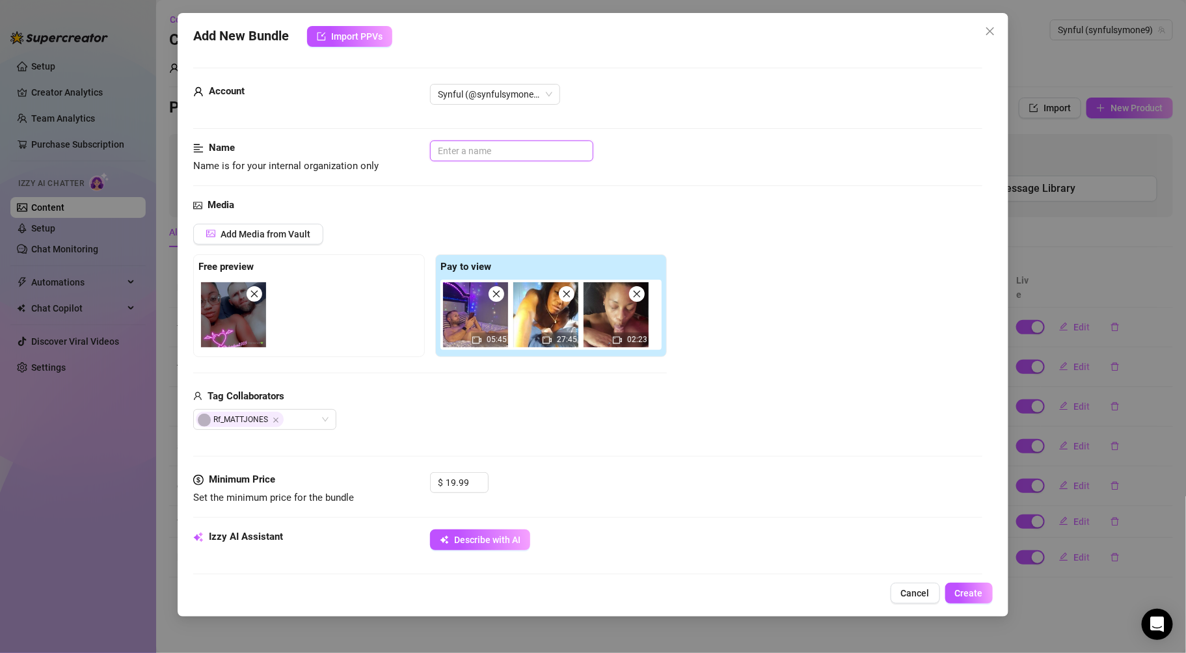
click at [460, 153] on input "text" at bounding box center [511, 151] width 163 height 21
click at [460, 153] on input "sextape bundle, quickie, facial" at bounding box center [511, 151] width 163 height 21
click at [567, 143] on input "sexta,pe bundle, quickie, facial" at bounding box center [511, 151] width 163 height 21
type input "sexta,pe bundle, (quickie, facial, 30 min)"
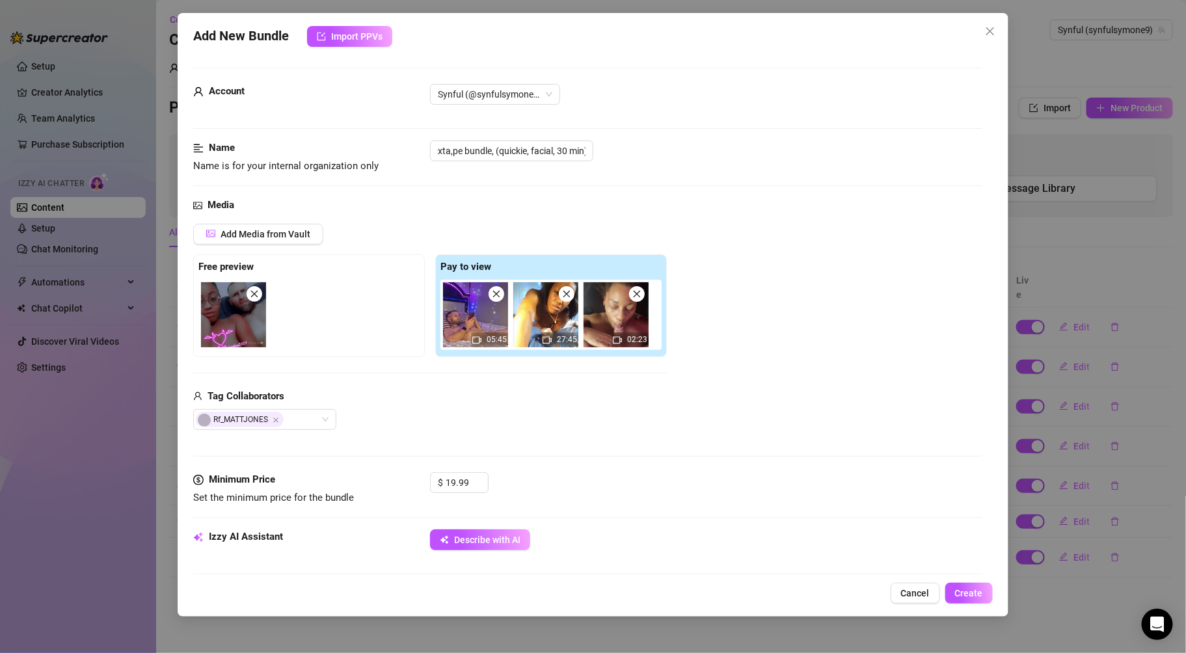
click at [704, 146] on div "sexta,pe bundle, (quickie, facial, 30 min)" at bounding box center [706, 151] width 552 height 21
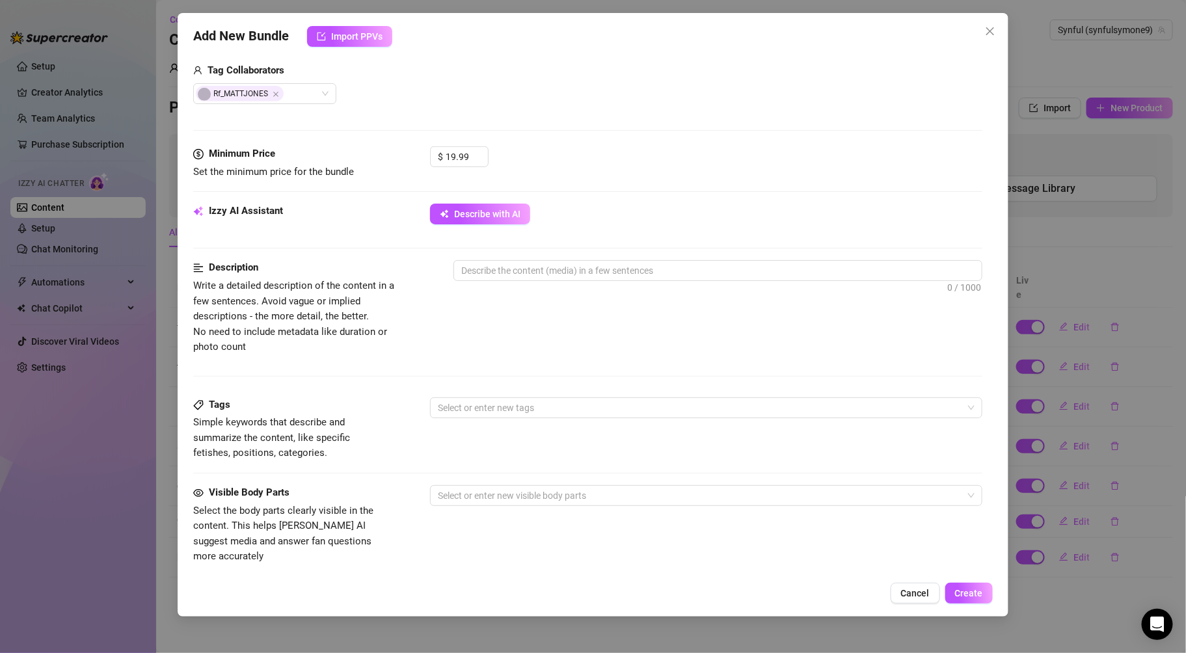
scroll to position [376, 0]
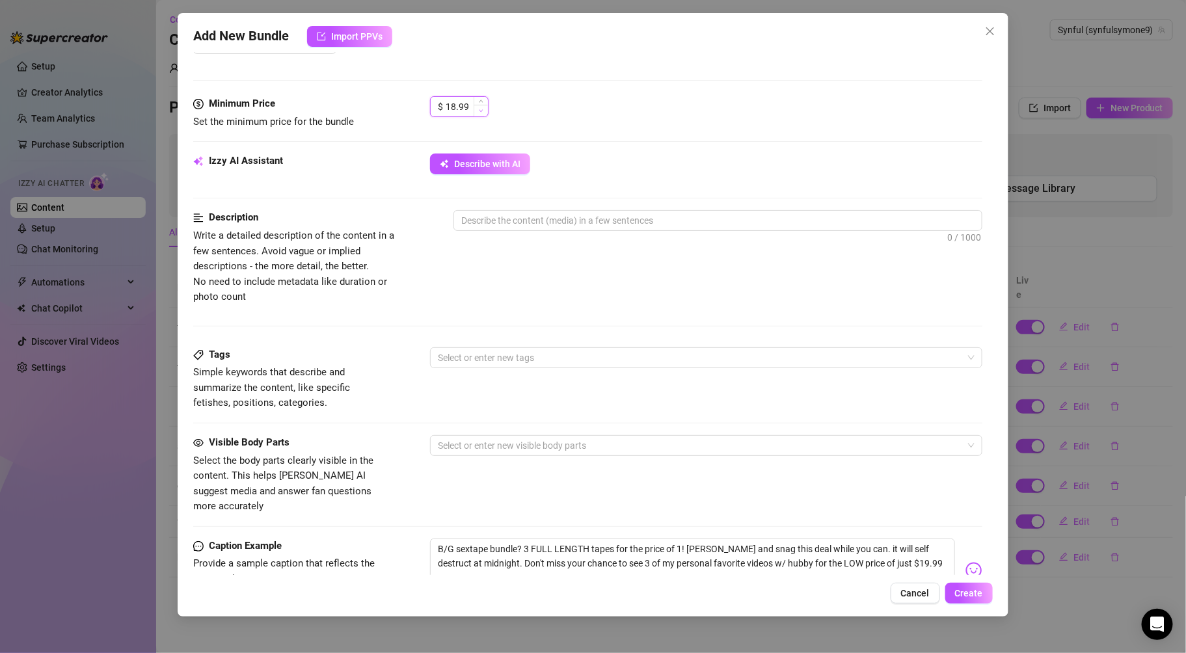
click at [481, 113] on icon "down" at bounding box center [481, 111] width 5 height 5
type input "16.99"
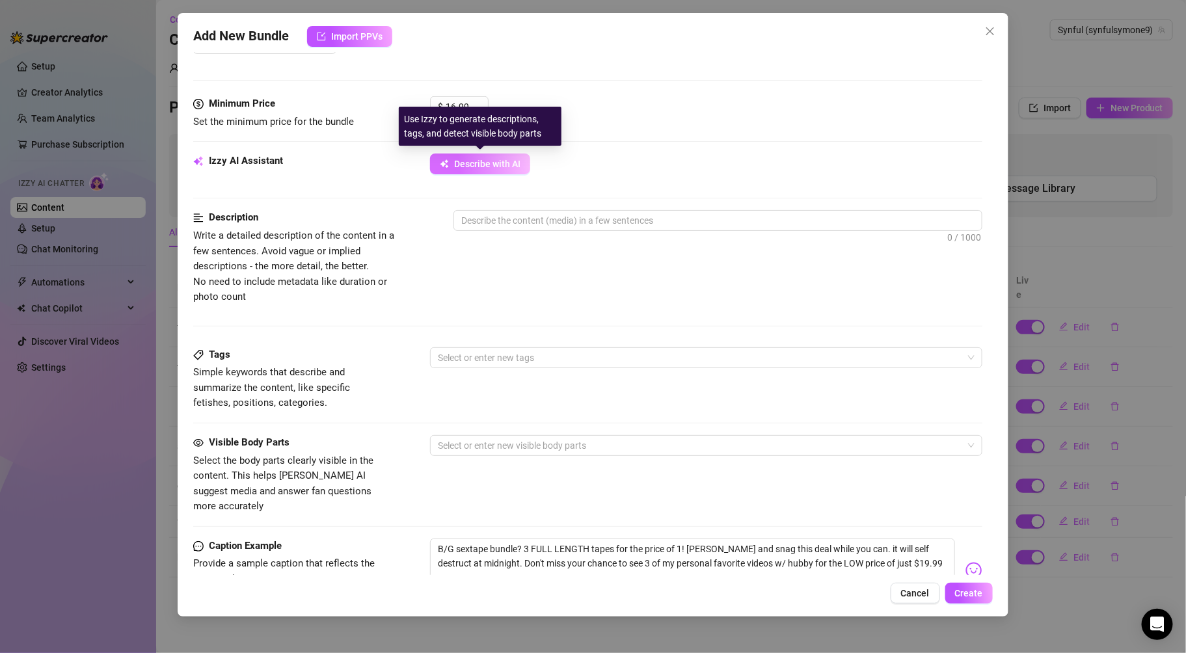
click at [517, 167] on span "Describe with AI" at bounding box center [487, 164] width 66 height 10
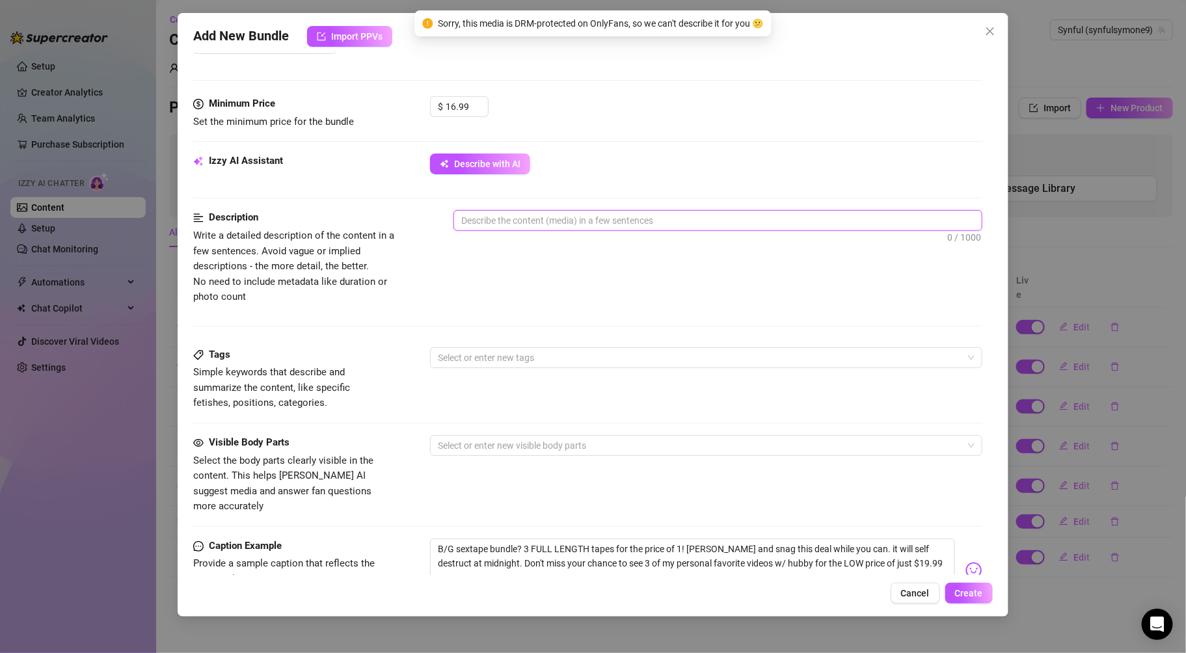
click at [576, 213] on textarea at bounding box center [717, 221] width 527 height 20
type textarea "3"
type textarea "3 o"
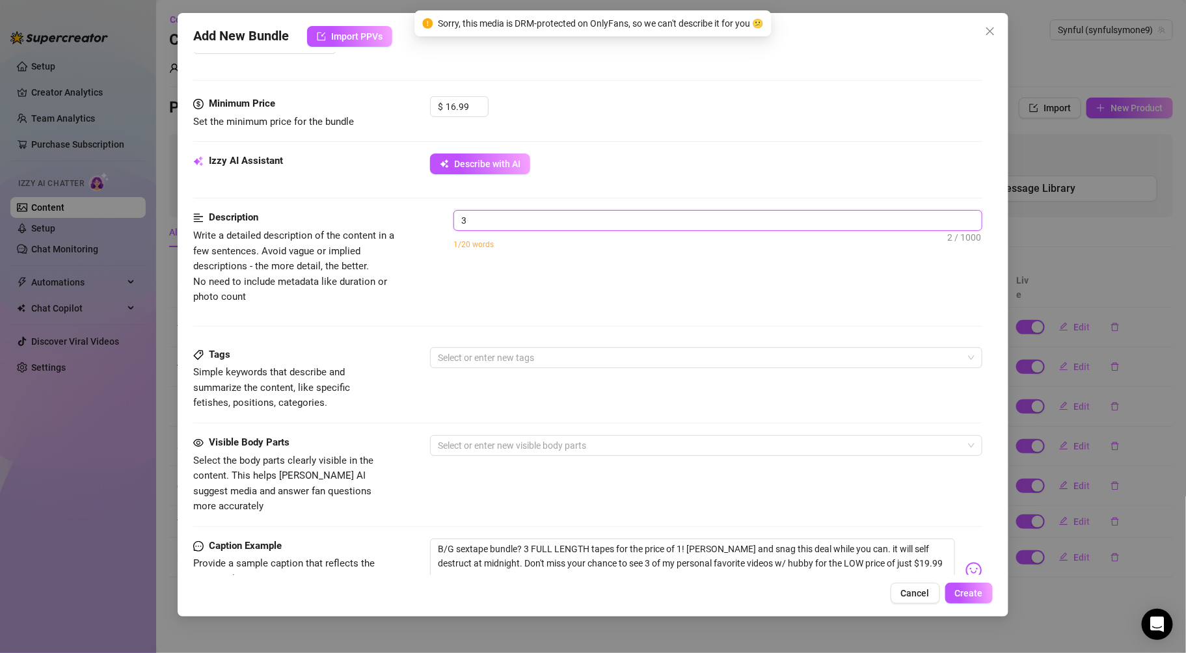
type textarea "3 o"
type textarea "3 of"
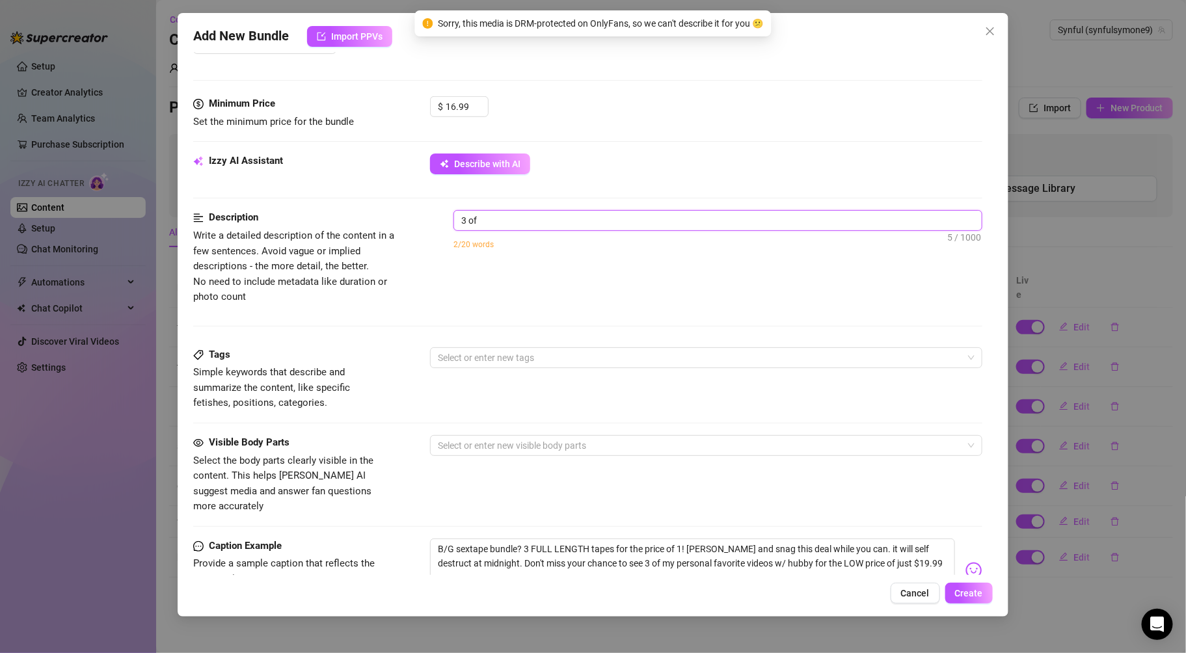
type textarea "3 of m"
type textarea "3 of my"
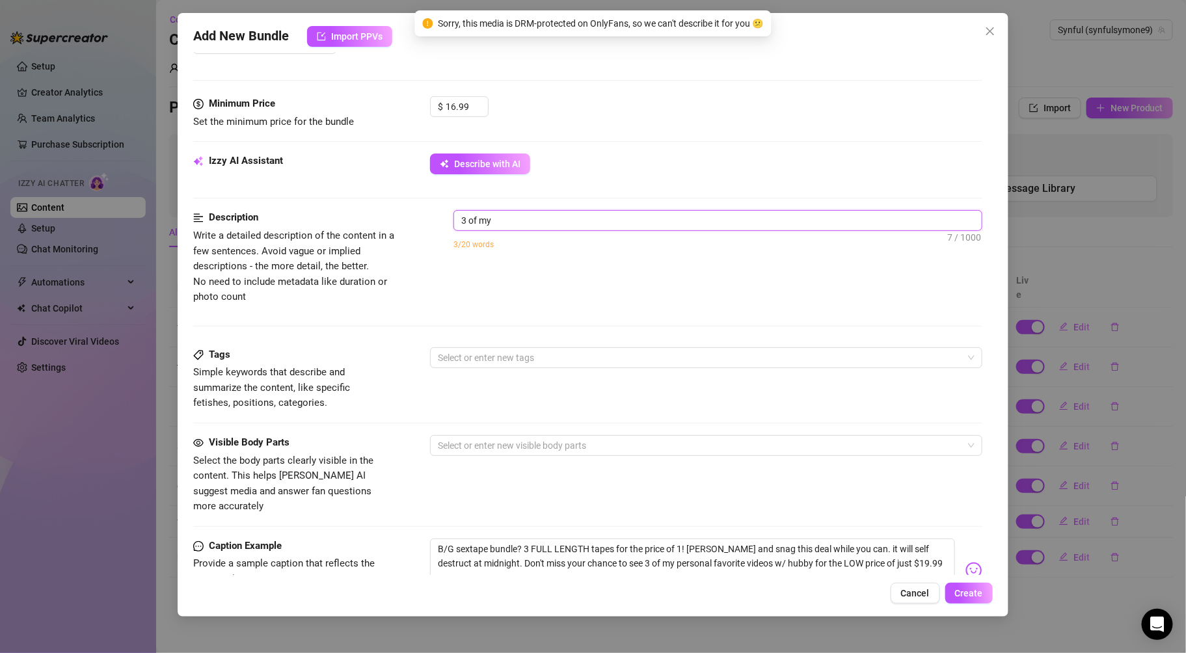
type textarea "3 of my"
type textarea "3 of my p"
type textarea "3 of my pe"
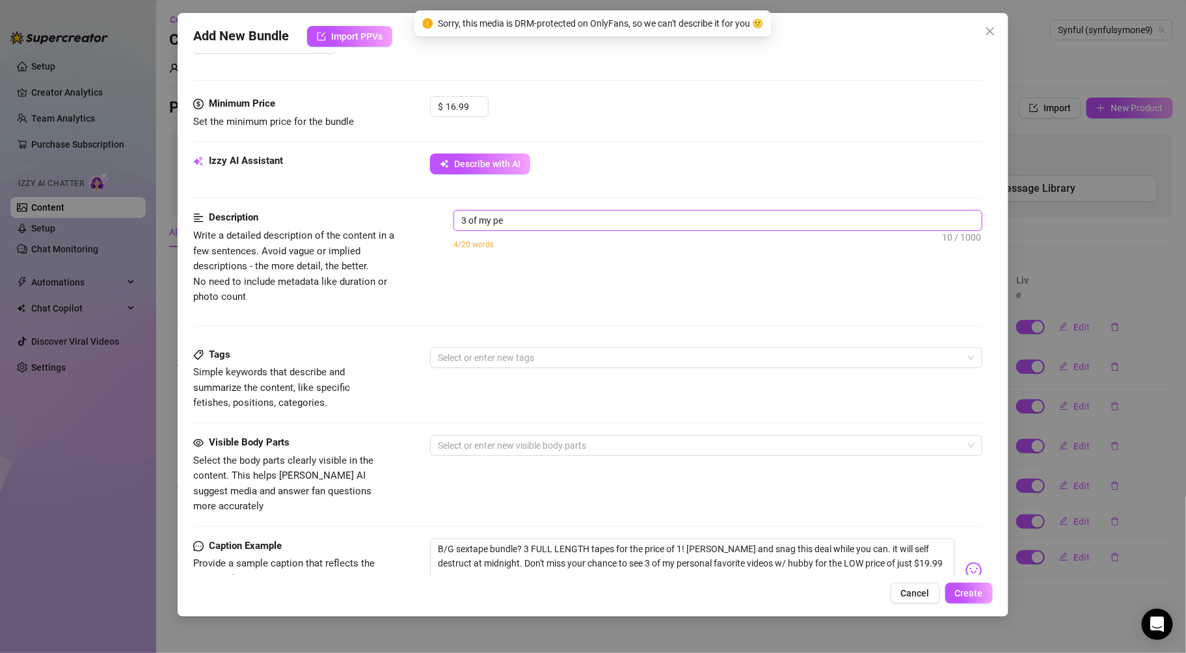
type textarea "3 of my per"
type textarea "3 of my pers"
type textarea "3 of my perso"
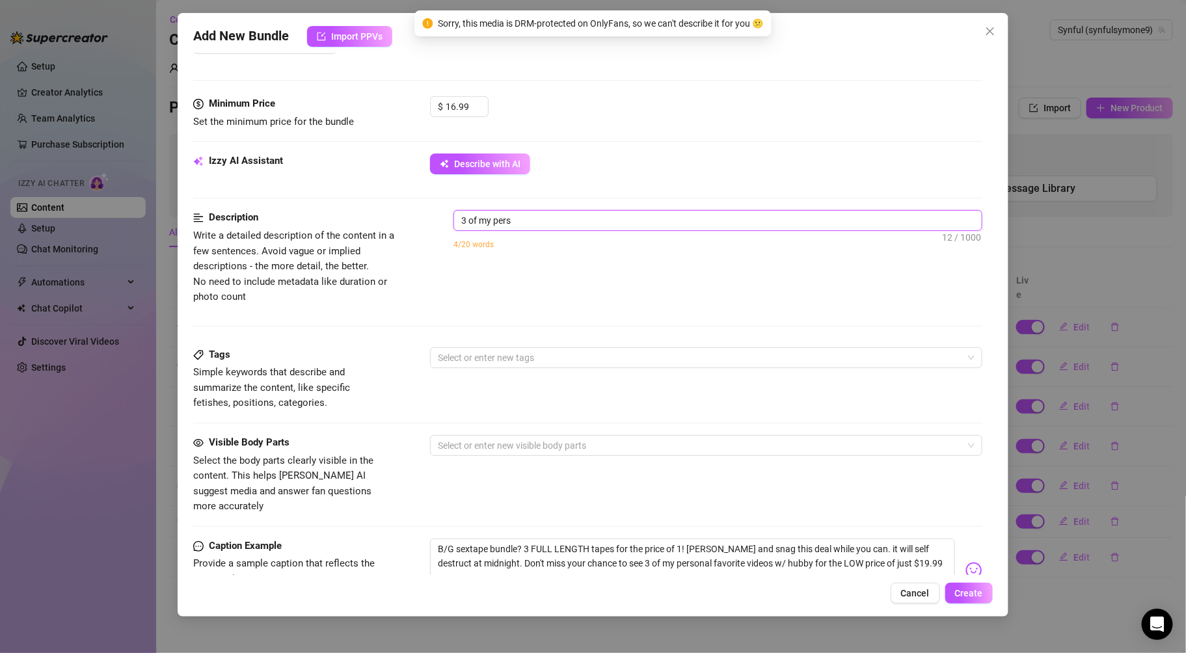
type textarea "3 of my perso"
type textarea "3 of my person"
type textarea "3 of my persona"
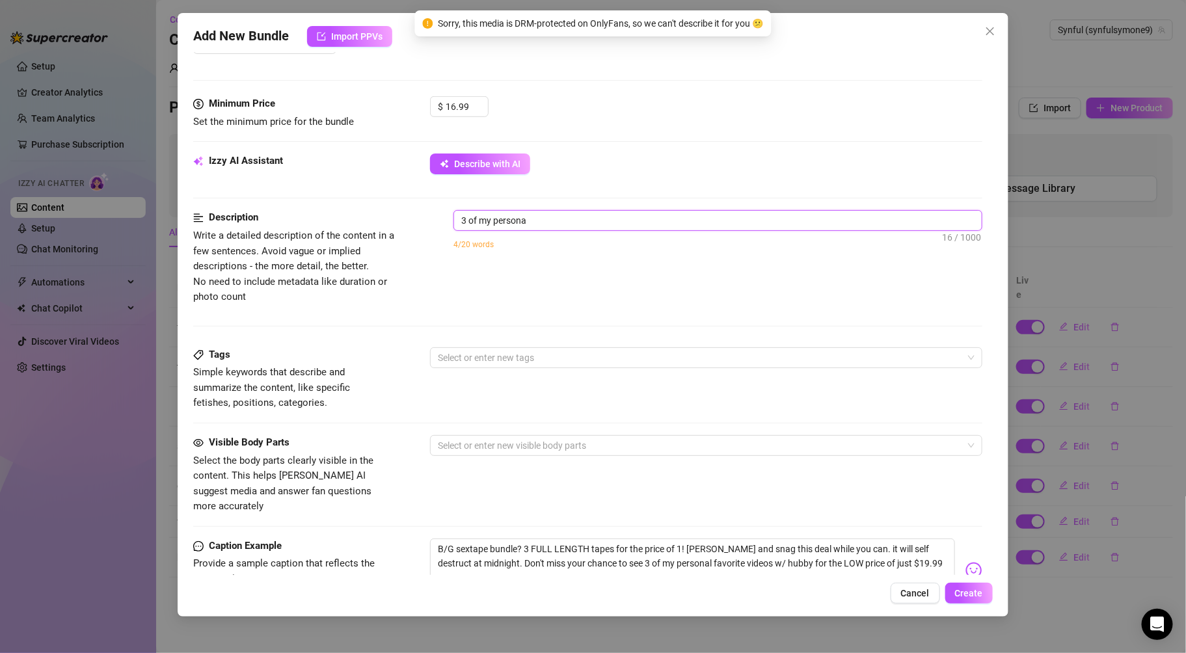
type textarea "3 of my personal"
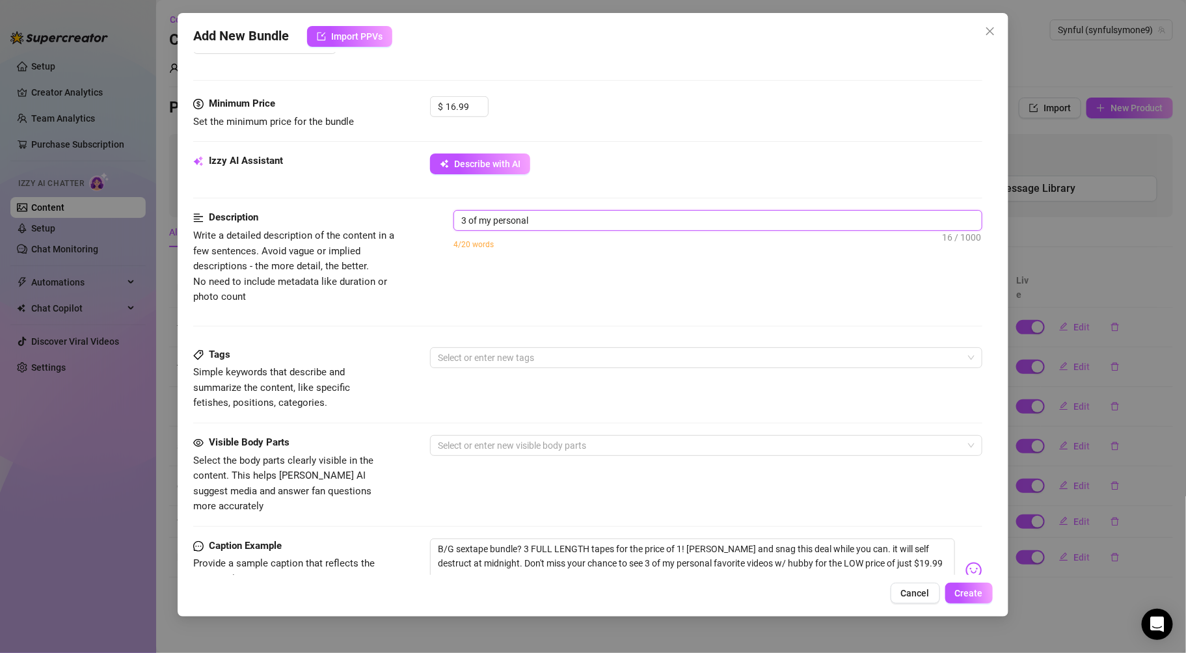
type textarea "3 of my personal"
type textarea "3 of my personal f"
type textarea "3 of my personal fa"
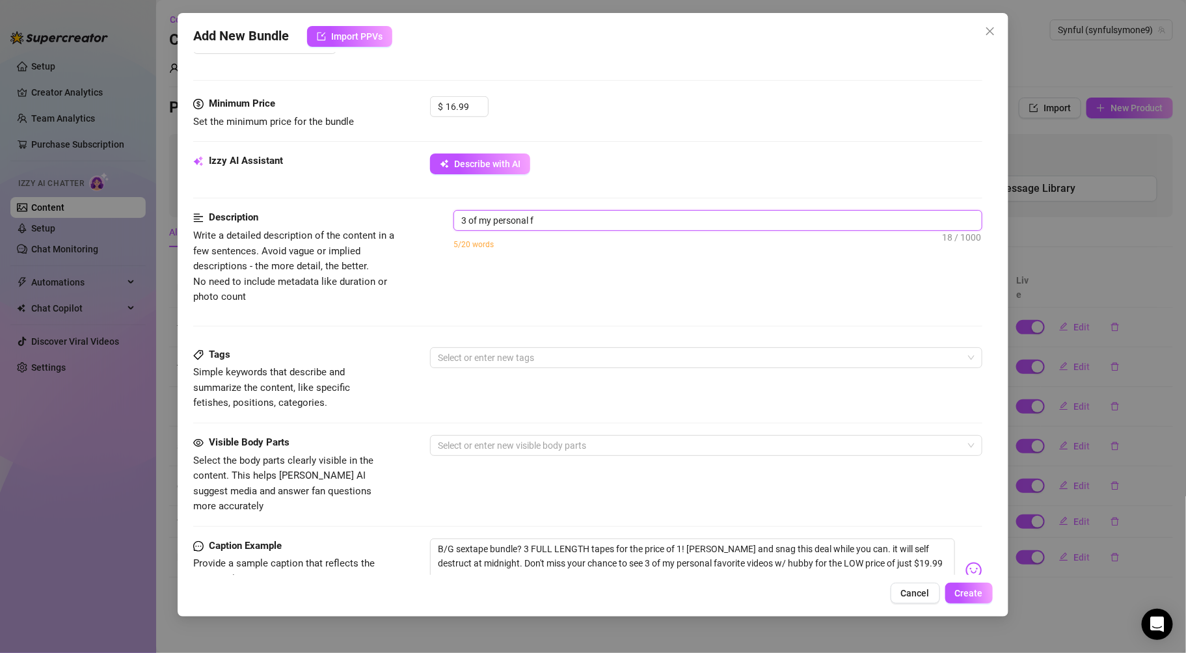
type textarea "3 of my personal fa"
type textarea "3 of my personal fav"
type textarea "3 of my personal favo"
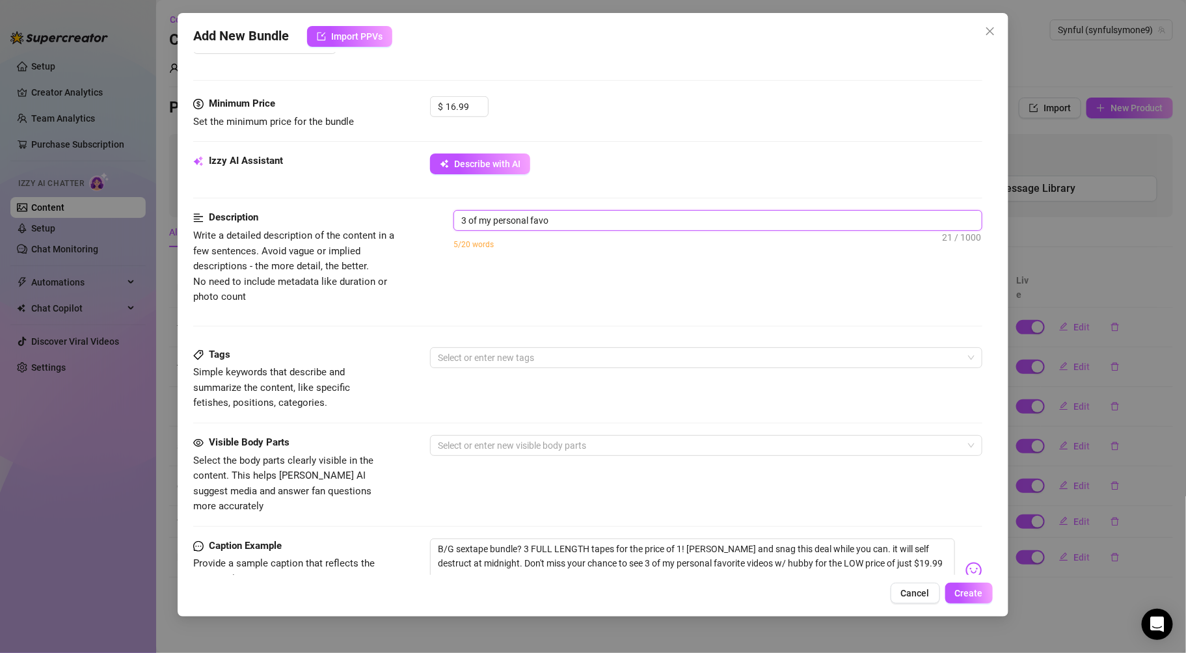
type textarea "3 of my personal favor"
type textarea "3 of my personal favori"
type textarea "3 of my personal favorit"
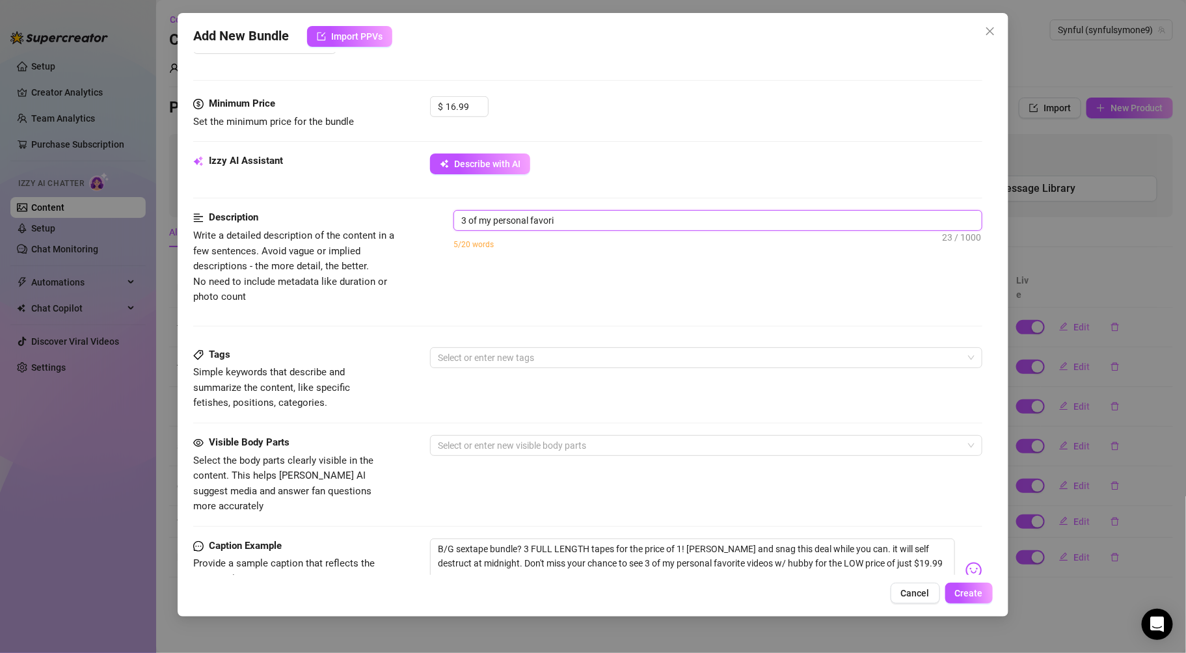
type textarea "3 of my personal favorit"
type textarea "3 of my personal favorite"
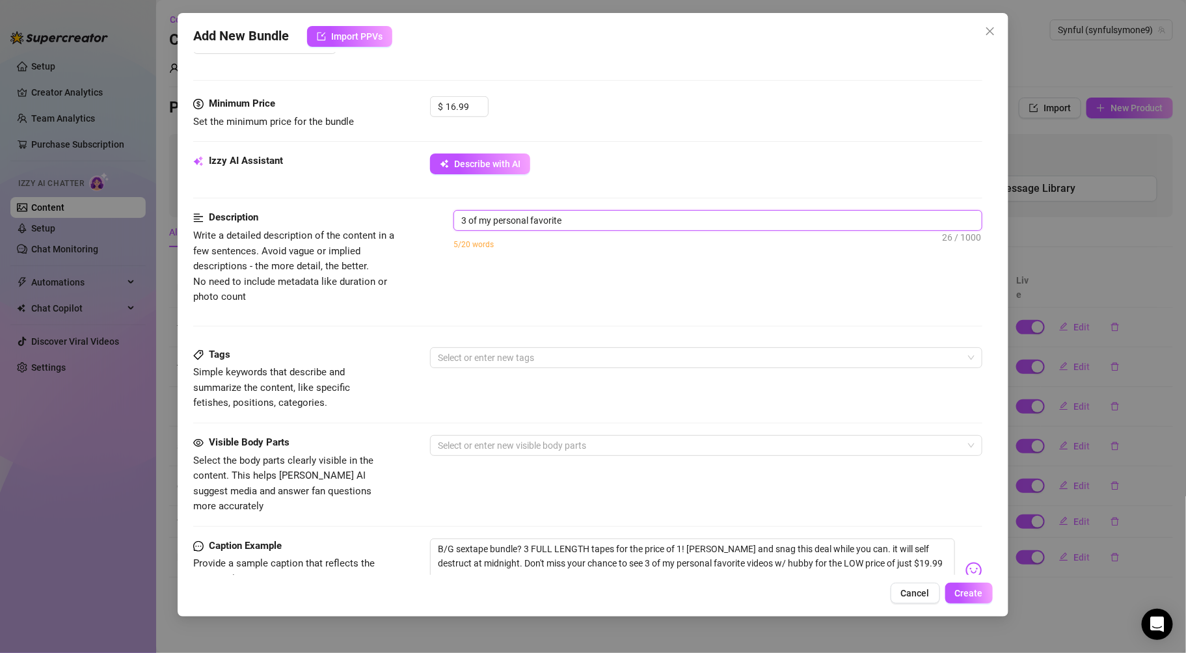
type textarea "3 of my personal favorite s"
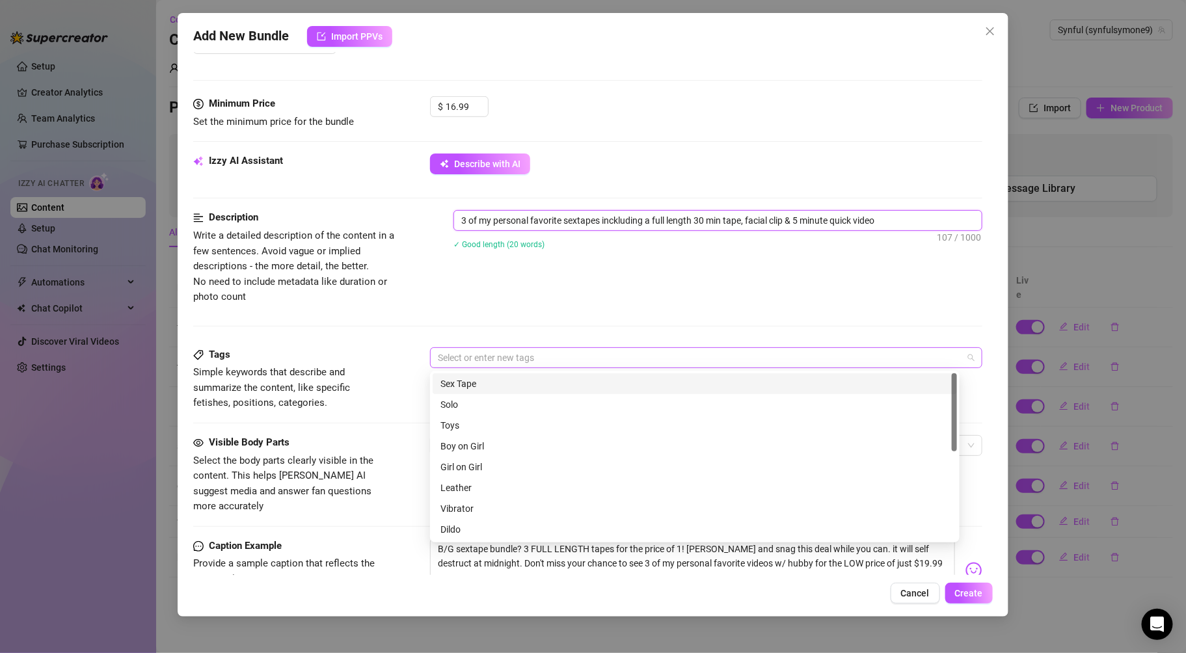
click at [500, 347] on div "Select or enter new tags" at bounding box center [706, 357] width 552 height 21
click at [473, 384] on div "Sex Tape" at bounding box center [694, 384] width 509 height 14
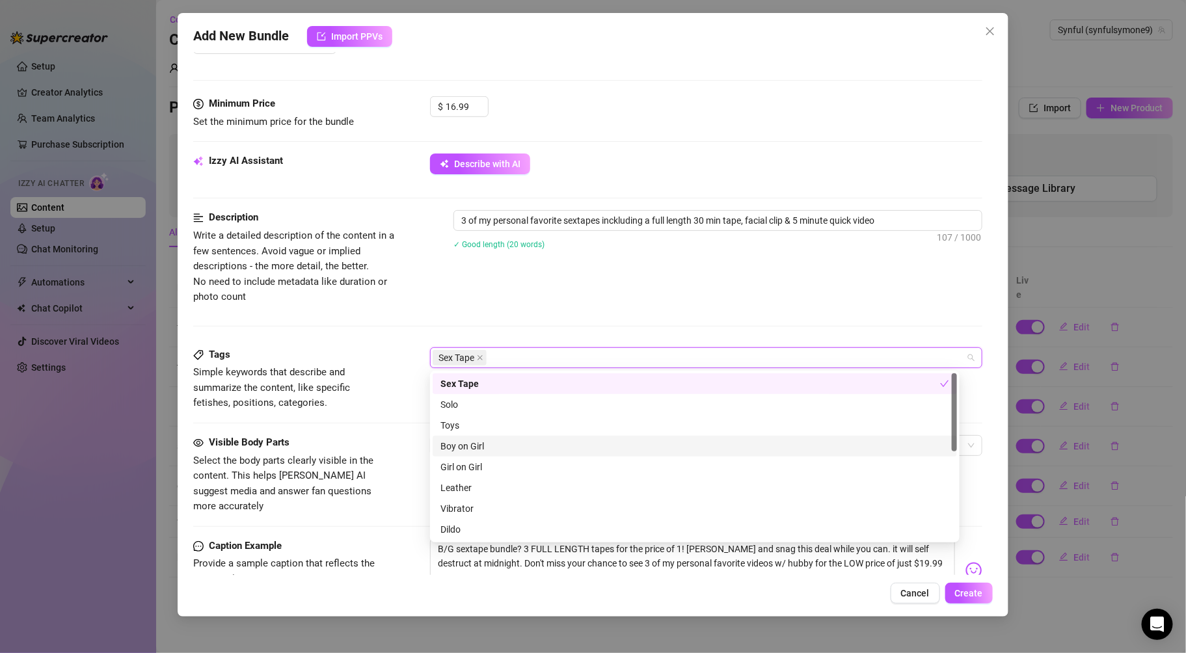
click at [475, 448] on div "Boy on Girl" at bounding box center [694, 446] width 509 height 14
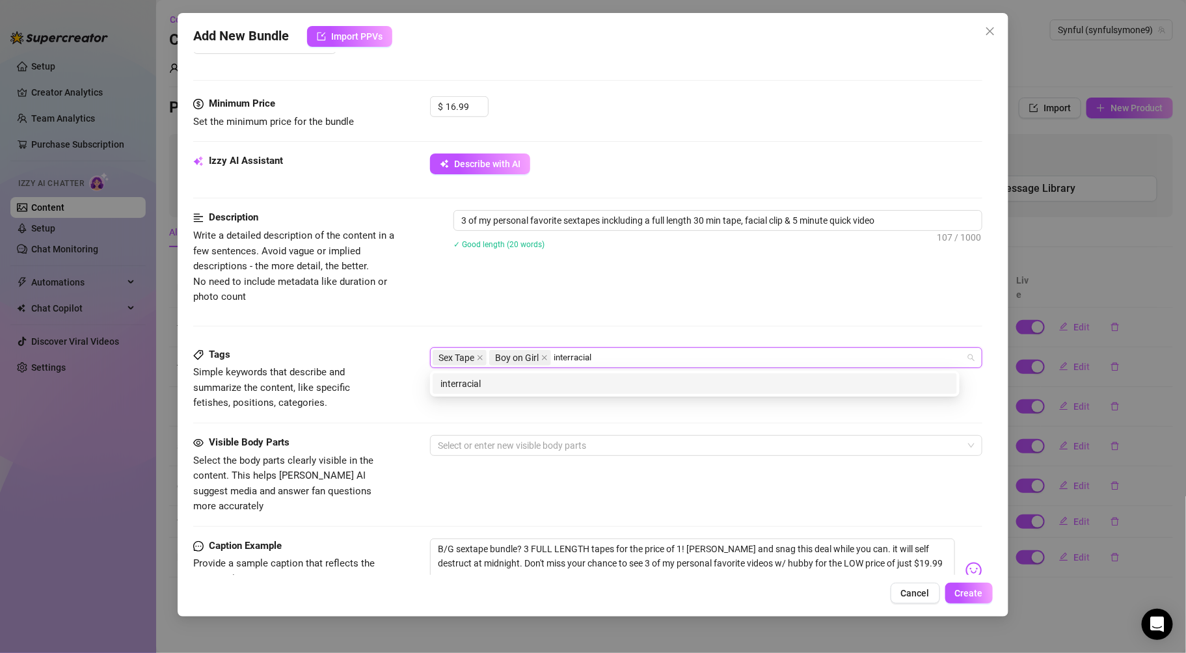
click at [545, 386] on div "interracial" at bounding box center [694, 384] width 509 height 14
click at [600, 383] on div "couples" at bounding box center [694, 384] width 509 height 14
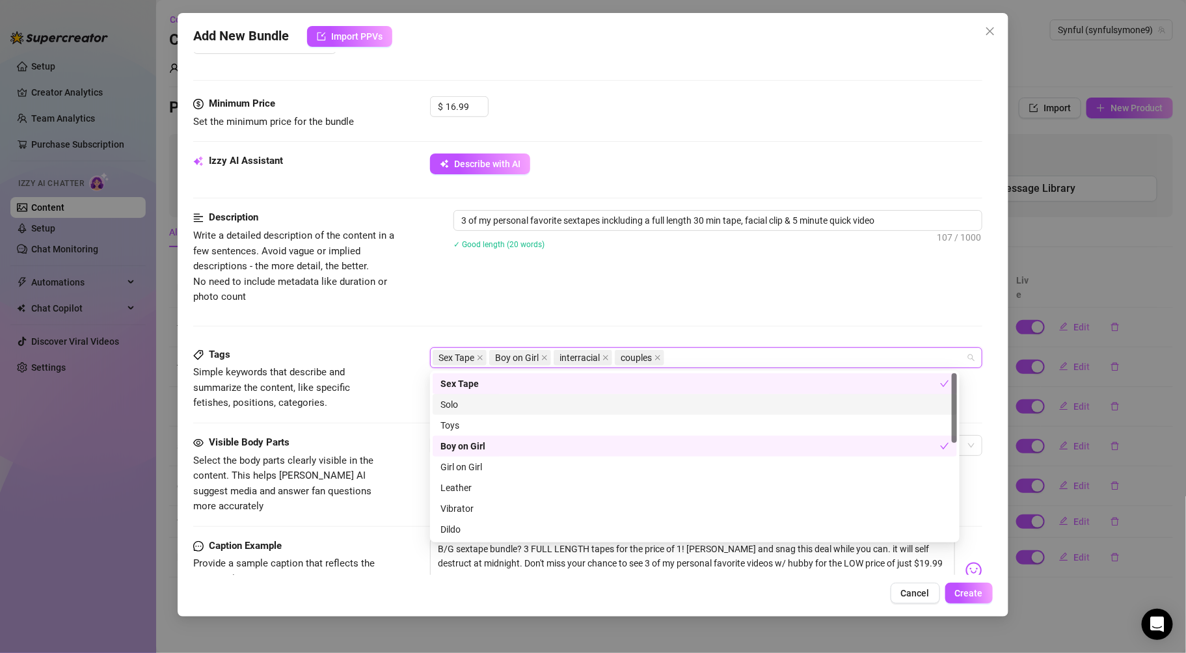
click at [953, 405] on div at bounding box center [954, 408] width 5 height 70
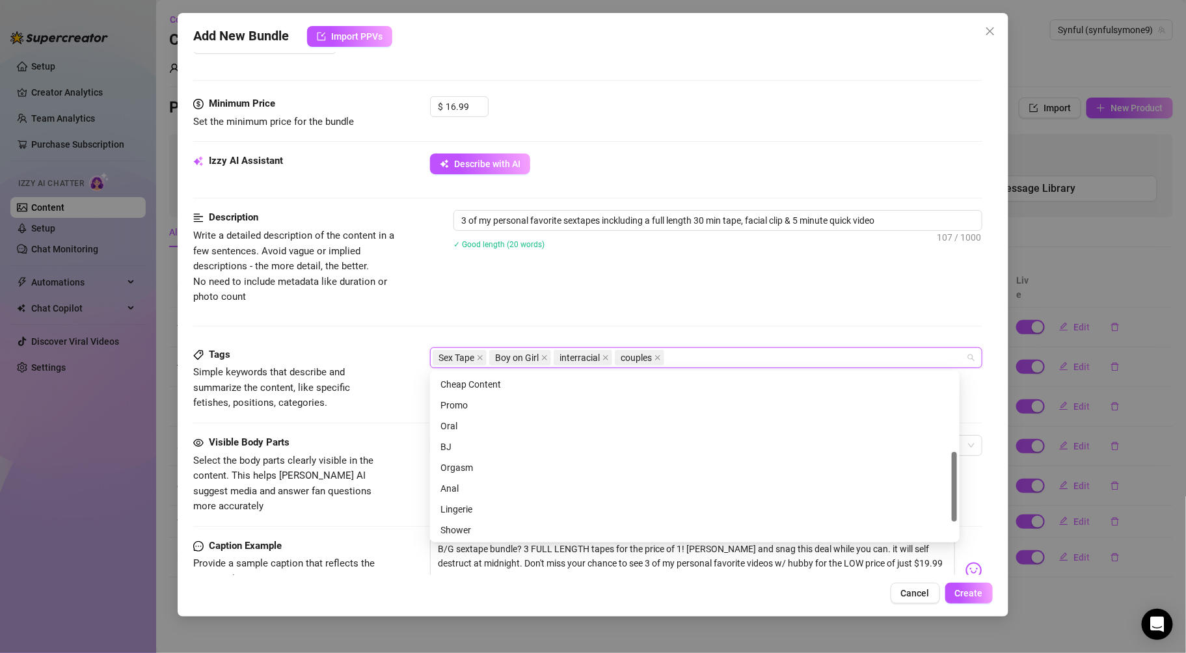
scroll to position [164, 0]
drag, startPoint x: 953, startPoint y: 405, endPoint x: 944, endPoint y: 475, distance: 70.2
click at [944, 475] on div "Dildo Cheap Content Promo Oral BJ Orgasm Anal Lingerie Shower Masked" at bounding box center [695, 456] width 524 height 167
click at [486, 428] on div "Oral" at bounding box center [694, 428] width 509 height 14
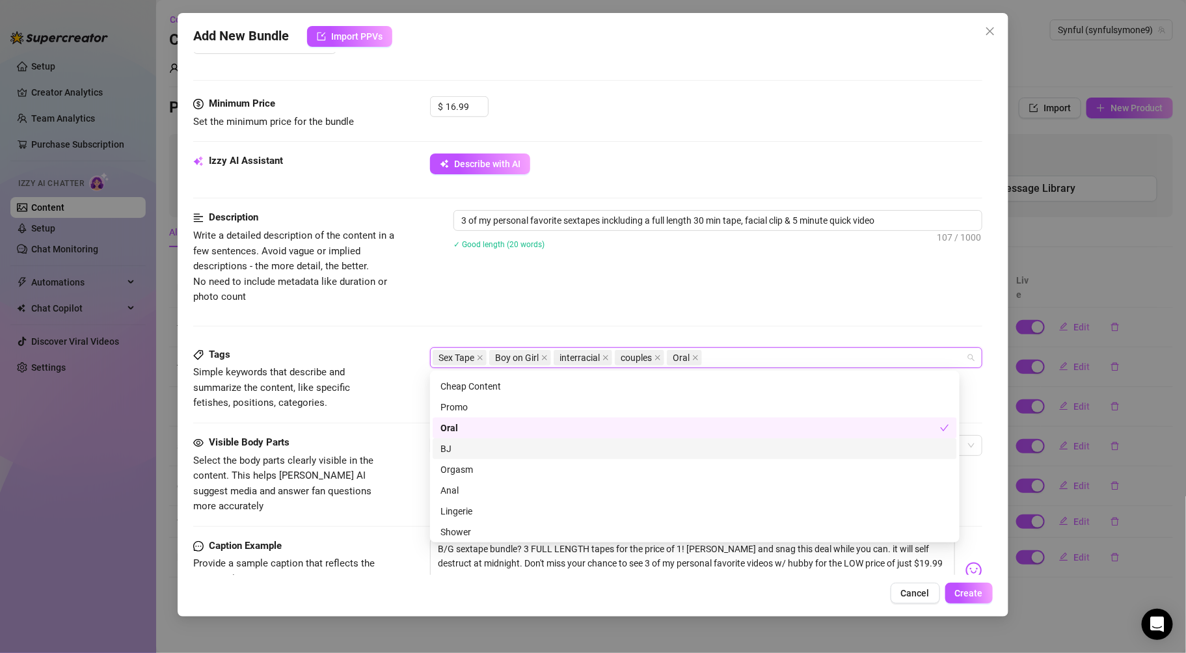
click at [474, 450] on div "BJ" at bounding box center [694, 449] width 509 height 14
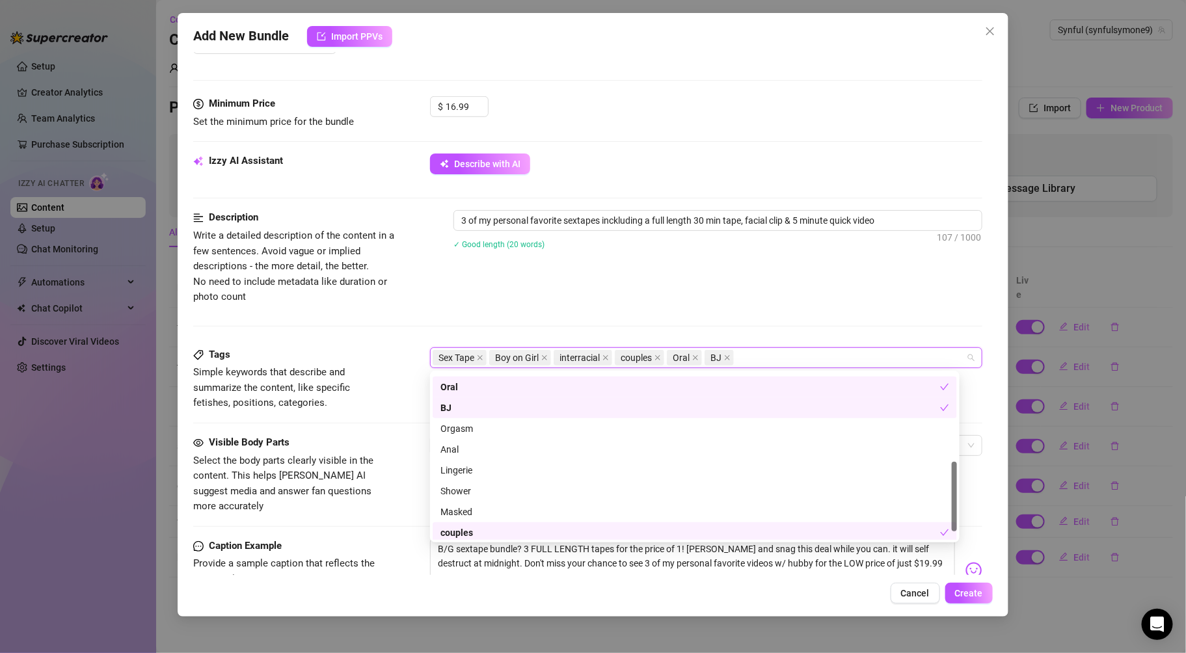
scroll to position [228, 0]
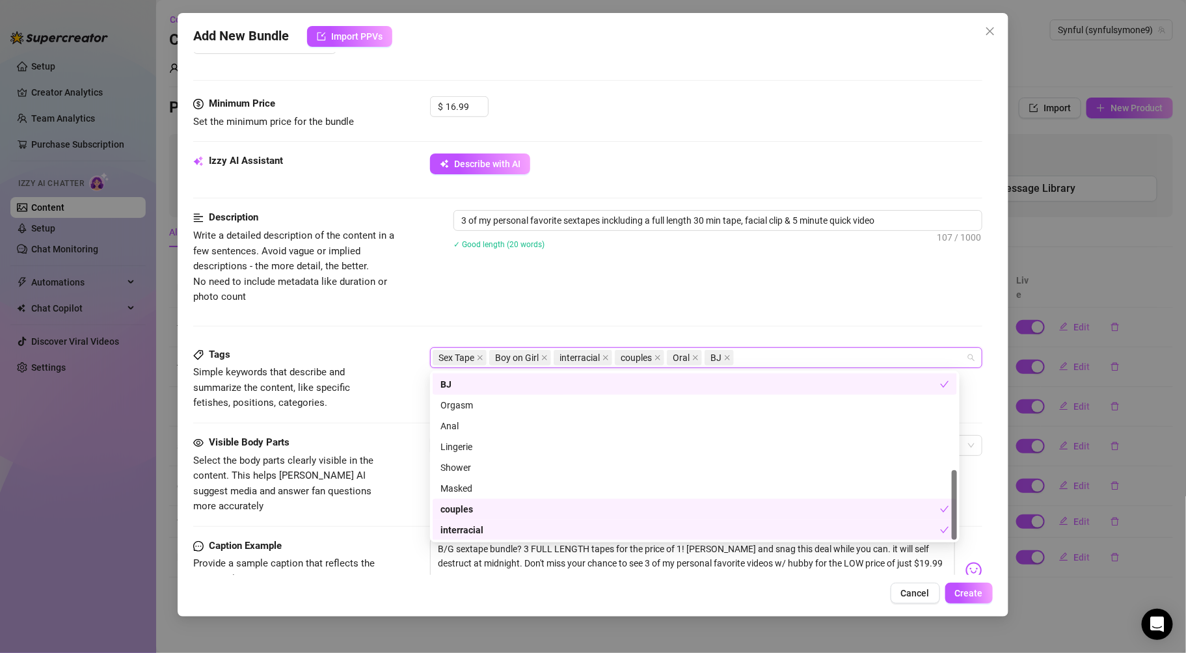
drag, startPoint x: 954, startPoint y: 453, endPoint x: 960, endPoint y: 518, distance: 64.7
click at [960, 518] on body "Setup Creator Analytics Team Analytics Purchase Subscription Izzy AI Chatter Co…" at bounding box center [593, 326] width 1186 height 653
click at [889, 326] on div at bounding box center [587, 326] width 788 height 1
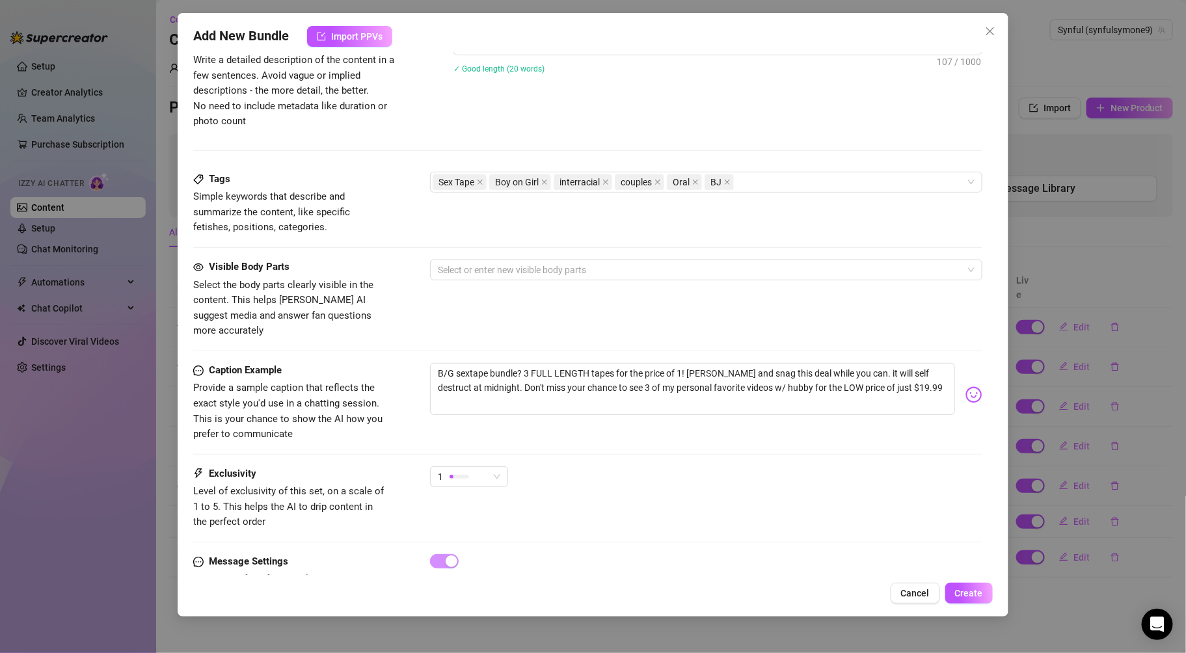
scroll to position [587, 0]
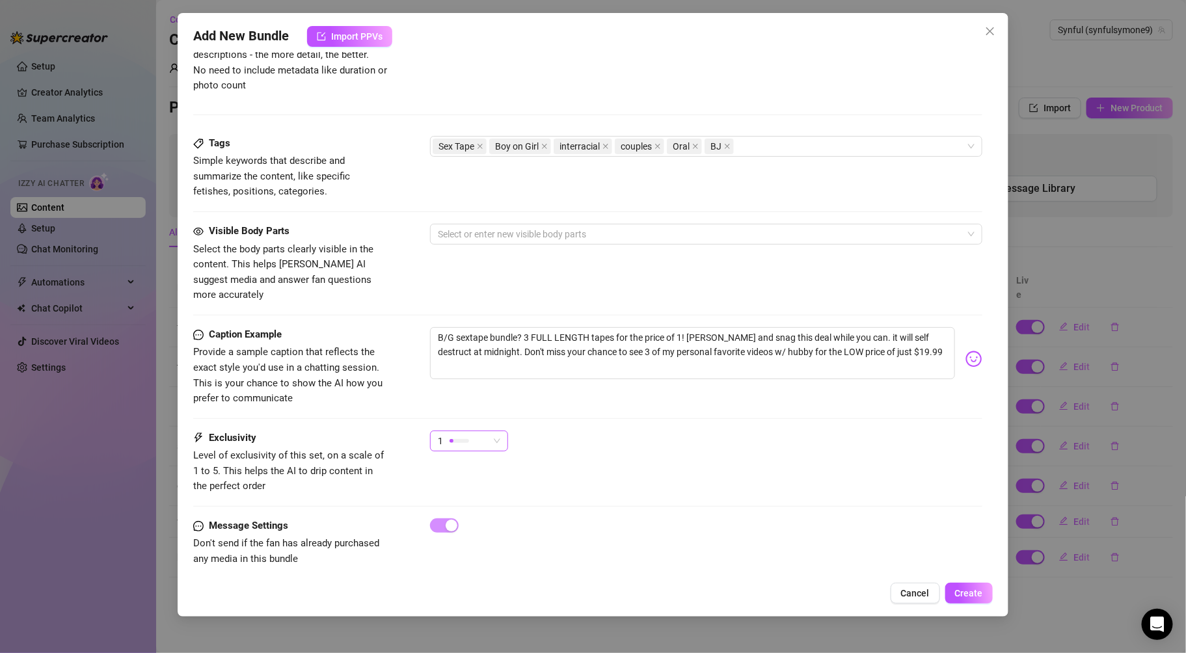
click at [485, 431] on div "1" at bounding box center [463, 441] width 51 height 20
click at [479, 530] on span "5 - Most Exclusive 🔥" at bounding box center [482, 535] width 85 height 14
click at [974, 589] on span "Create" at bounding box center [969, 593] width 28 height 10
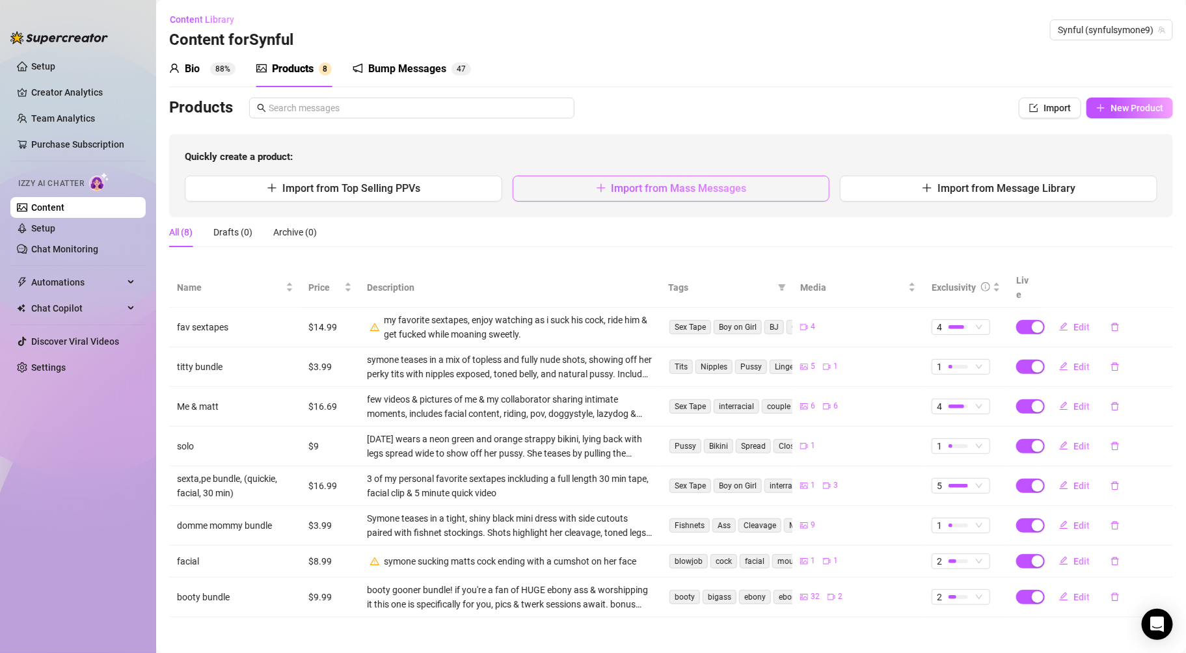
click at [777, 181] on button "Import from Mass Messages" at bounding box center [671, 189] width 317 height 26
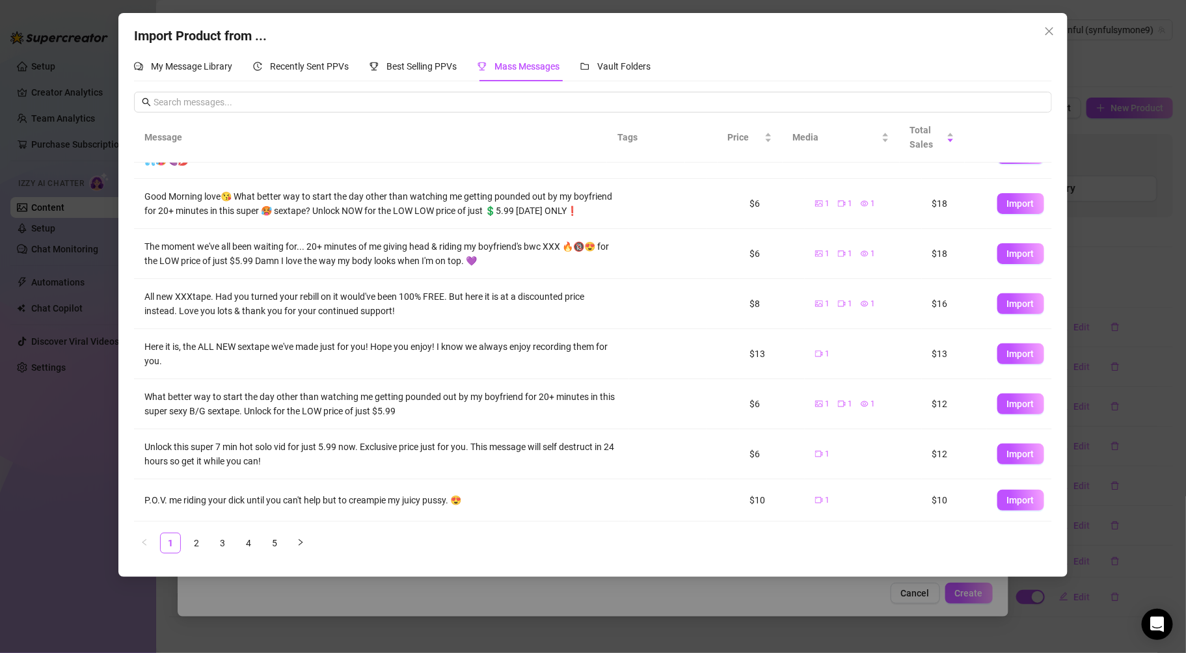
scroll to position [154, 0]
click at [270, 541] on link "5" at bounding box center [275, 543] width 20 height 20
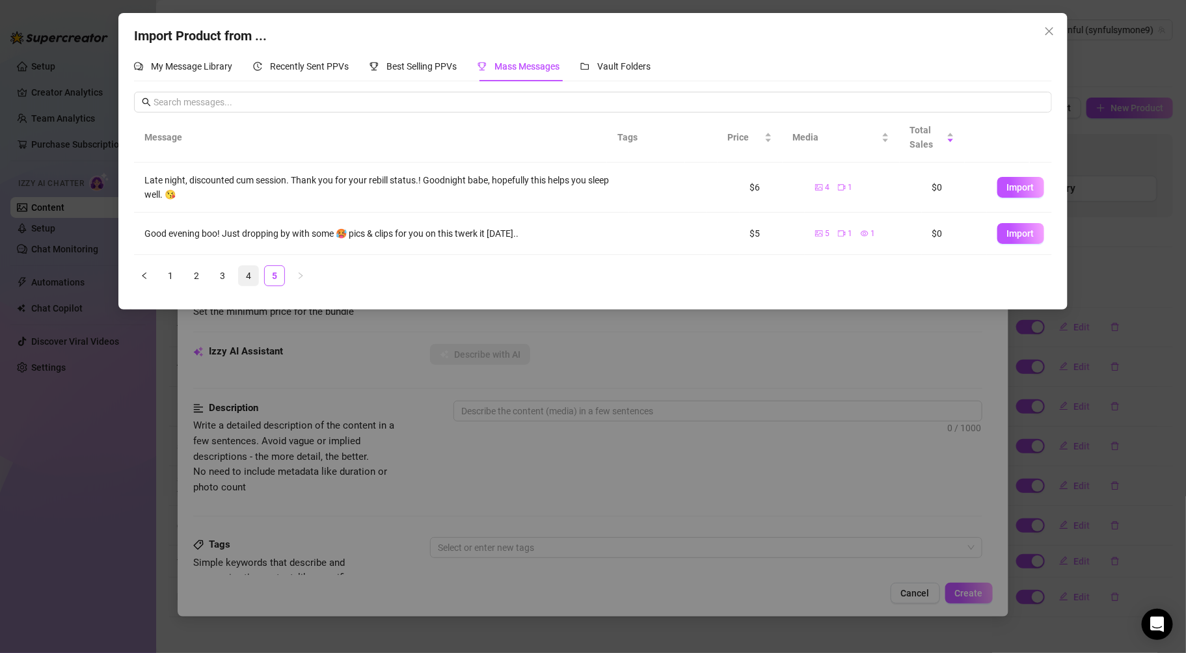
click at [252, 269] on link "4" at bounding box center [249, 276] width 20 height 20
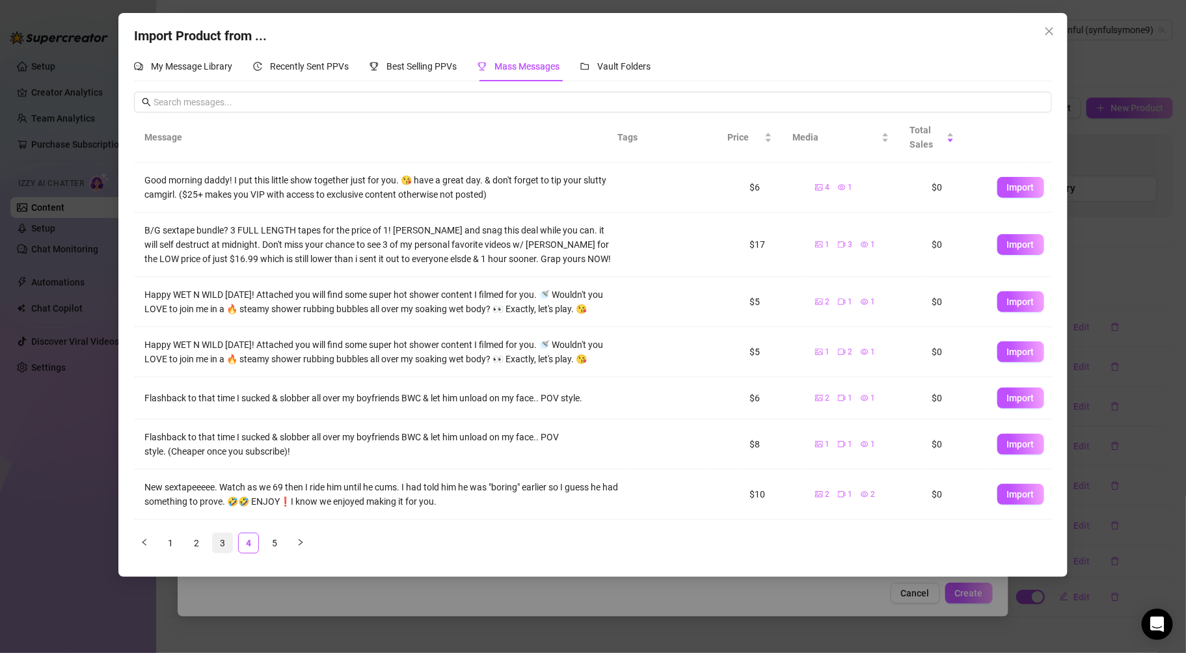
click at [226, 546] on link "3" at bounding box center [223, 543] width 20 height 20
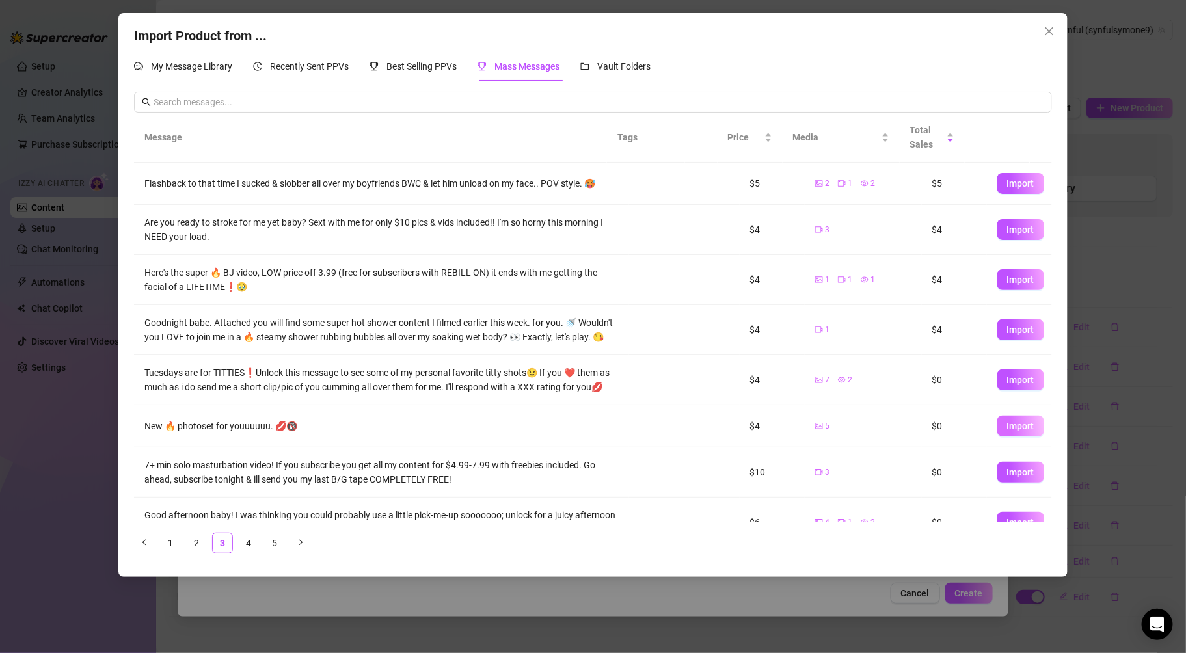
click at [1007, 431] on span "Import" at bounding box center [1020, 426] width 27 height 10
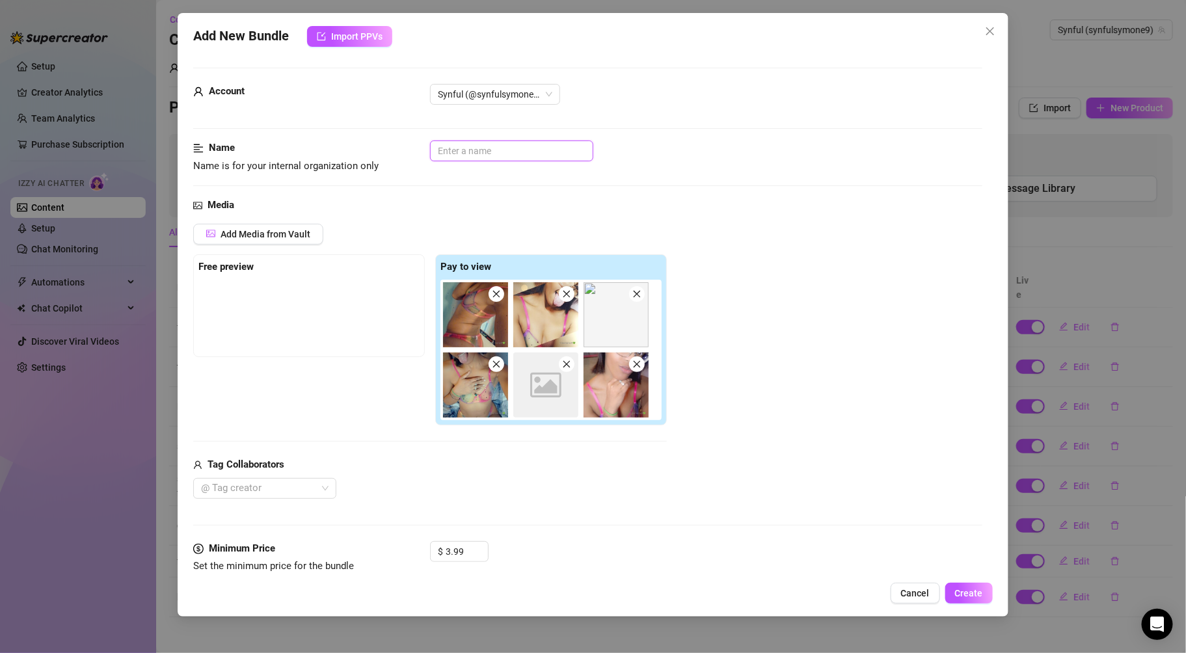
click at [513, 152] on input "text" at bounding box center [511, 151] width 163 height 21
click at [301, 230] on span "Add Media from Vault" at bounding box center [266, 234] width 90 height 10
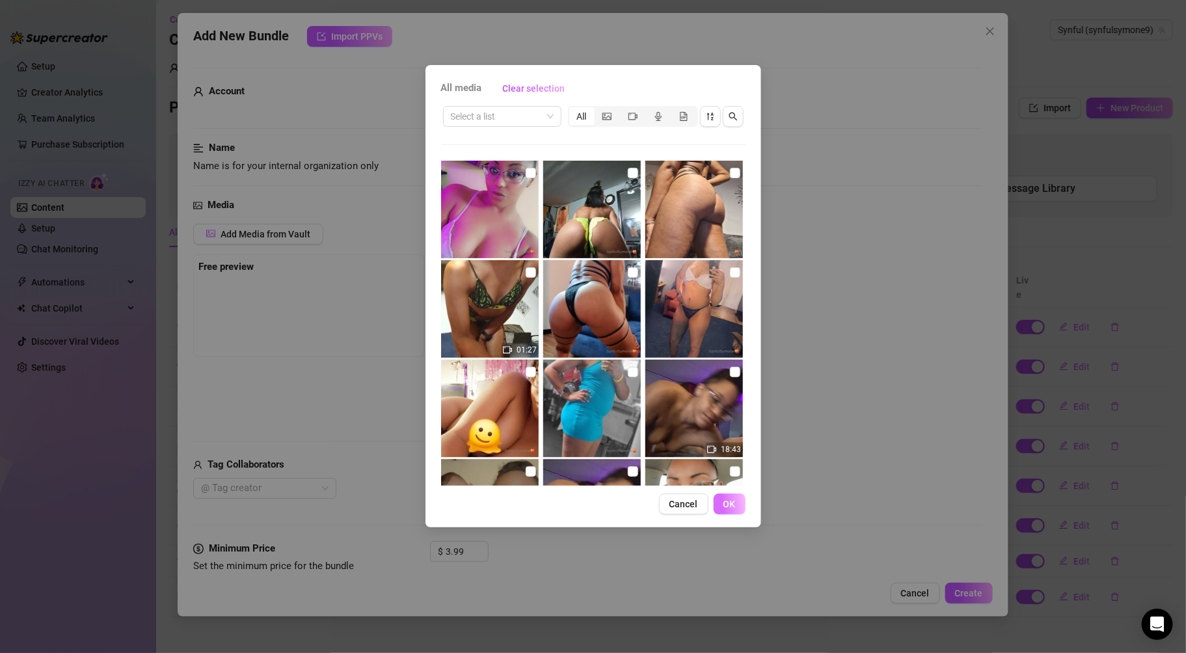
click at [731, 506] on span "OK" at bounding box center [729, 504] width 12 height 10
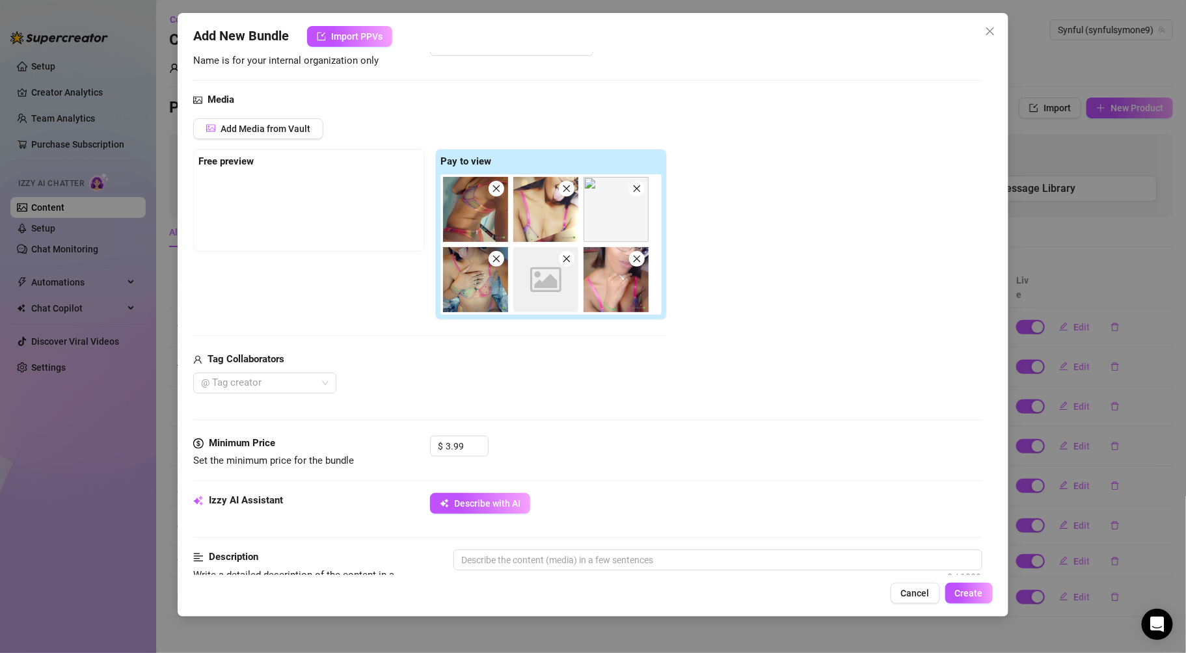
scroll to position [109, 0]
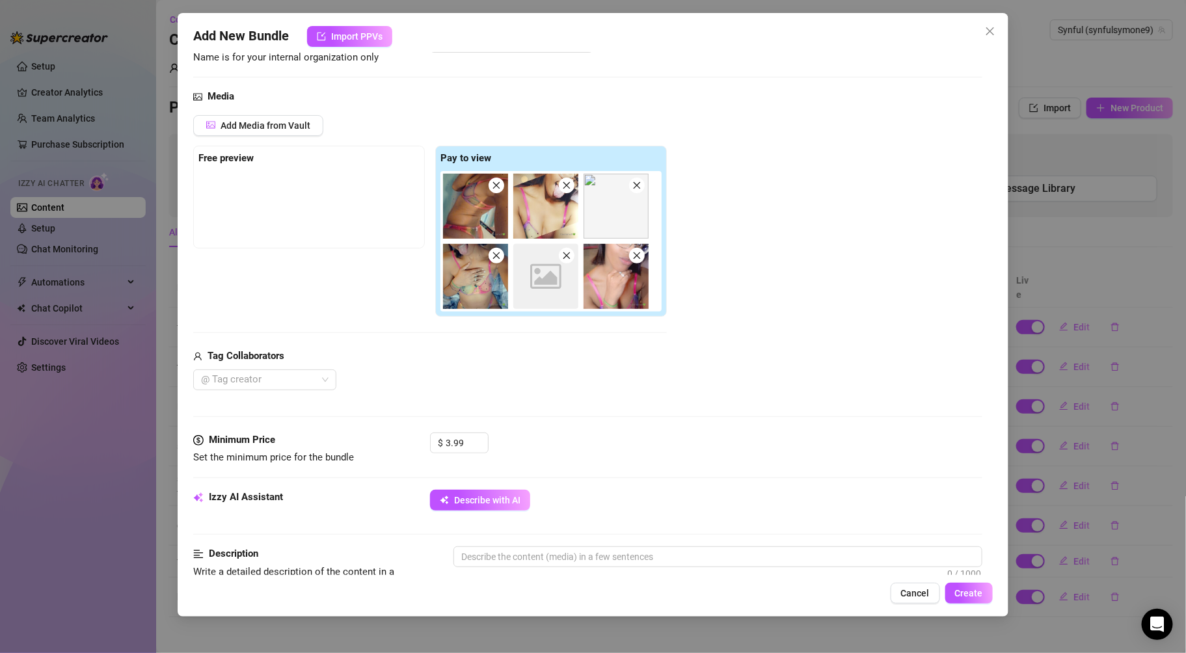
drag, startPoint x: 610, startPoint y: 200, endPoint x: 450, endPoint y: 246, distance: 166.4
click at [450, 246] on div "Image placeholder" at bounding box center [553, 241] width 226 height 141
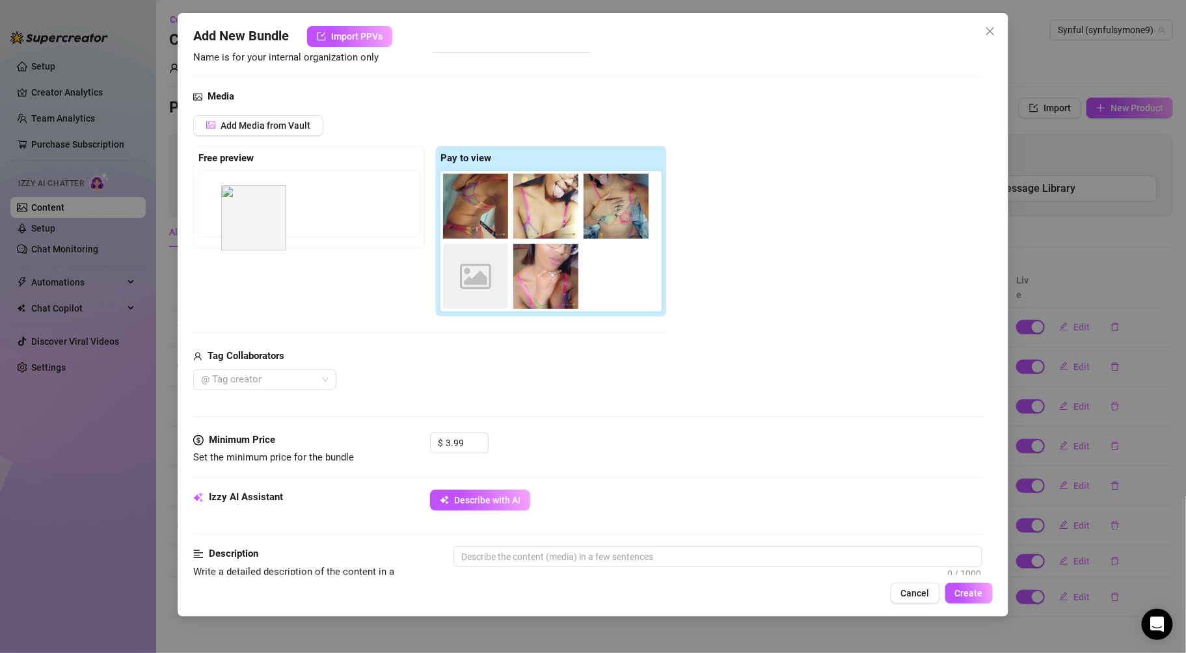
drag, startPoint x: 630, startPoint y: 211, endPoint x: 265, endPoint y: 224, distance: 365.8
click at [265, 224] on div "Free preview Pay to view Image placeholder" at bounding box center [430, 232] width 474 height 172
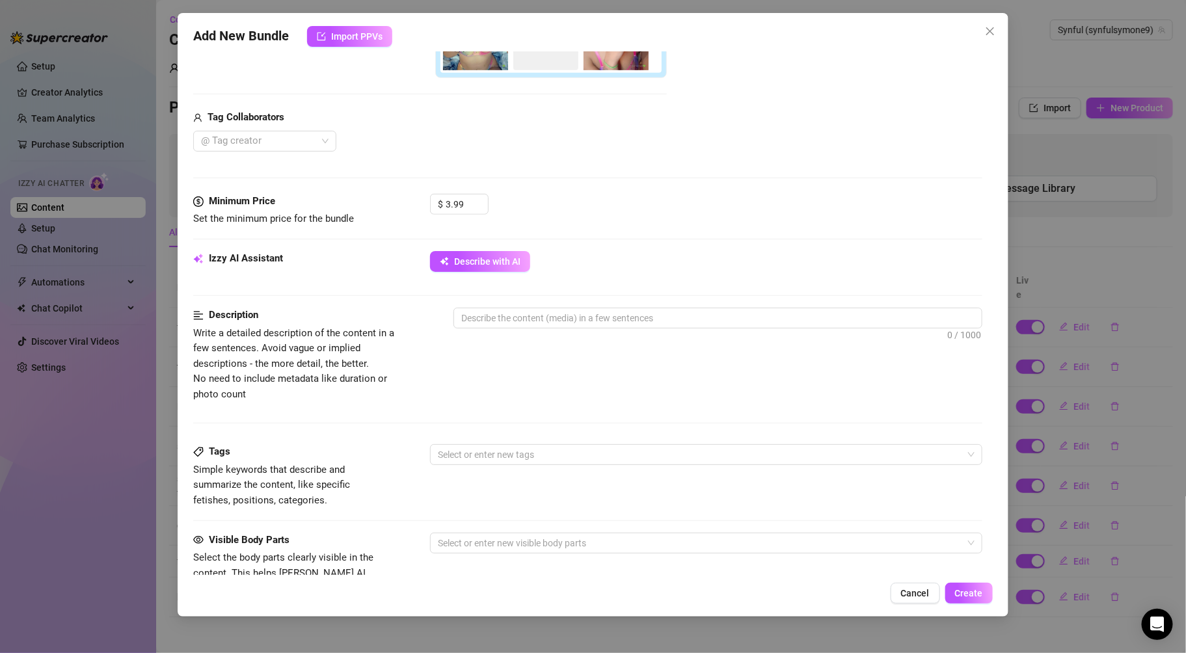
scroll to position [357, 0]
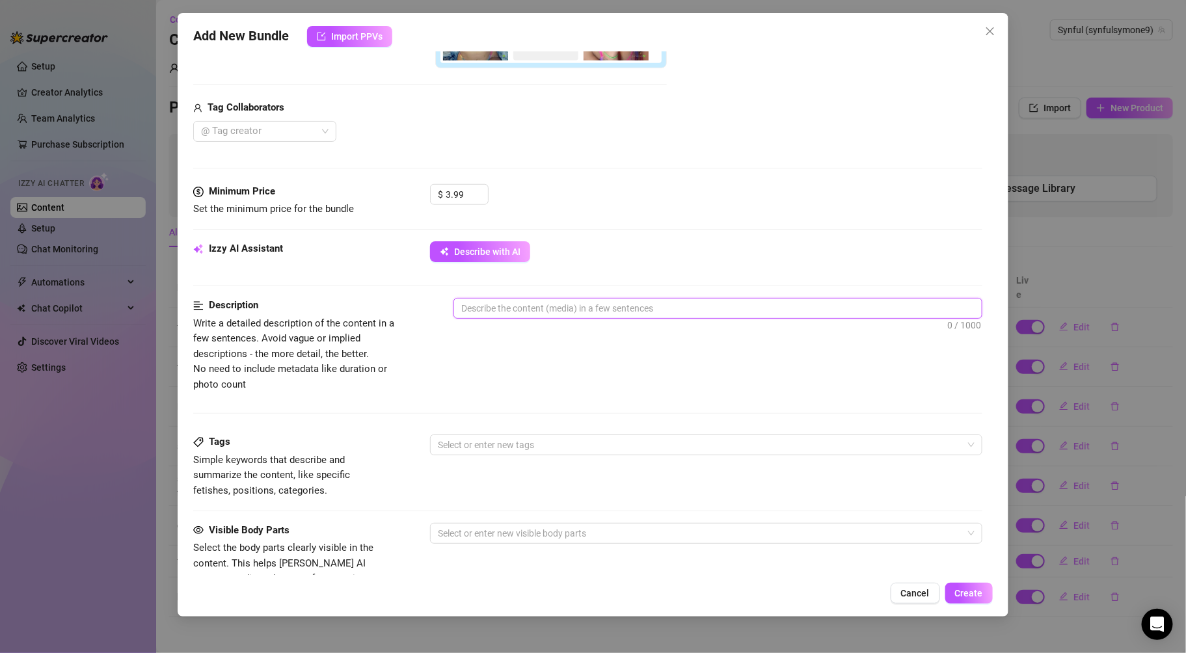
click at [483, 314] on textarea at bounding box center [717, 309] width 527 height 20
click at [477, 195] on span "Decrease Value" at bounding box center [481, 199] width 14 height 12
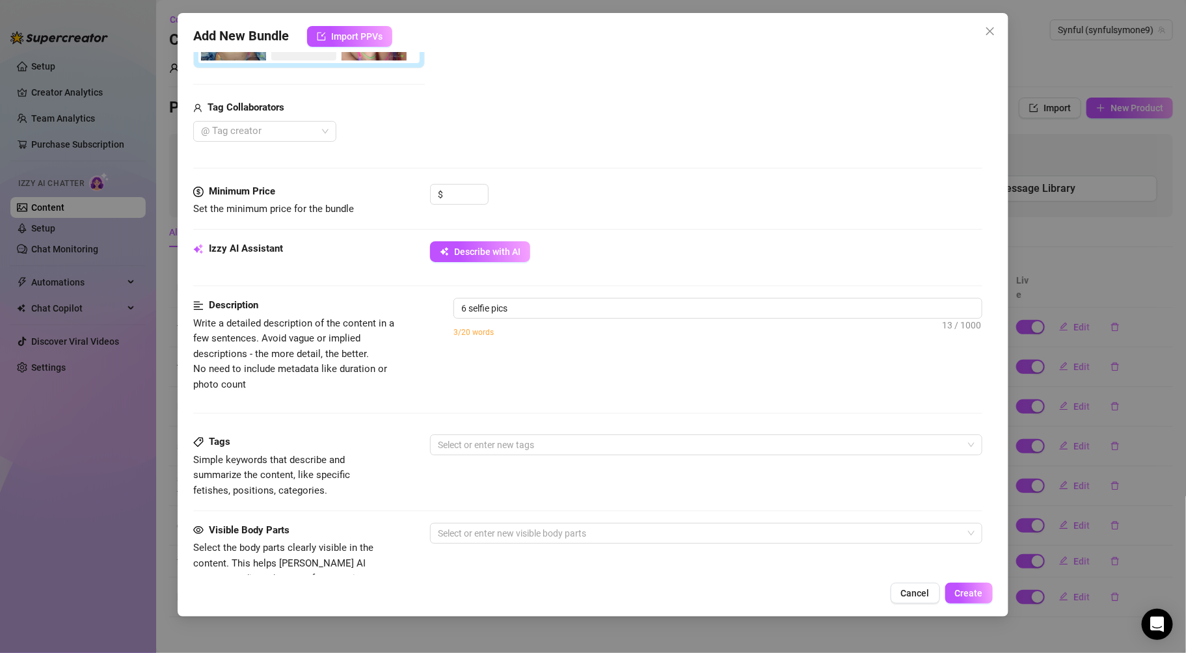
drag, startPoint x: 570, startPoint y: 173, endPoint x: 552, endPoint y: 163, distance: 21.0
click at [552, 163] on div "Media Add Media from Vault Attached Media Image placeholder Tag Collaborators @…" at bounding box center [587, 12] width 788 height 343
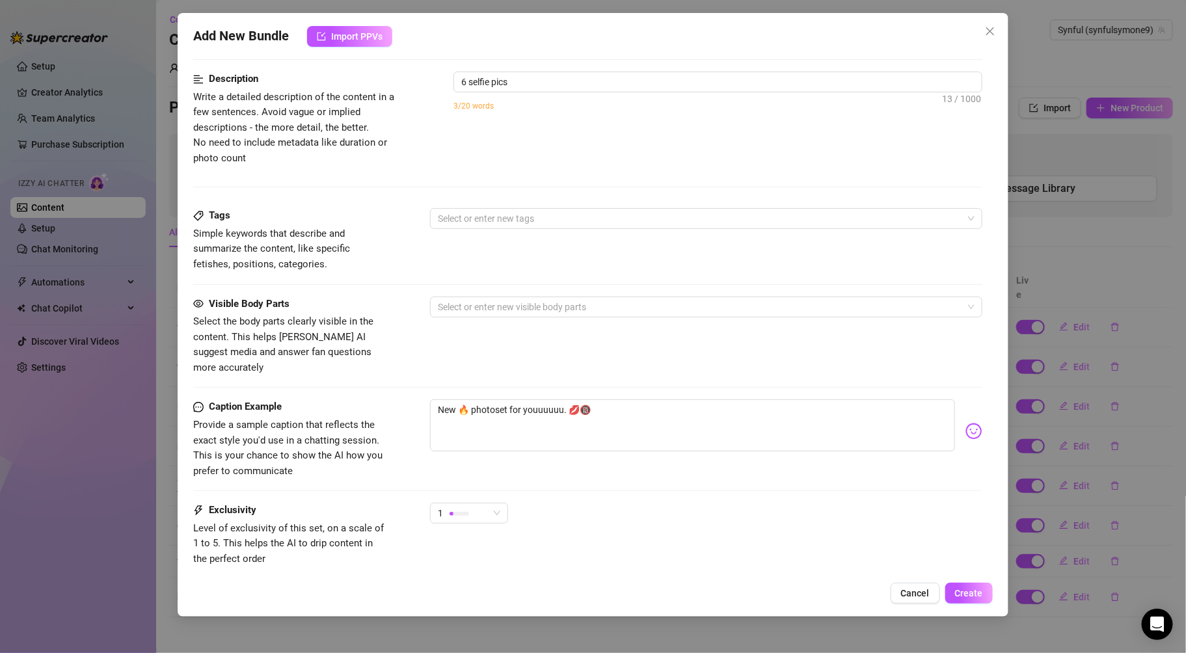
scroll to position [605, 0]
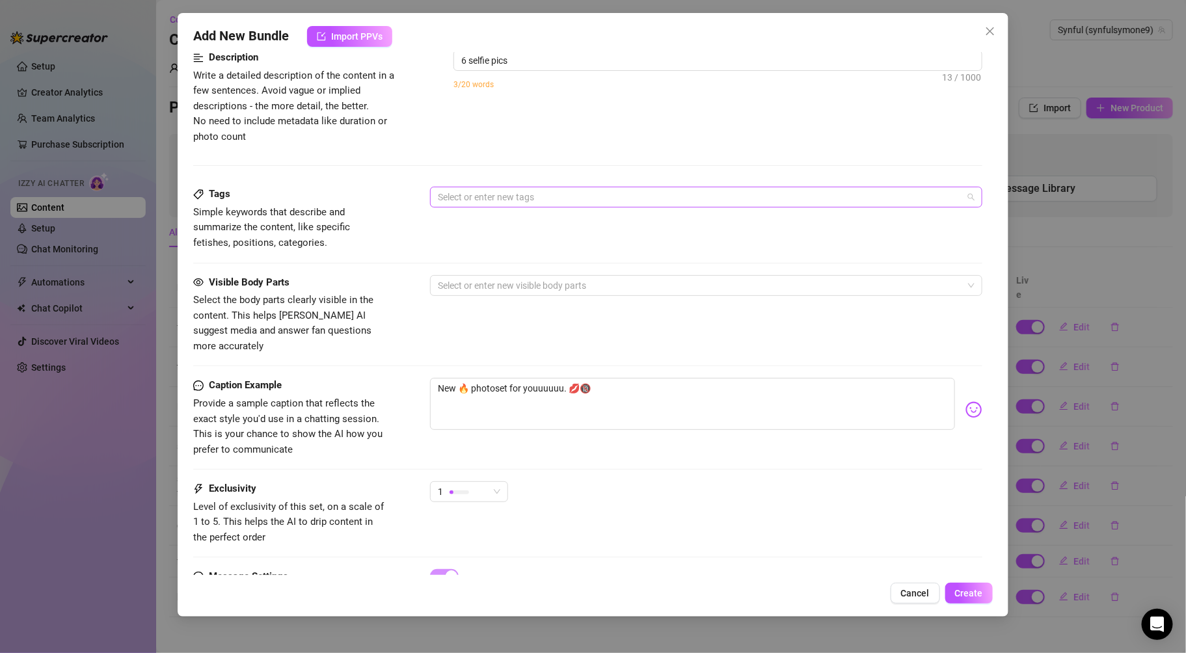
click at [747, 188] on div at bounding box center [699, 197] width 533 height 18
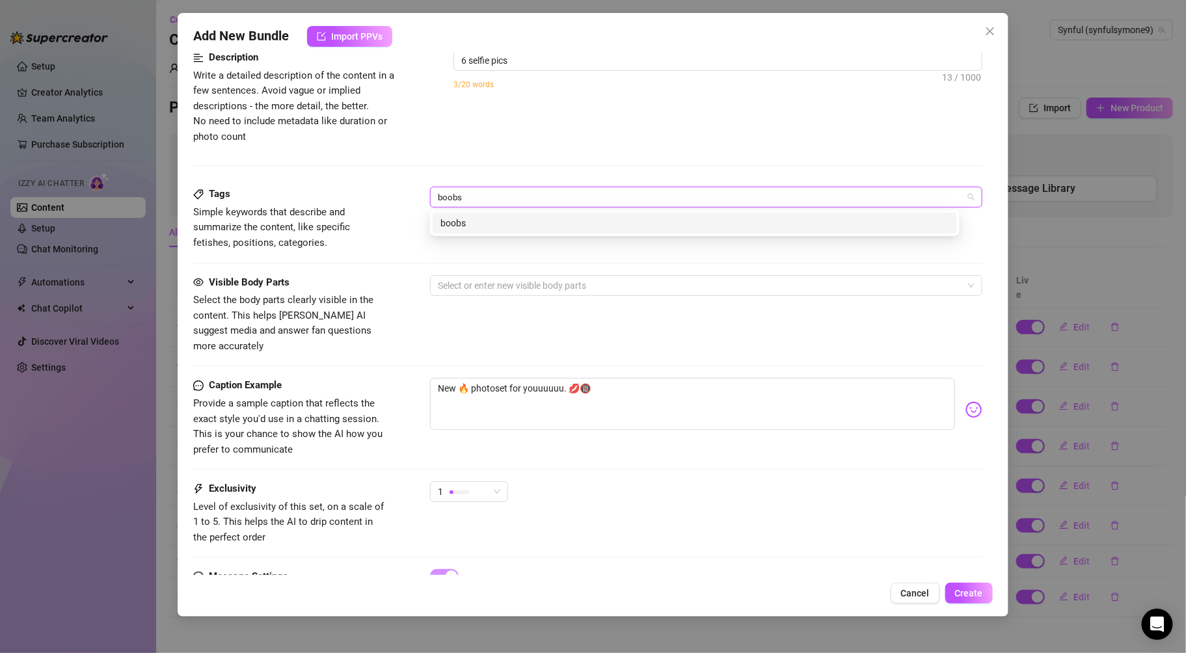
click at [476, 216] on div "boobs" at bounding box center [694, 223] width 509 height 14
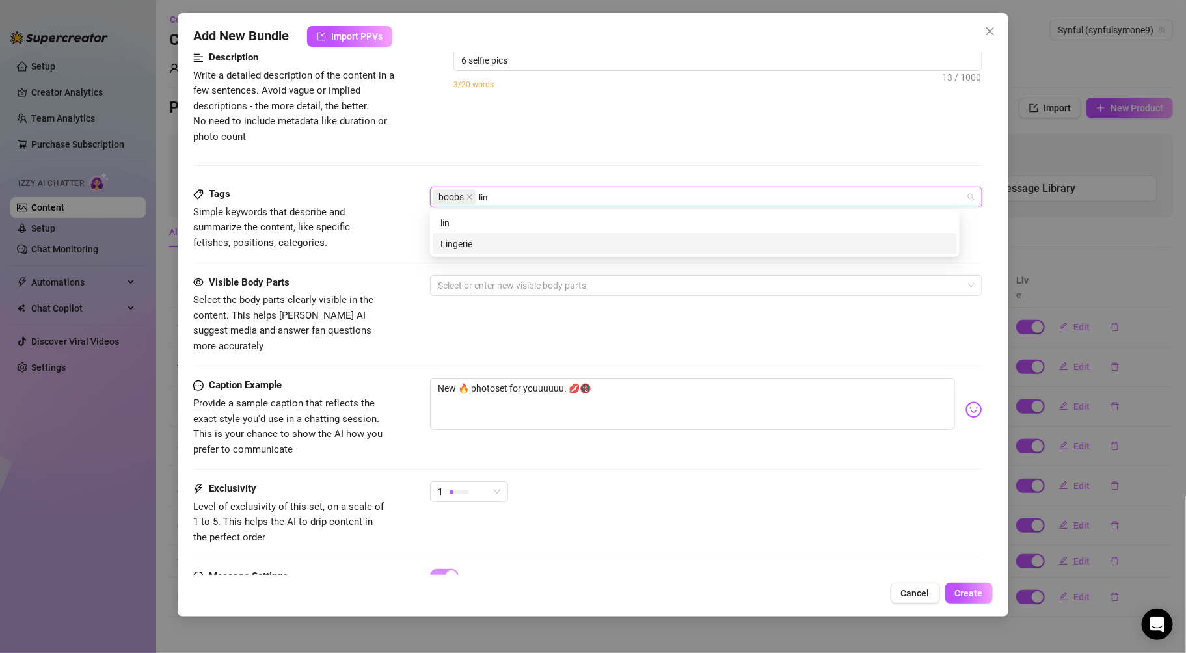
click at [468, 241] on div "Lingerie" at bounding box center [694, 244] width 509 height 14
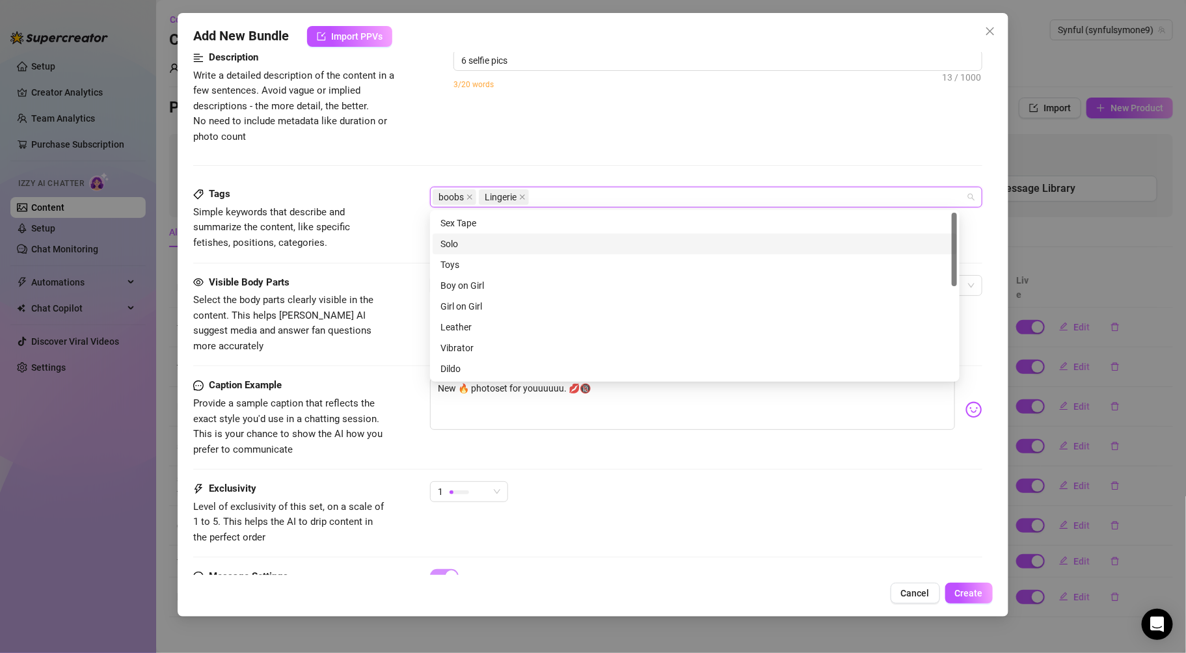
click at [453, 239] on div "Solo" at bounding box center [694, 244] width 509 height 14
click at [639, 141] on div "Description Write a detailed description of the content in a few sentences. Avo…" at bounding box center [587, 97] width 788 height 94
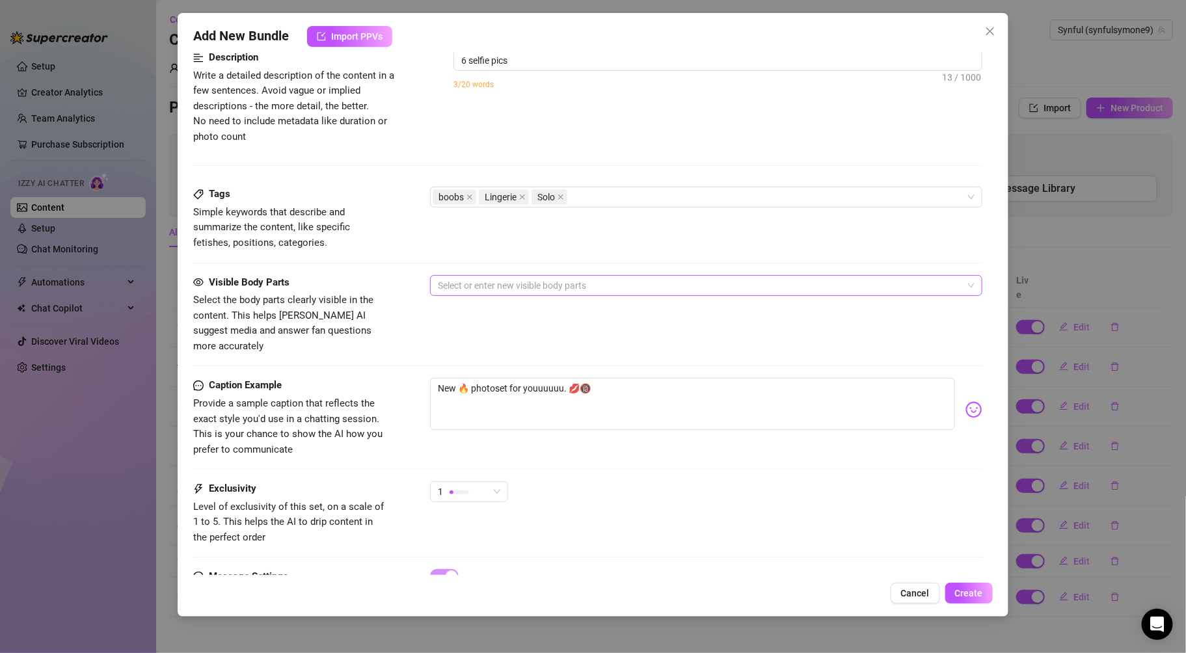
click at [557, 282] on div at bounding box center [699, 285] width 533 height 18
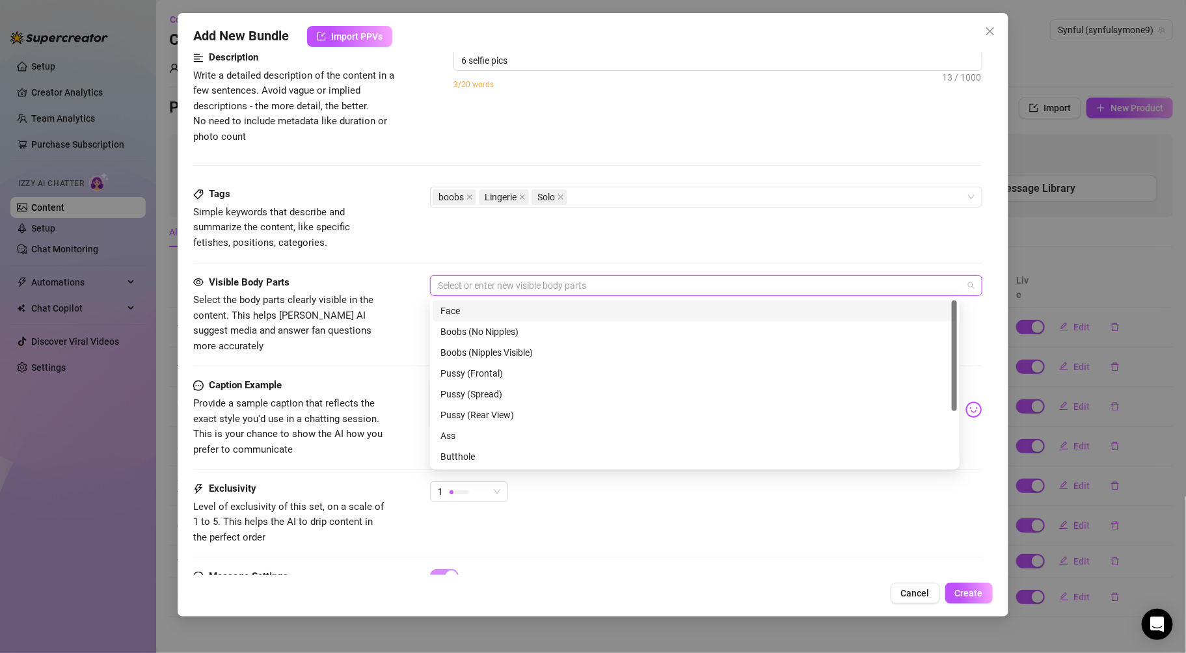
click at [493, 304] on div "Face" at bounding box center [694, 311] width 509 height 14
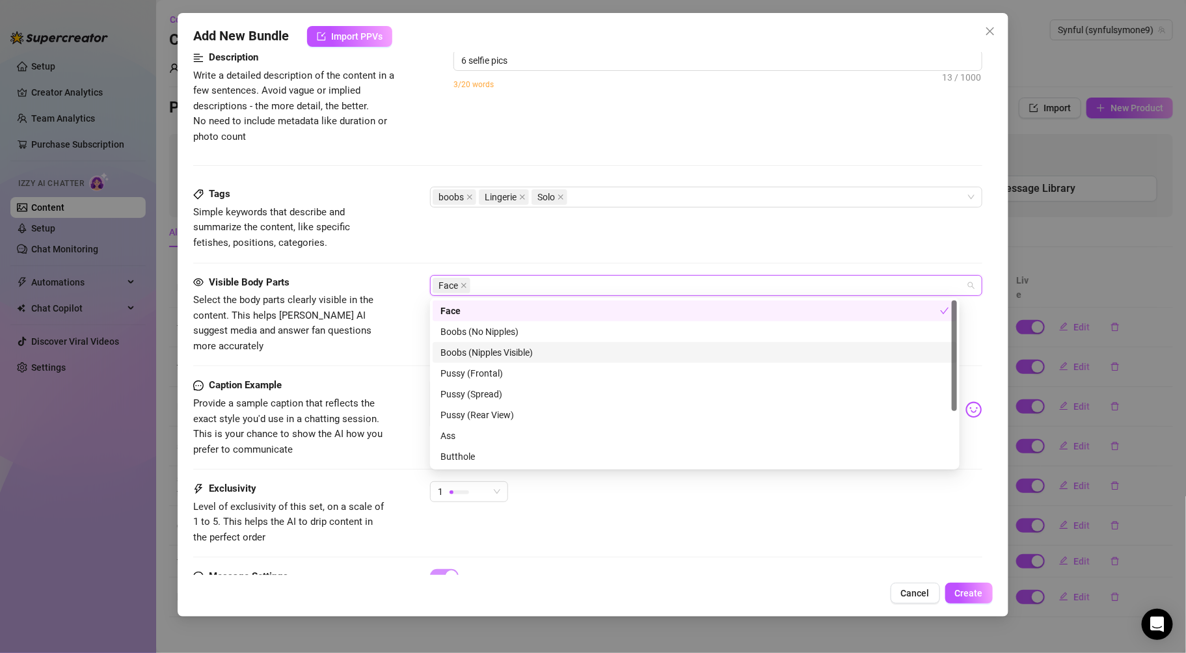
click at [498, 355] on div "Boobs (Nipples Visible)" at bounding box center [694, 352] width 509 height 14
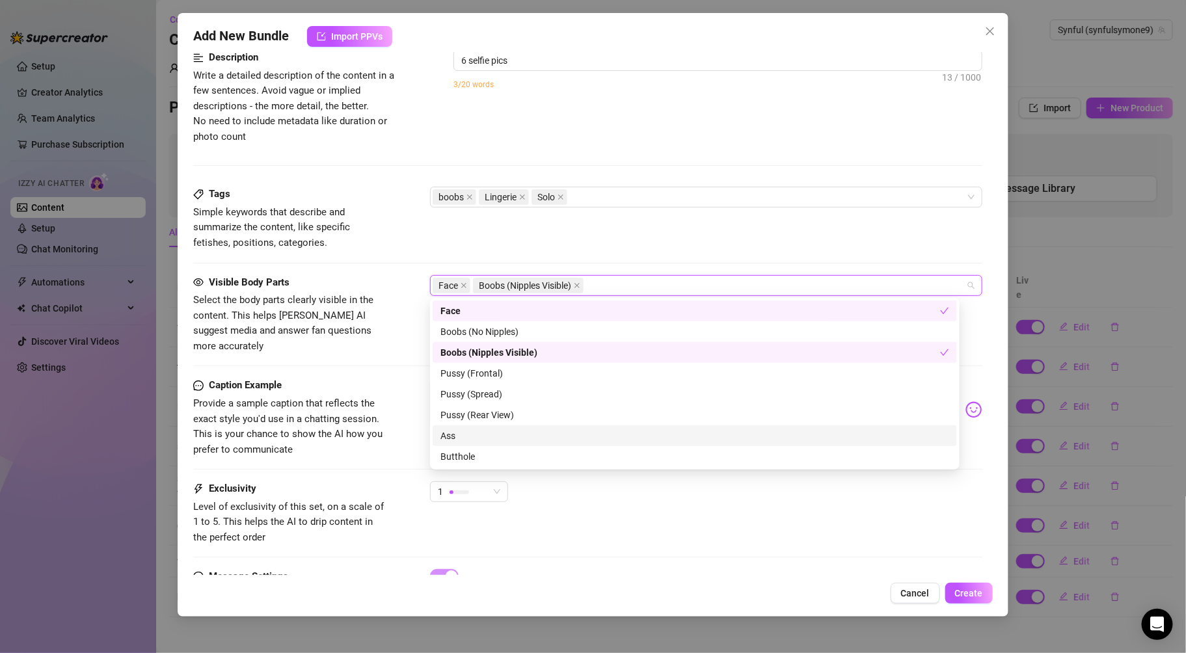
click at [463, 439] on div "Ass" at bounding box center [694, 436] width 509 height 14
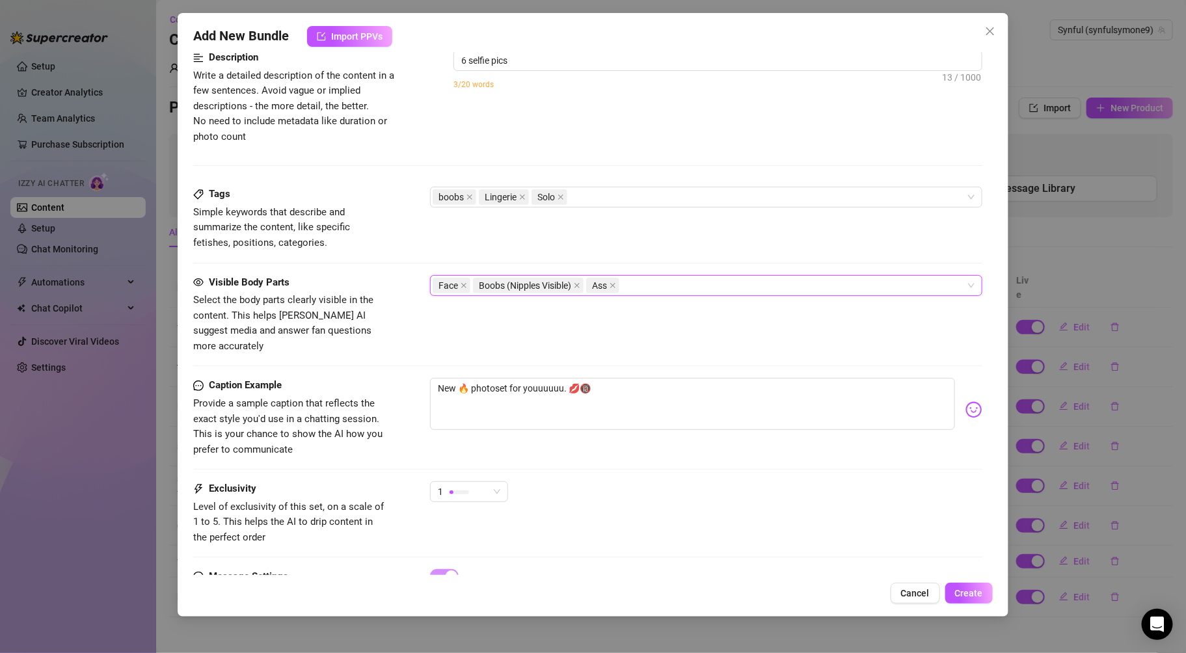
click at [692, 242] on div "Tags Simple keywords that describe and summarize the content, like specific fet…" at bounding box center [587, 219] width 788 height 64
click at [965, 598] on span "Create" at bounding box center [969, 593] width 28 height 10
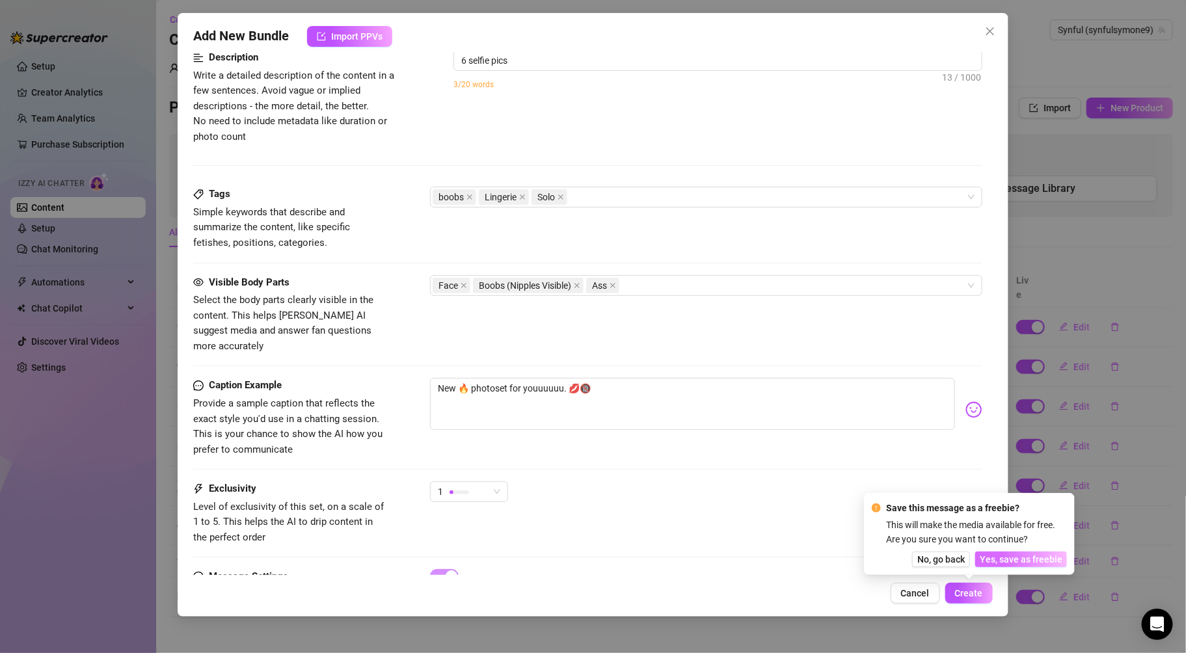
click at [991, 561] on span "Yes, save as freebie" at bounding box center [1021, 559] width 83 height 10
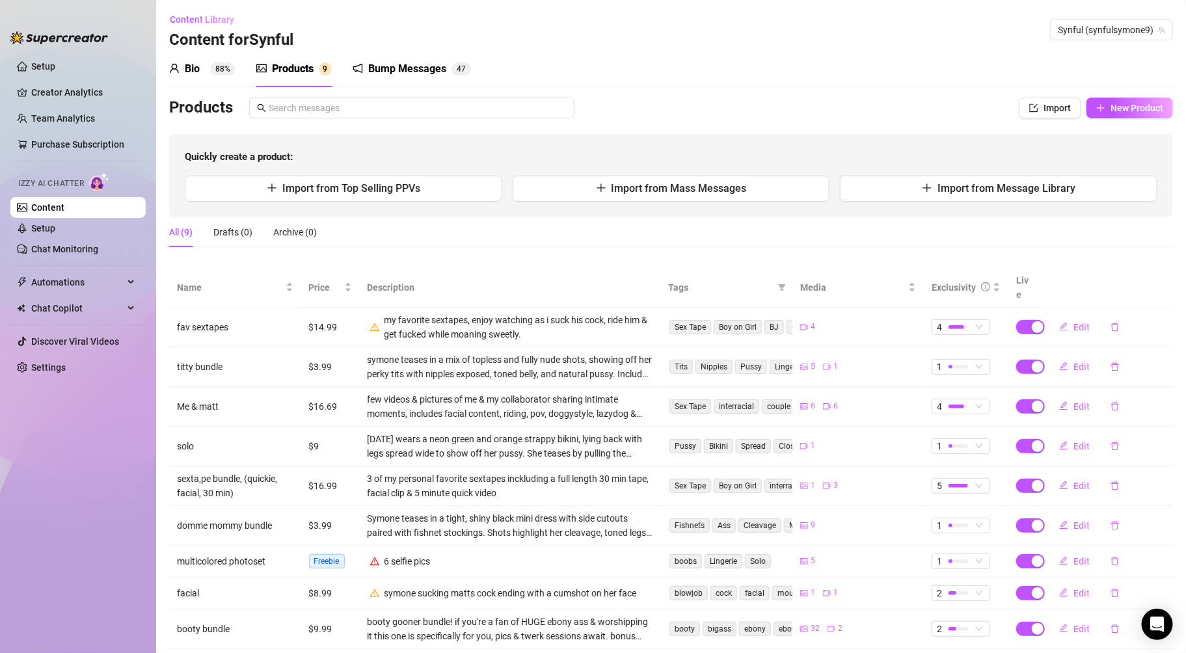
scroll to position [20, 0]
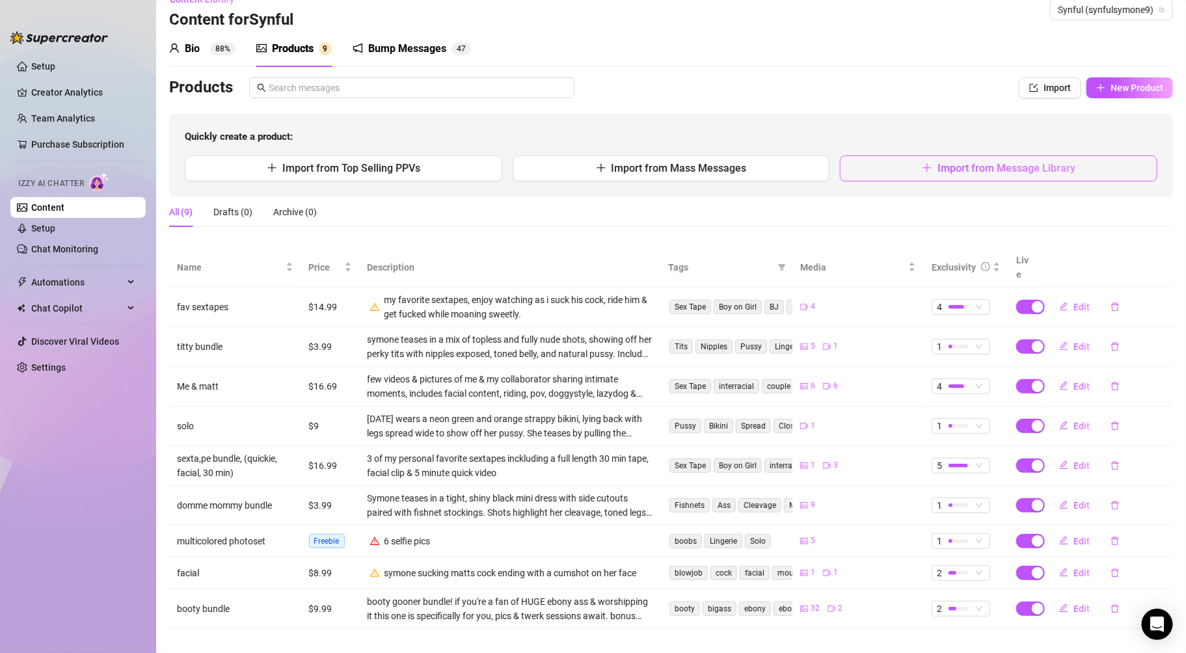
click at [887, 167] on button "Import from Message Library" at bounding box center [998, 168] width 317 height 26
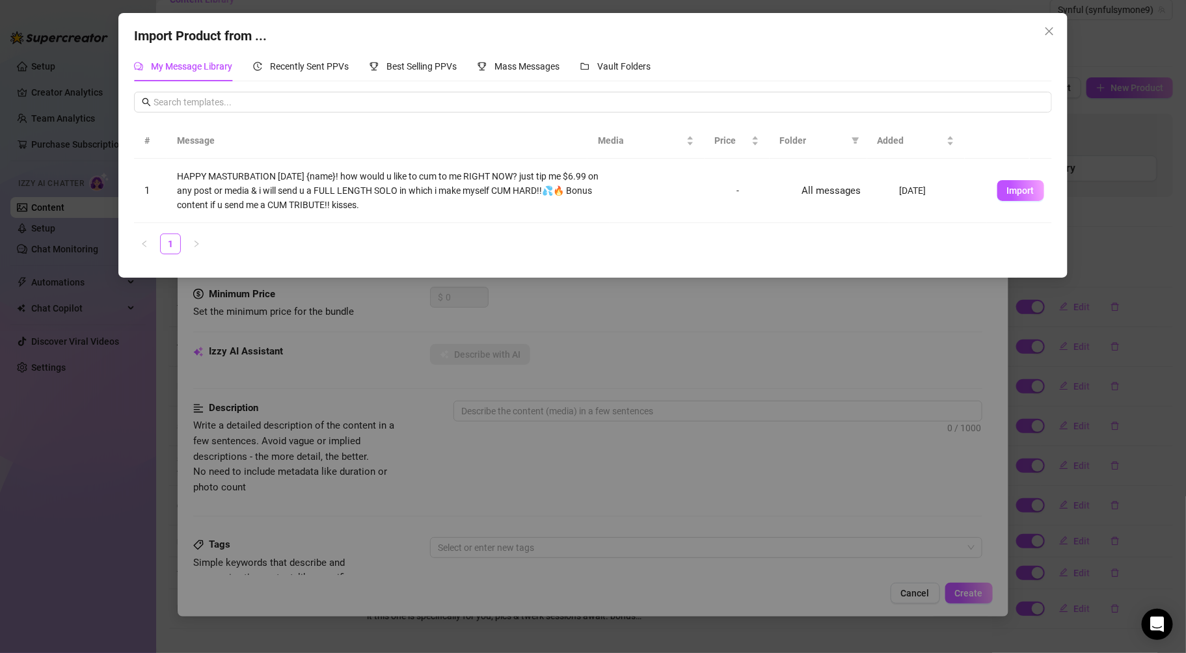
click at [581, 142] on th "Message" at bounding box center [377, 141] width 421 height 36
click at [505, 72] on div "Mass Messages" at bounding box center [518, 66] width 82 height 14
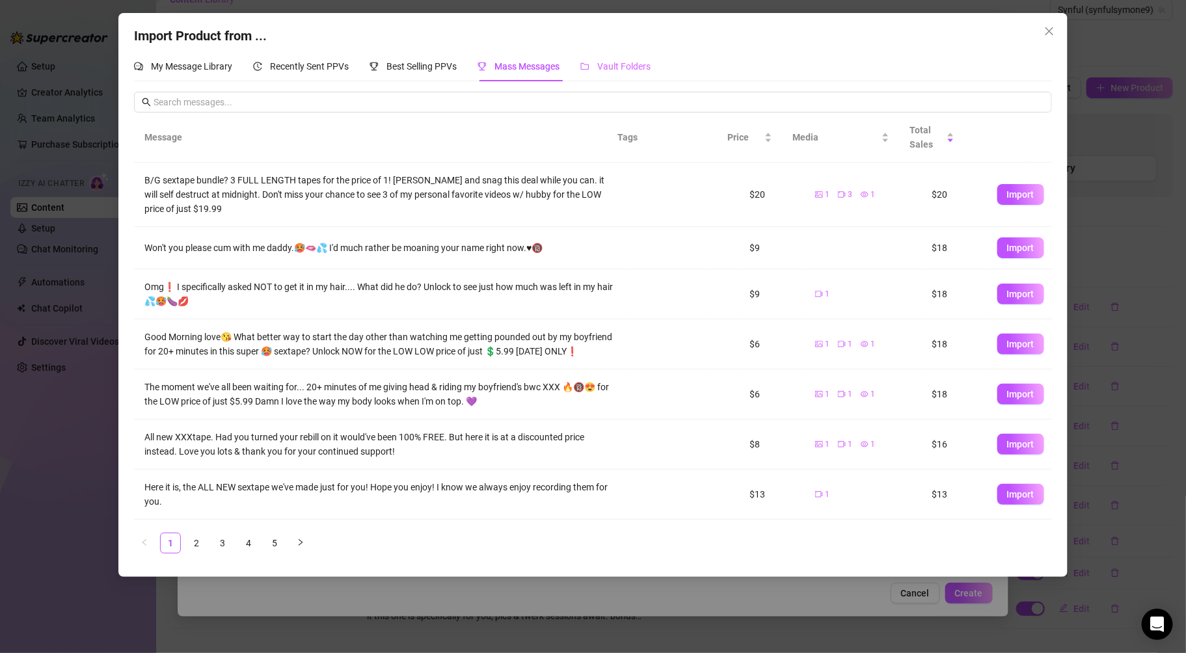
click at [616, 58] on div "Vault Folders" at bounding box center [615, 66] width 70 height 30
